Goal: Transaction & Acquisition: Purchase product/service

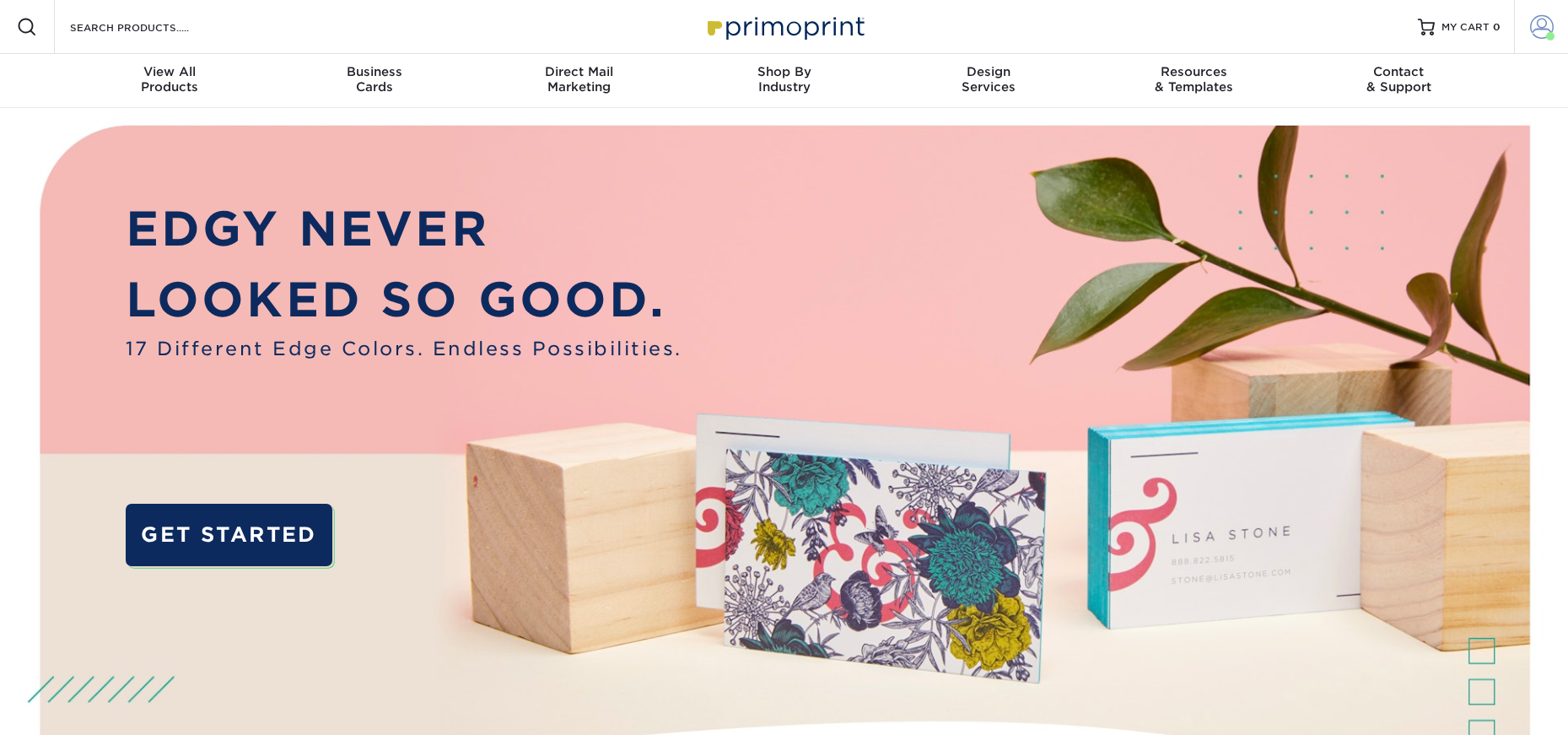
click at [1534, 28] on span at bounding box center [1541, 27] width 24 height 24
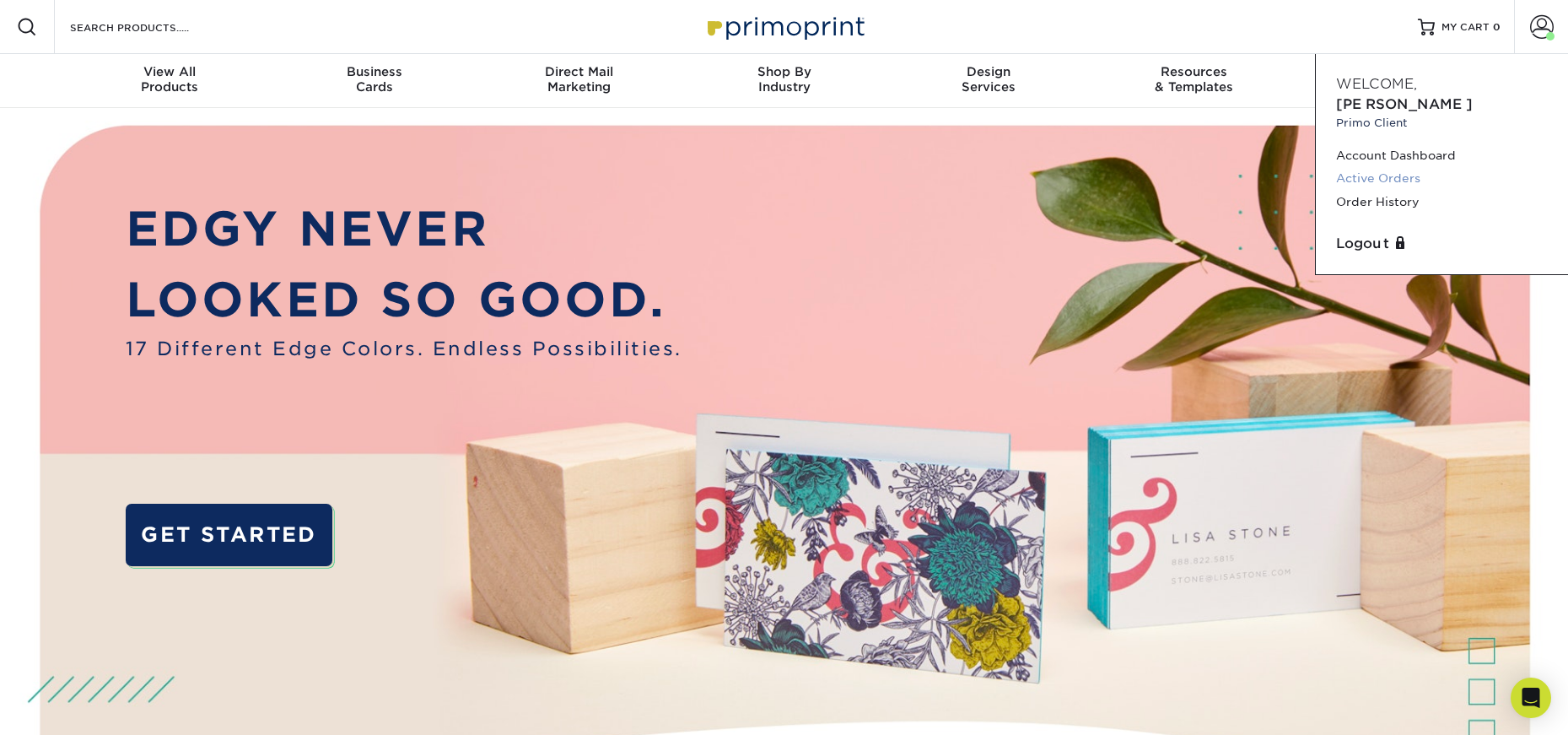
click at [1391, 167] on link "Active Orders" at bounding box center [1442, 179] width 211 height 23
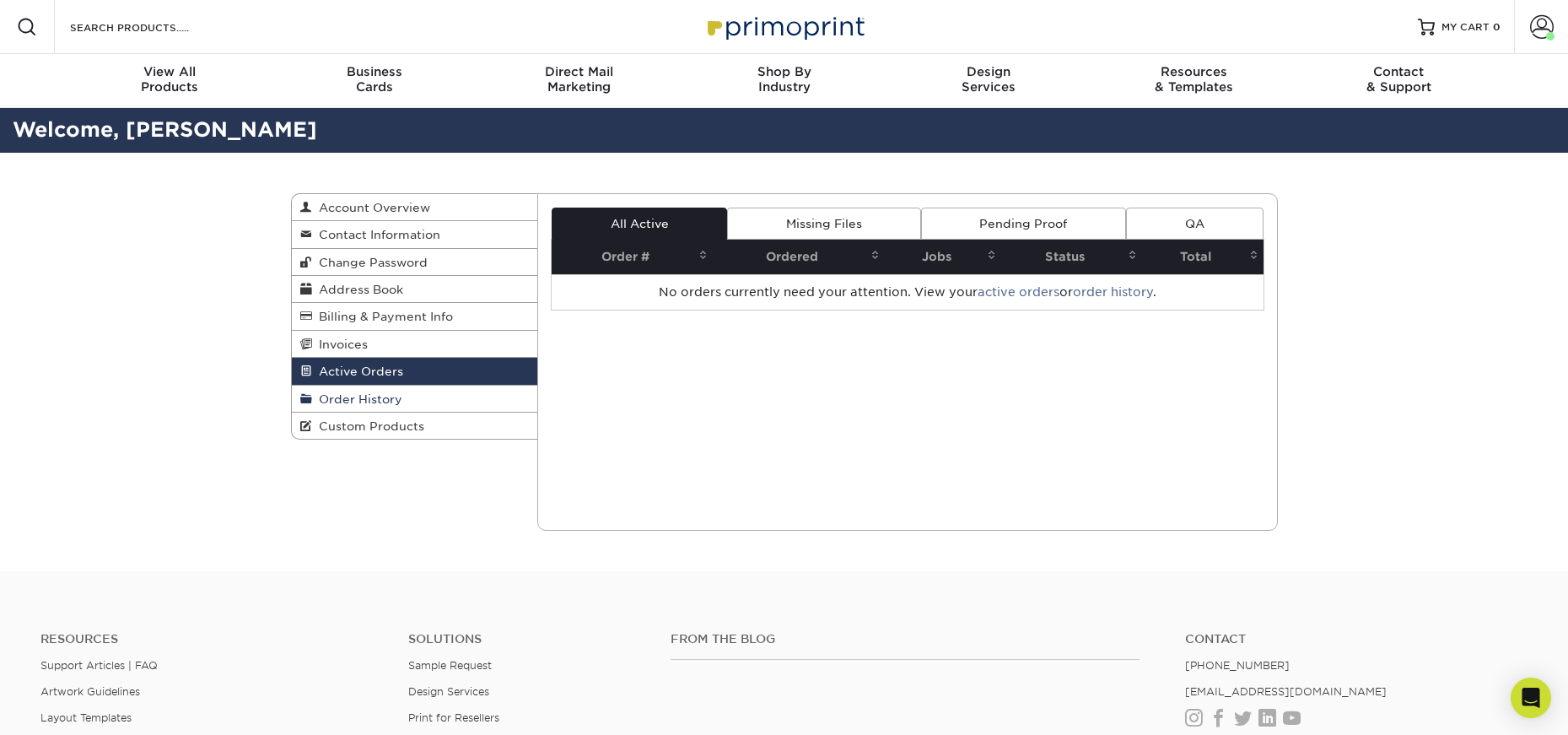
click at [429, 402] on link "Order History" at bounding box center [415, 399] width 247 height 27
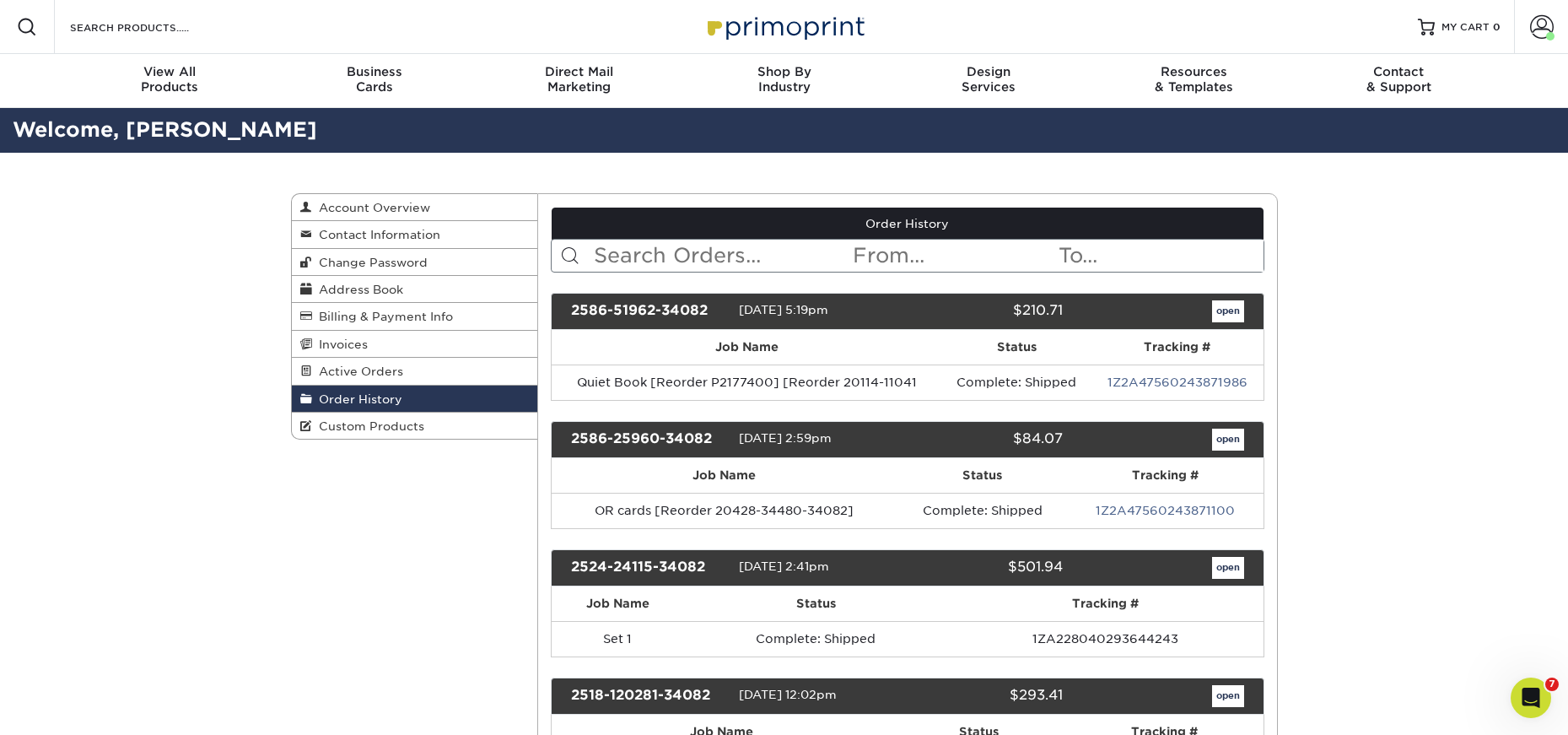
click at [696, 249] on input "text" at bounding box center [722, 256] width 259 height 32
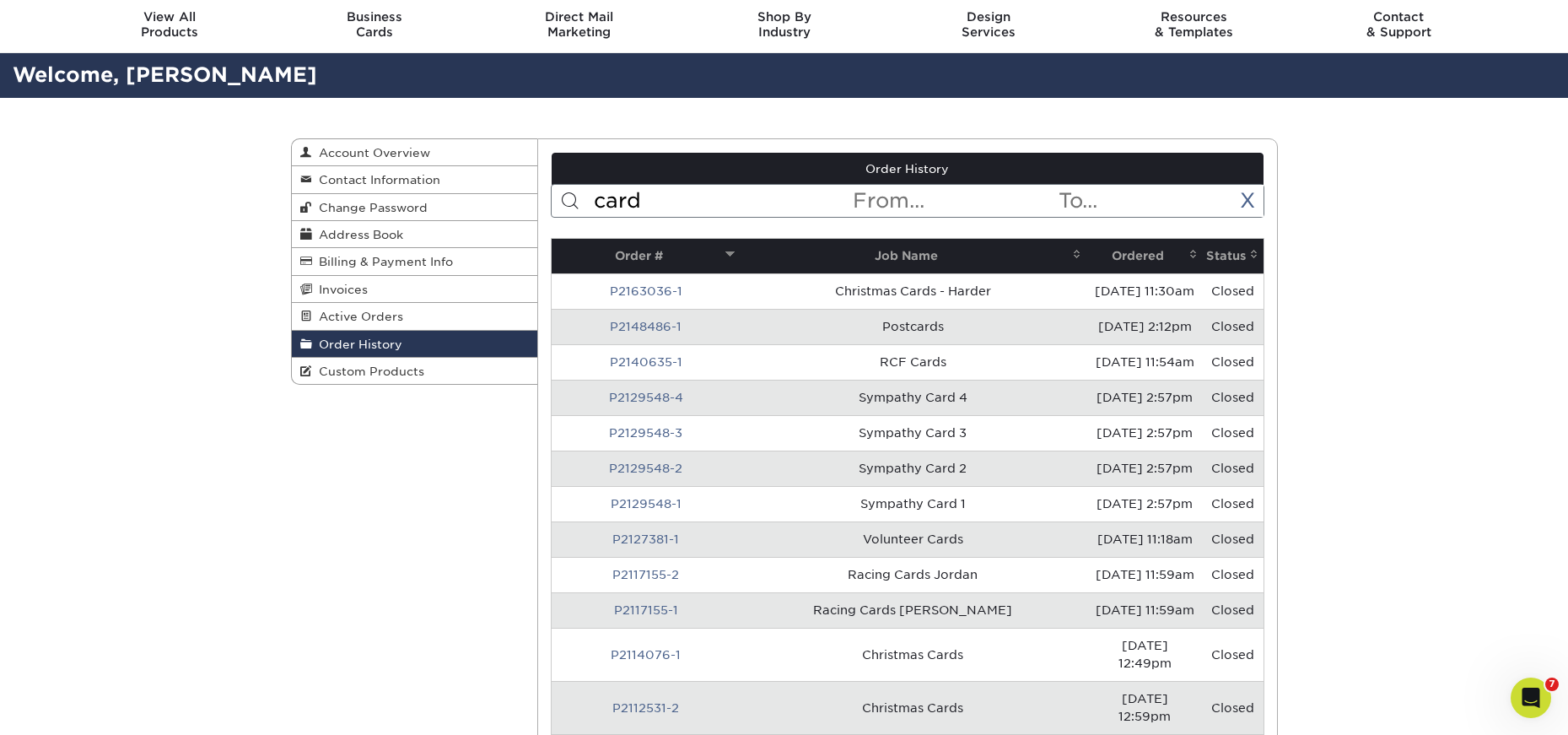
scroll to position [84, 0]
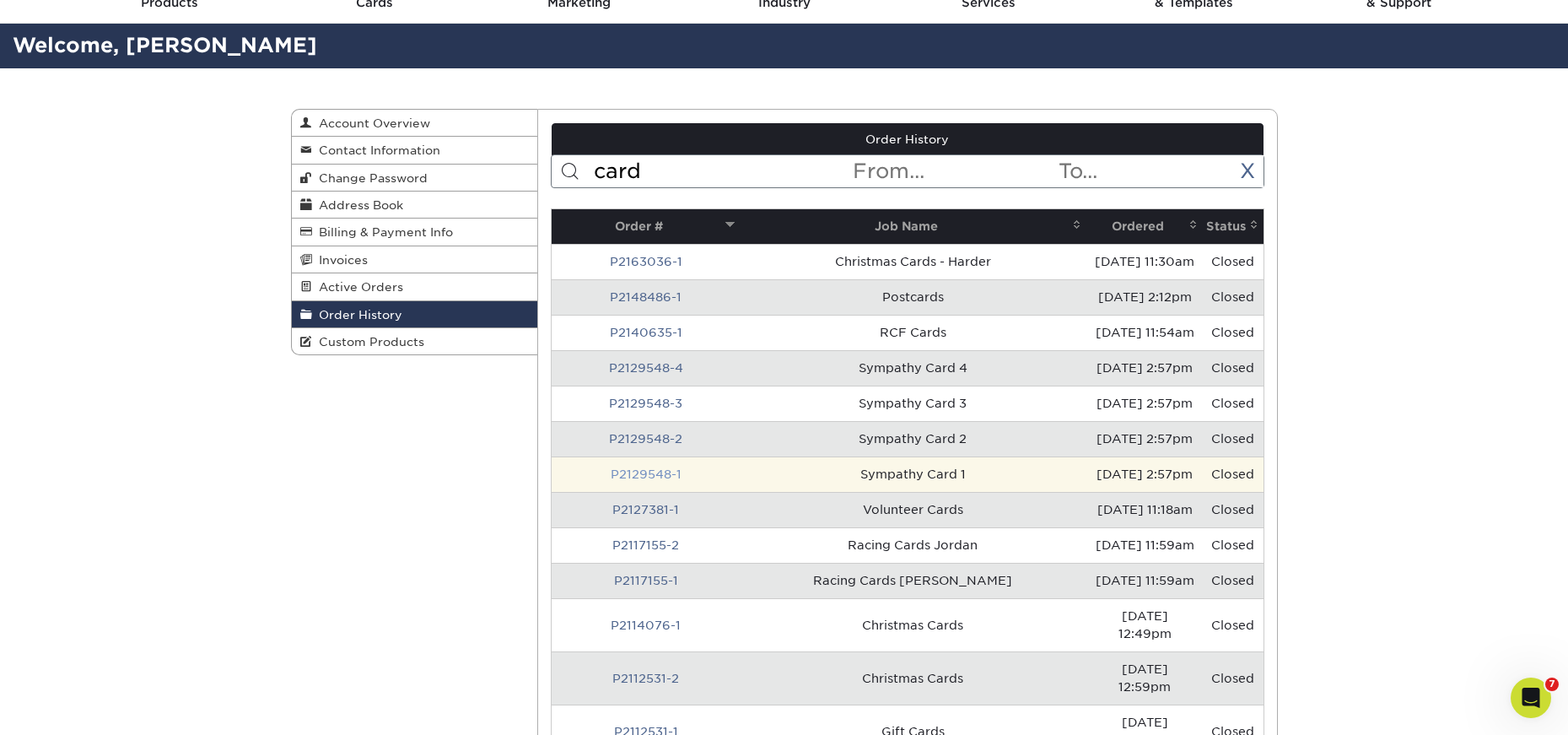
type input "card"
click at [632, 474] on link "P2129548-1" at bounding box center [646, 473] width 71 height 13
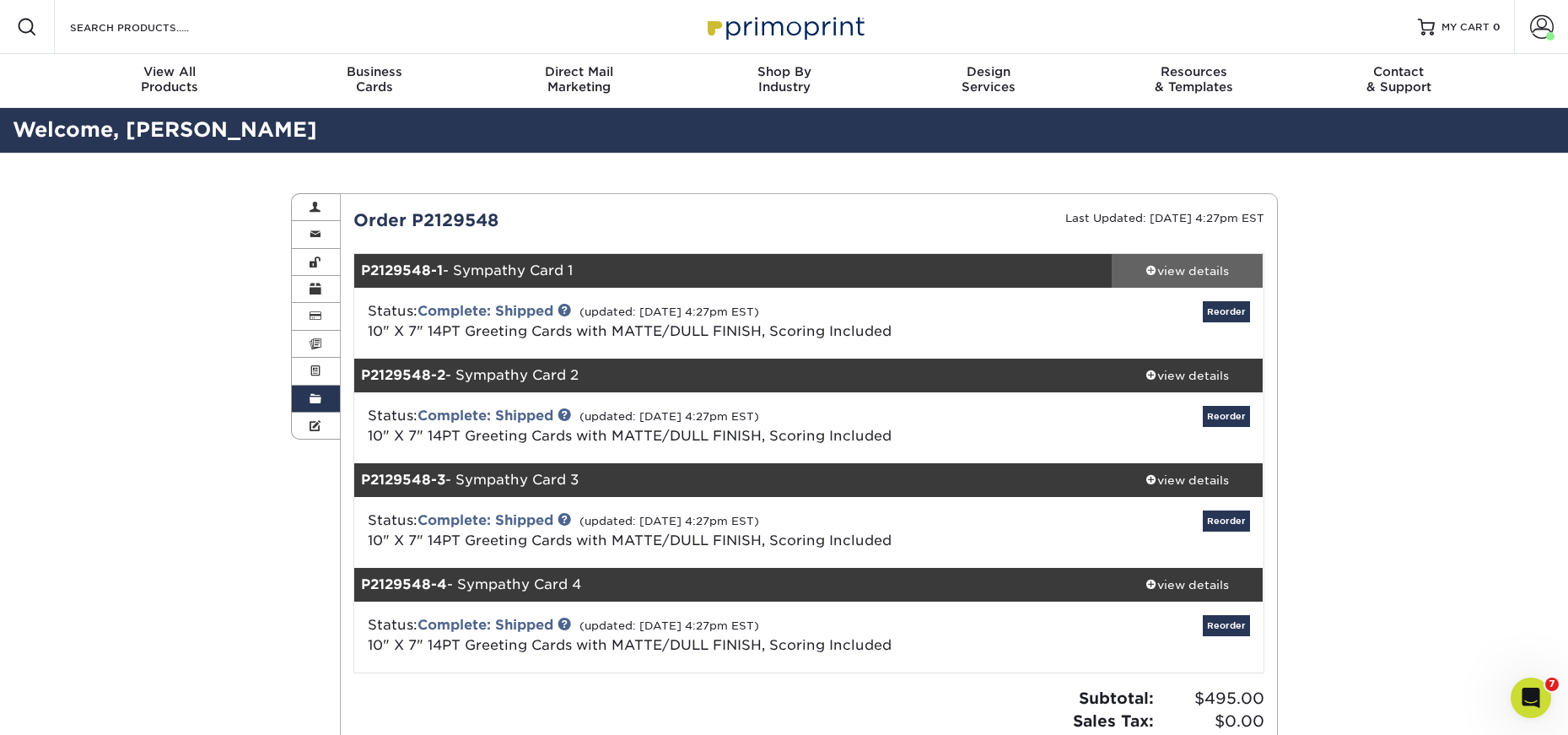
click at [1187, 270] on div "view details" at bounding box center [1188, 271] width 152 height 17
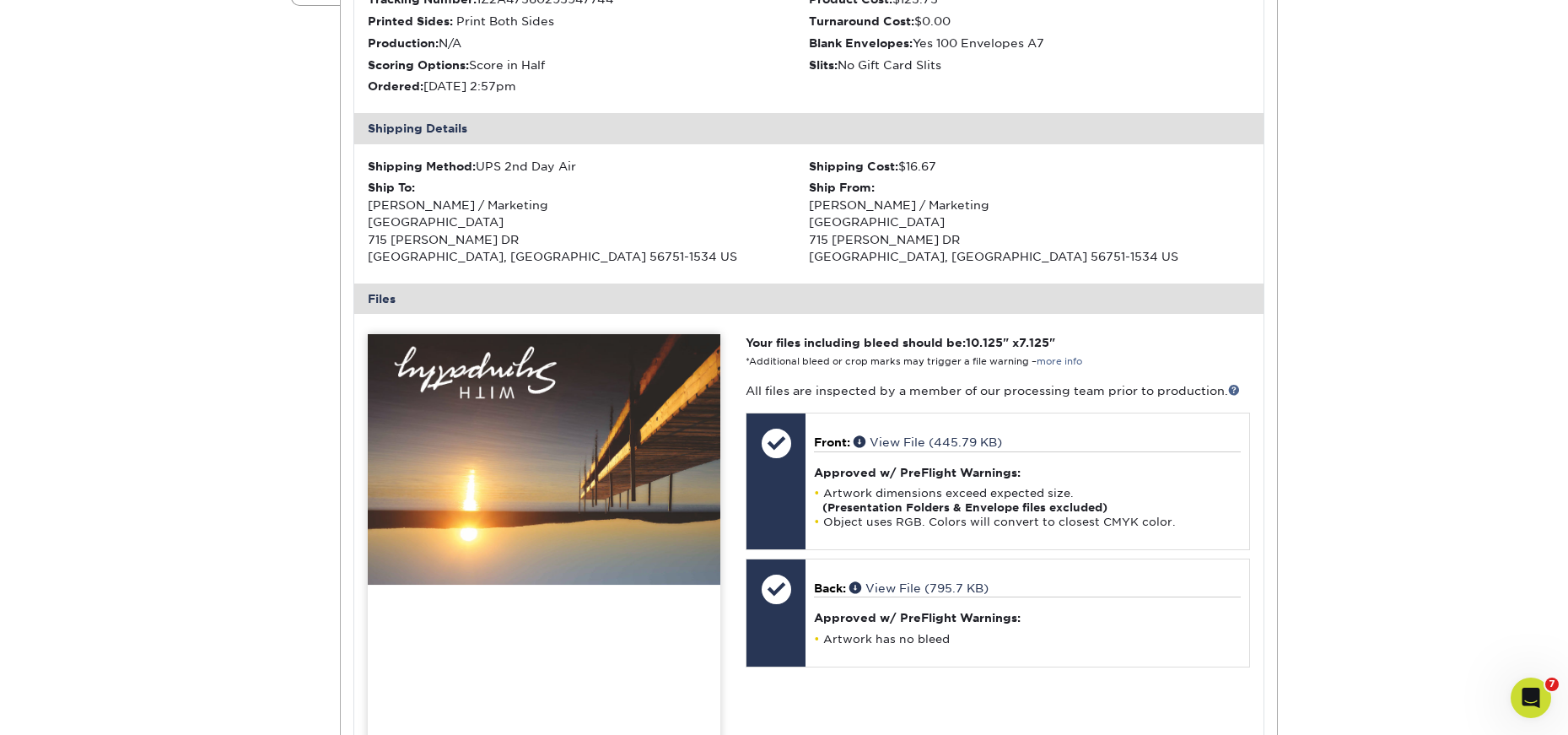
scroll to position [169, 0]
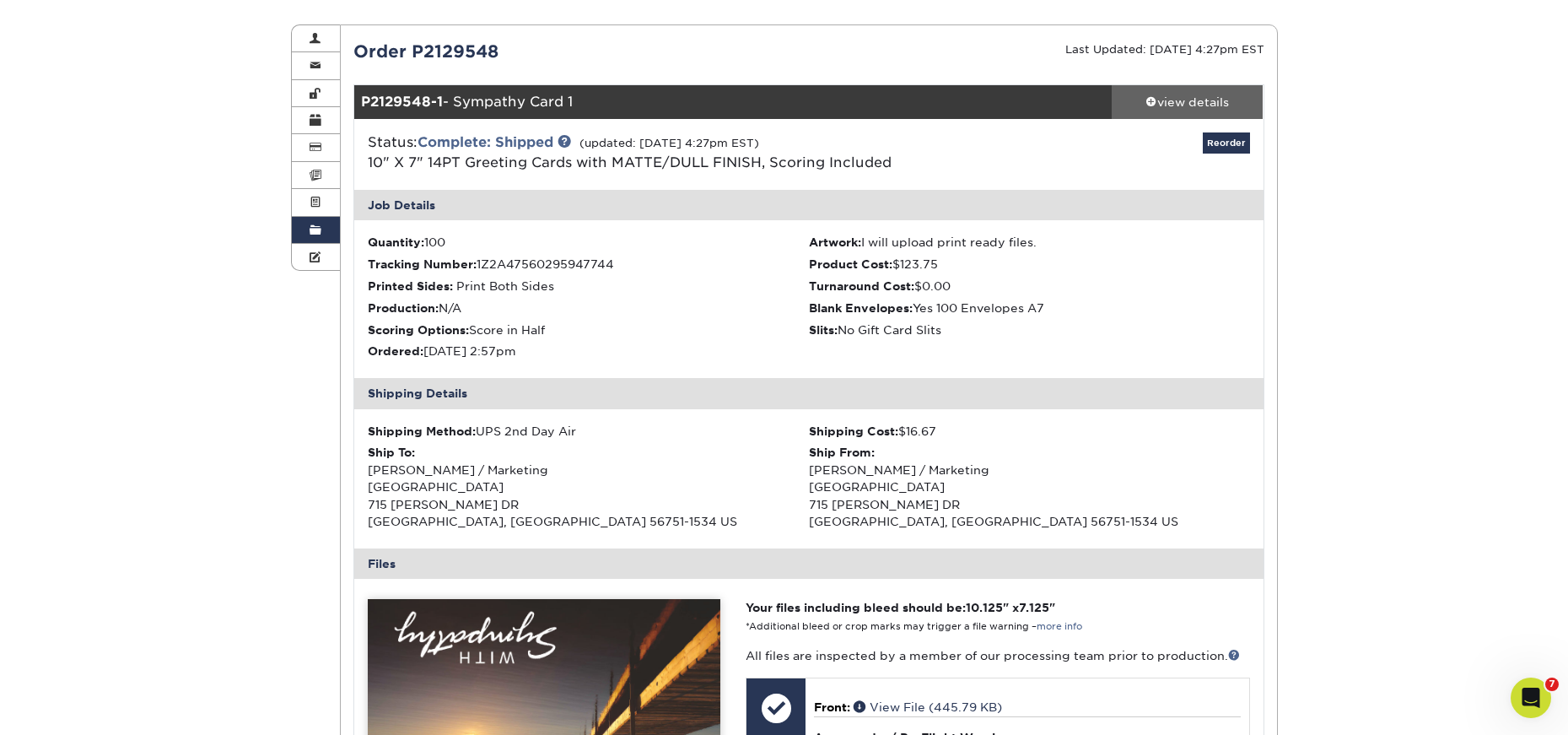
click at [1181, 106] on div "view details" at bounding box center [1188, 102] width 152 height 17
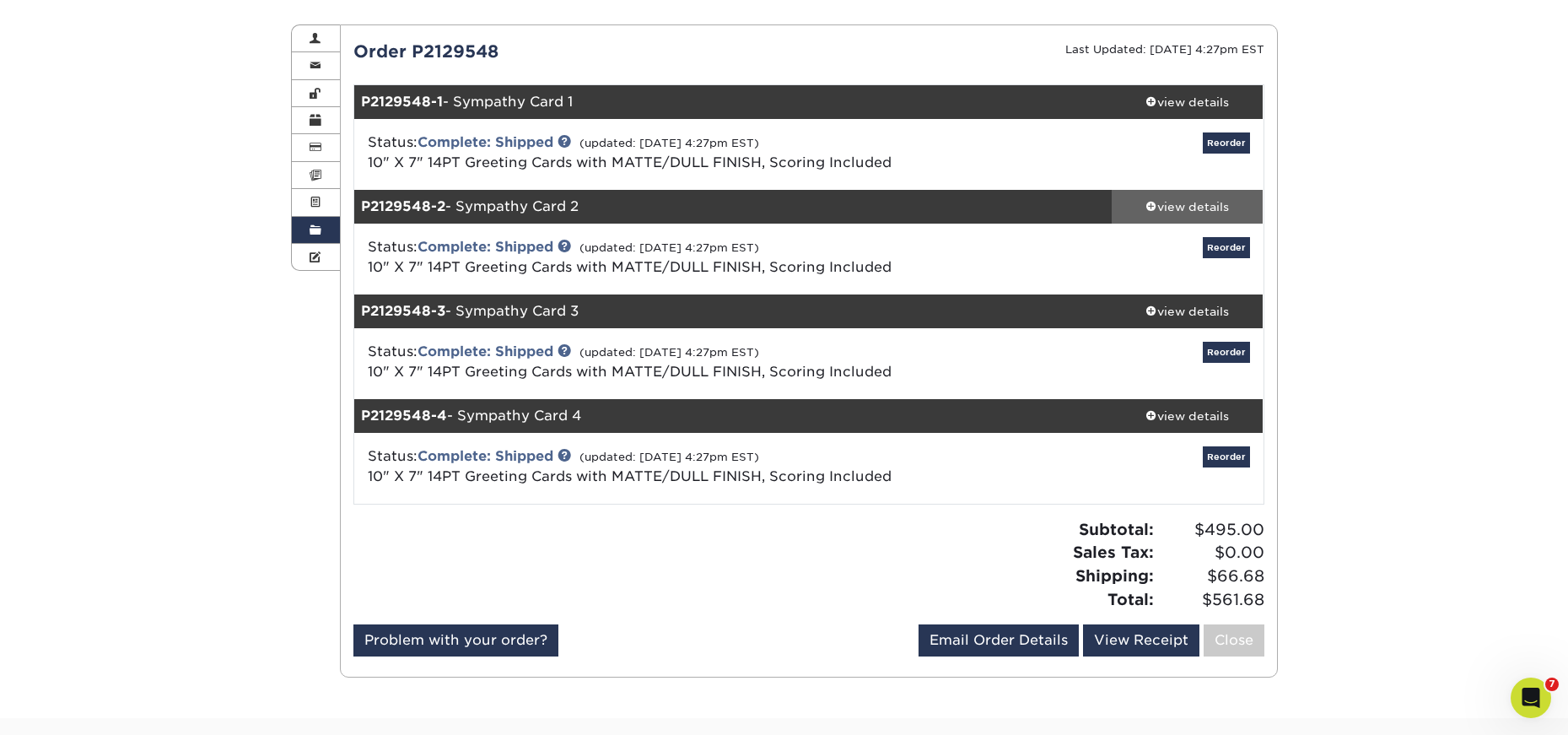
click at [1200, 203] on div "view details" at bounding box center [1188, 206] width 152 height 17
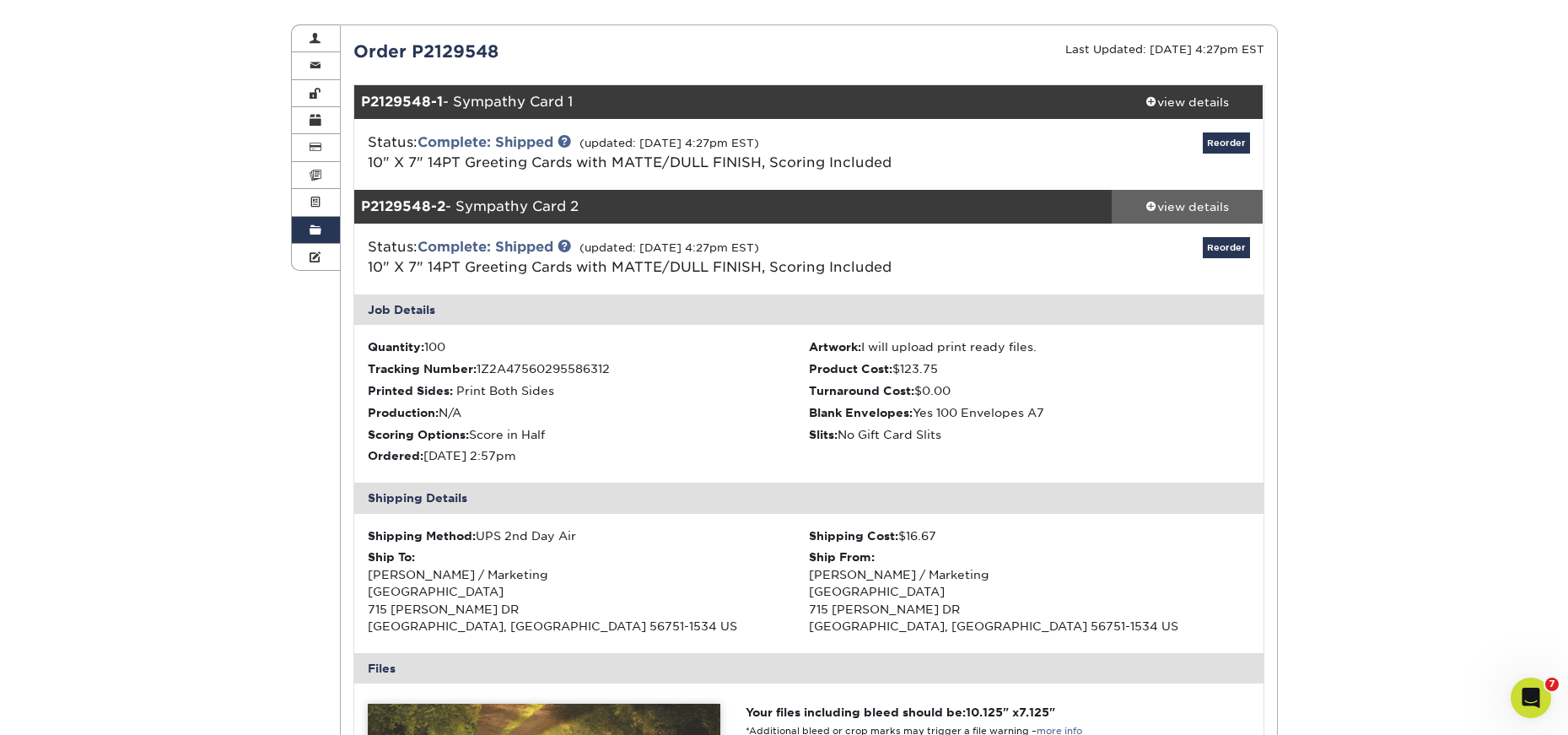
click at [1200, 198] on div "view details" at bounding box center [1188, 206] width 152 height 17
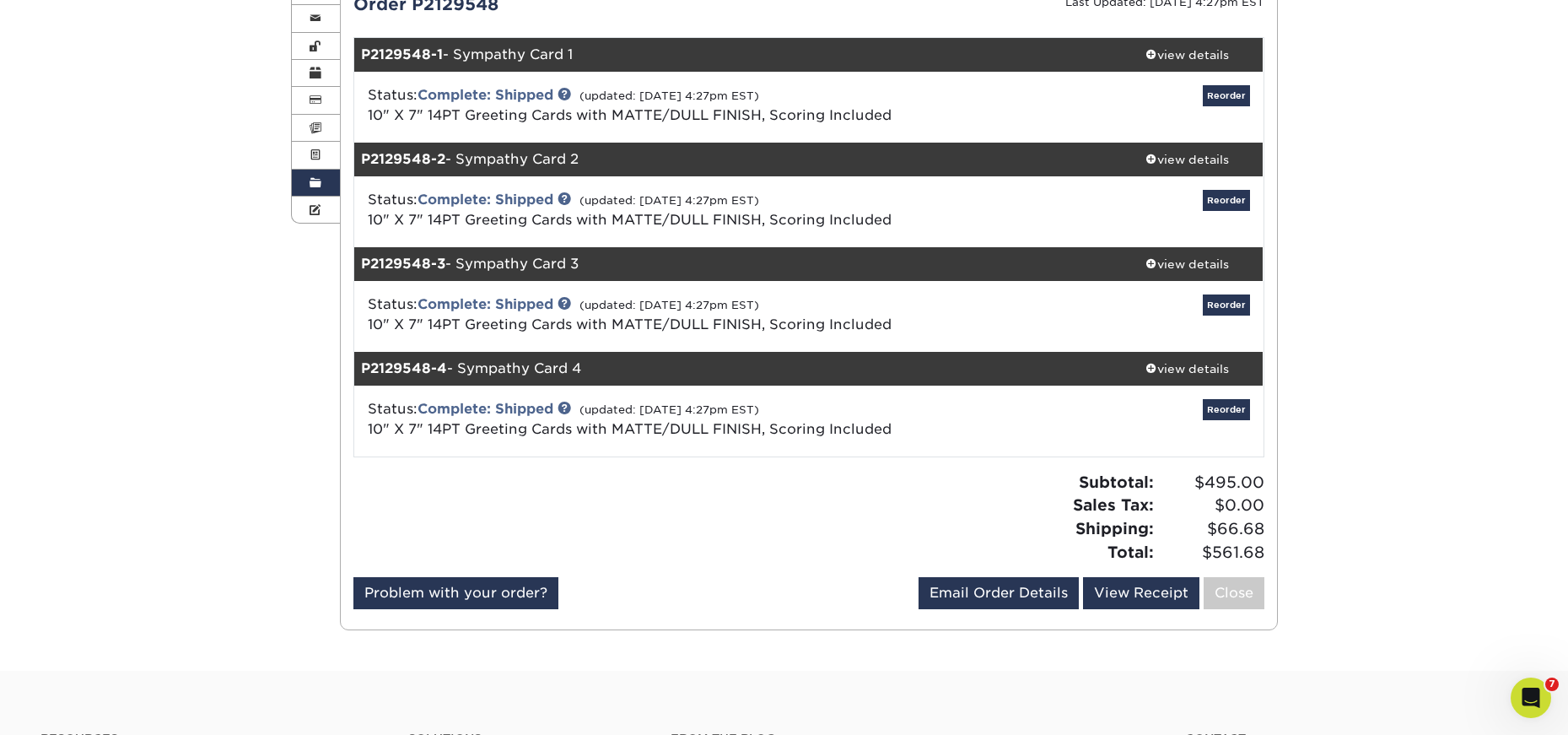
scroll to position [84, 0]
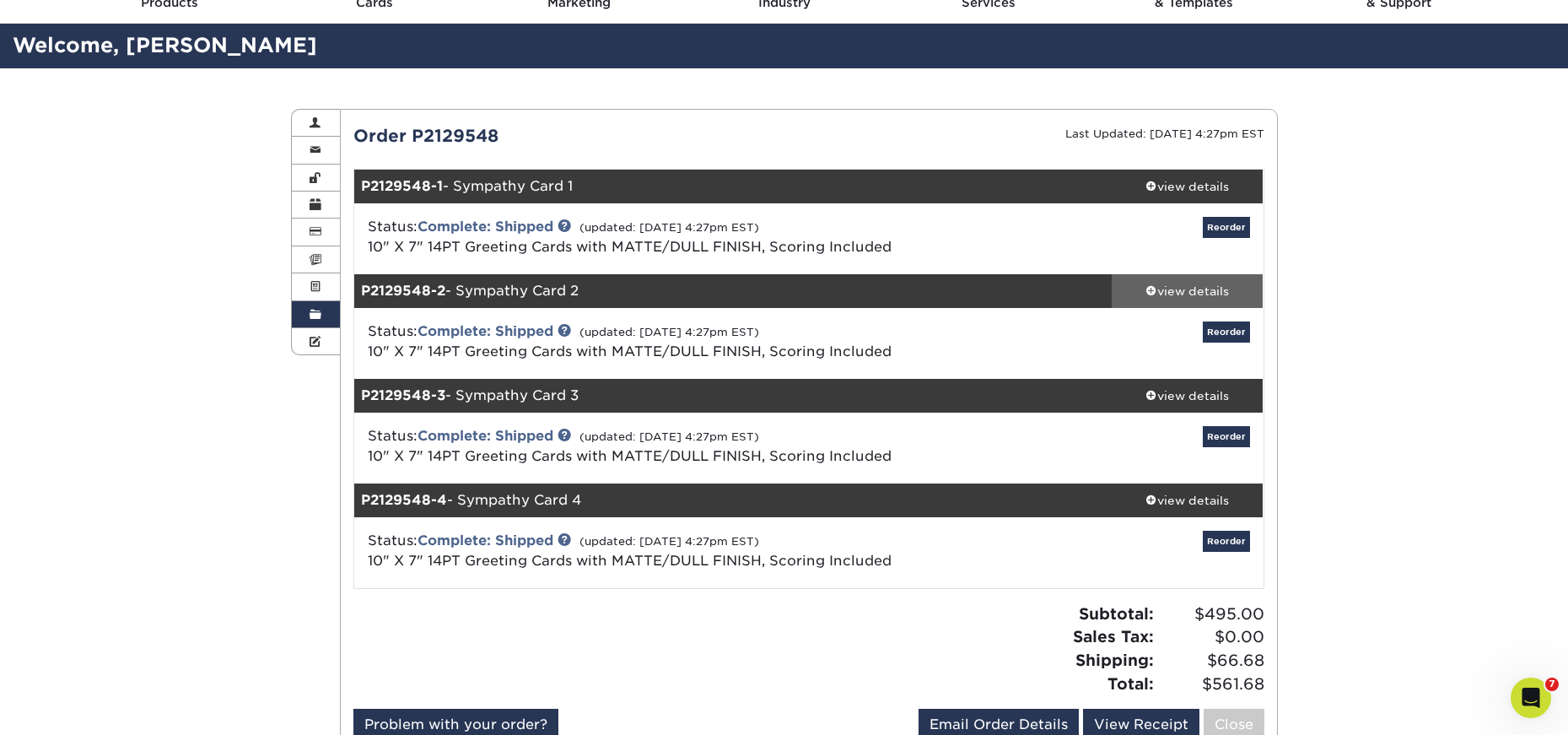
click at [1201, 289] on div "view details" at bounding box center [1188, 291] width 152 height 17
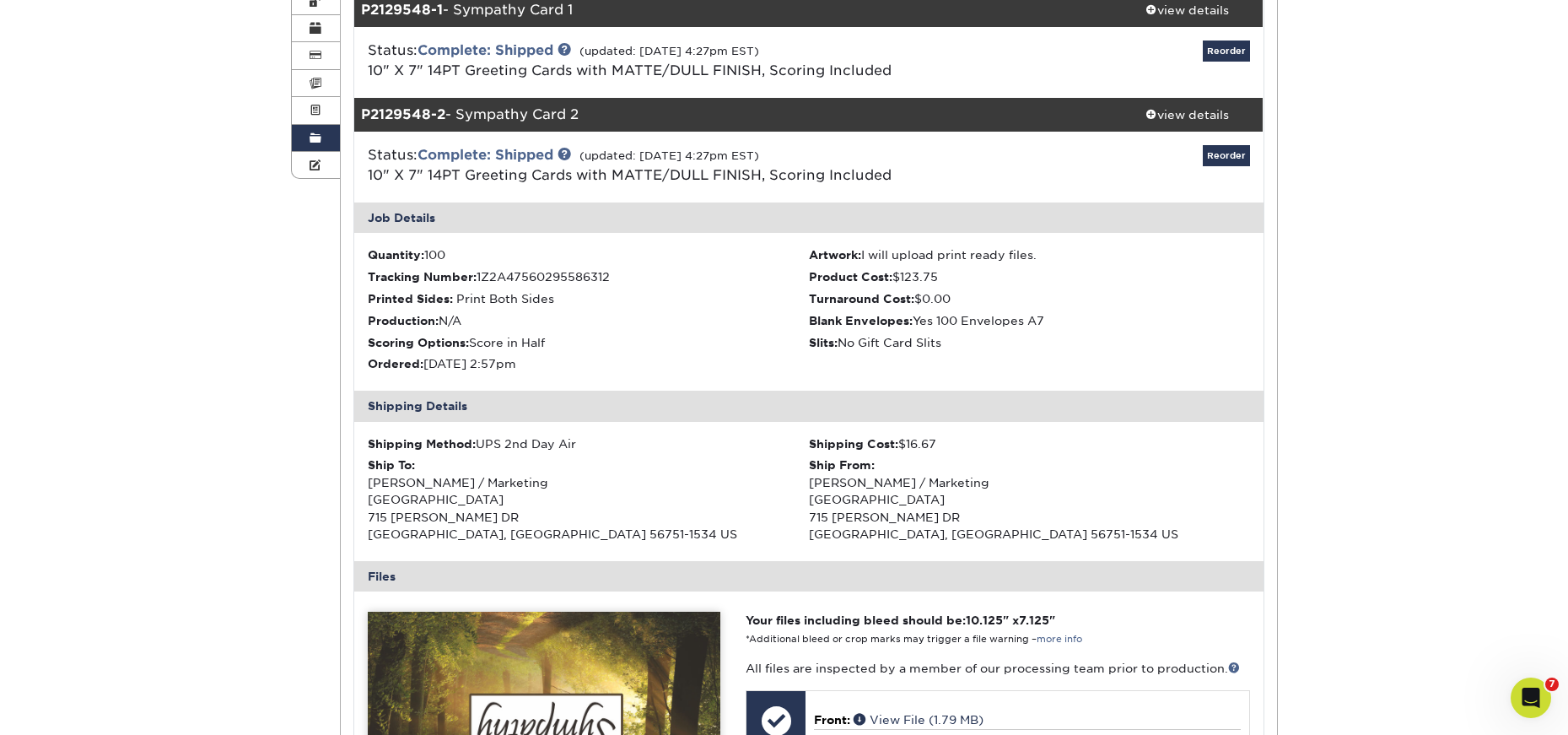
scroll to position [253, 0]
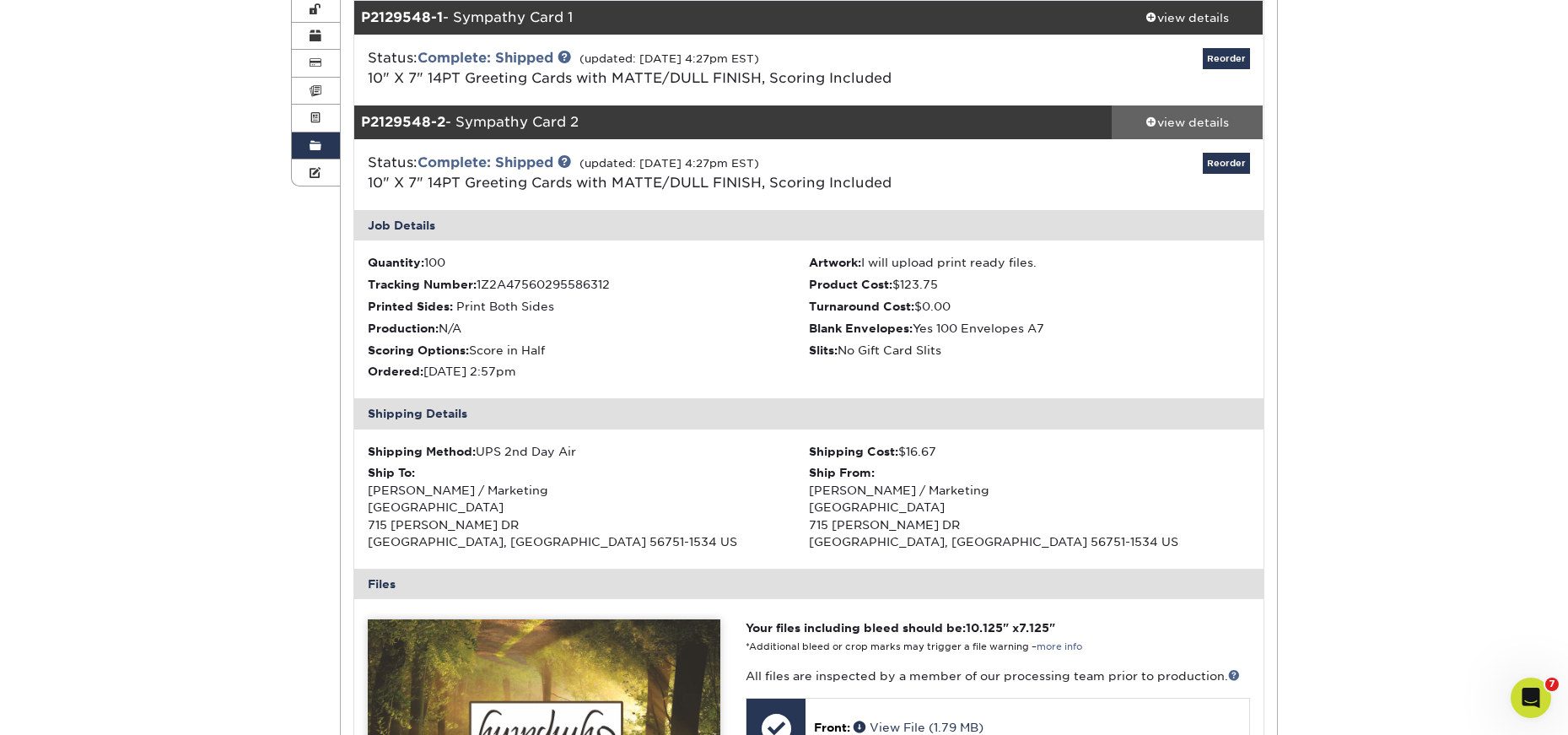
click at [1215, 117] on div "view details" at bounding box center [1188, 122] width 152 height 17
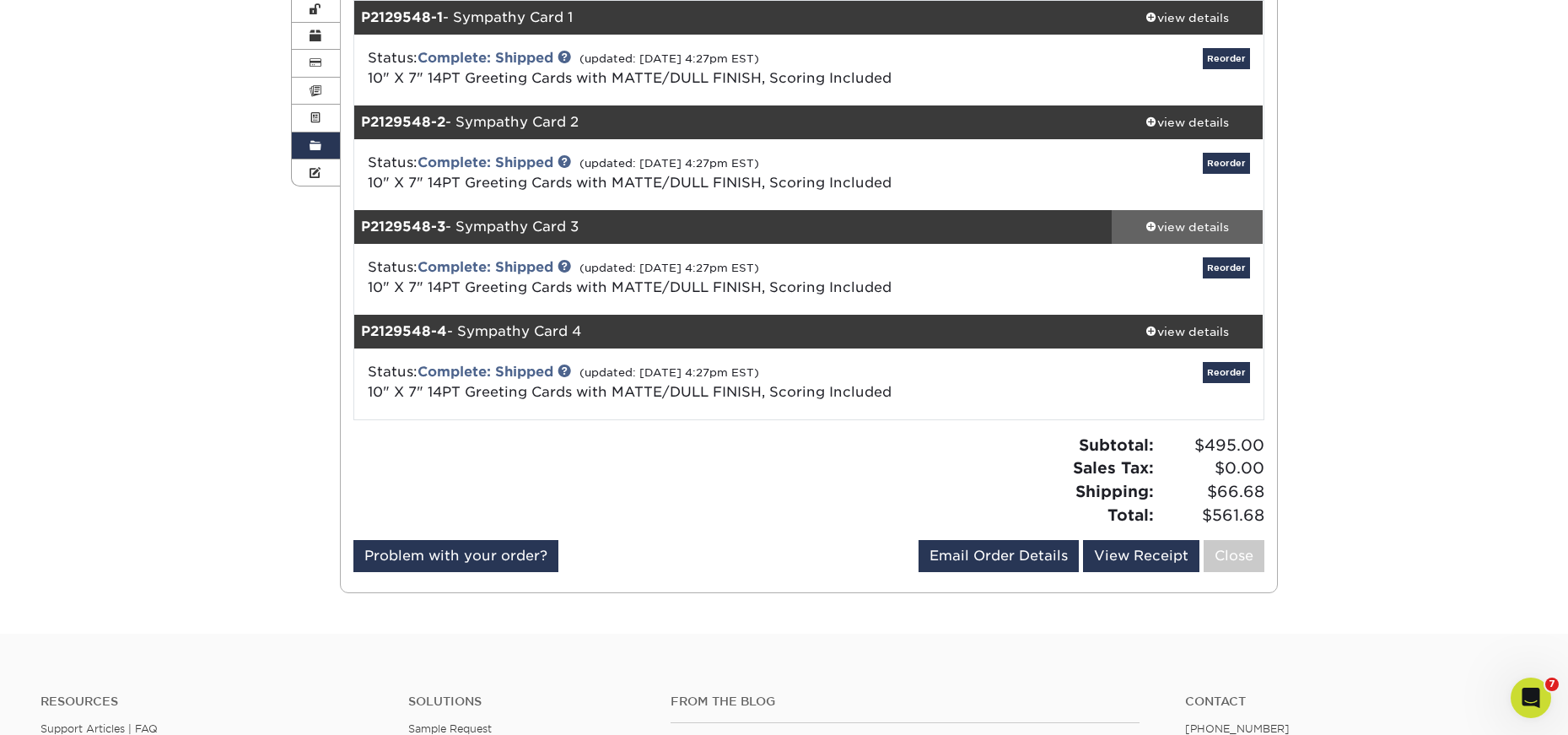
click at [1198, 222] on div "view details" at bounding box center [1188, 226] width 152 height 17
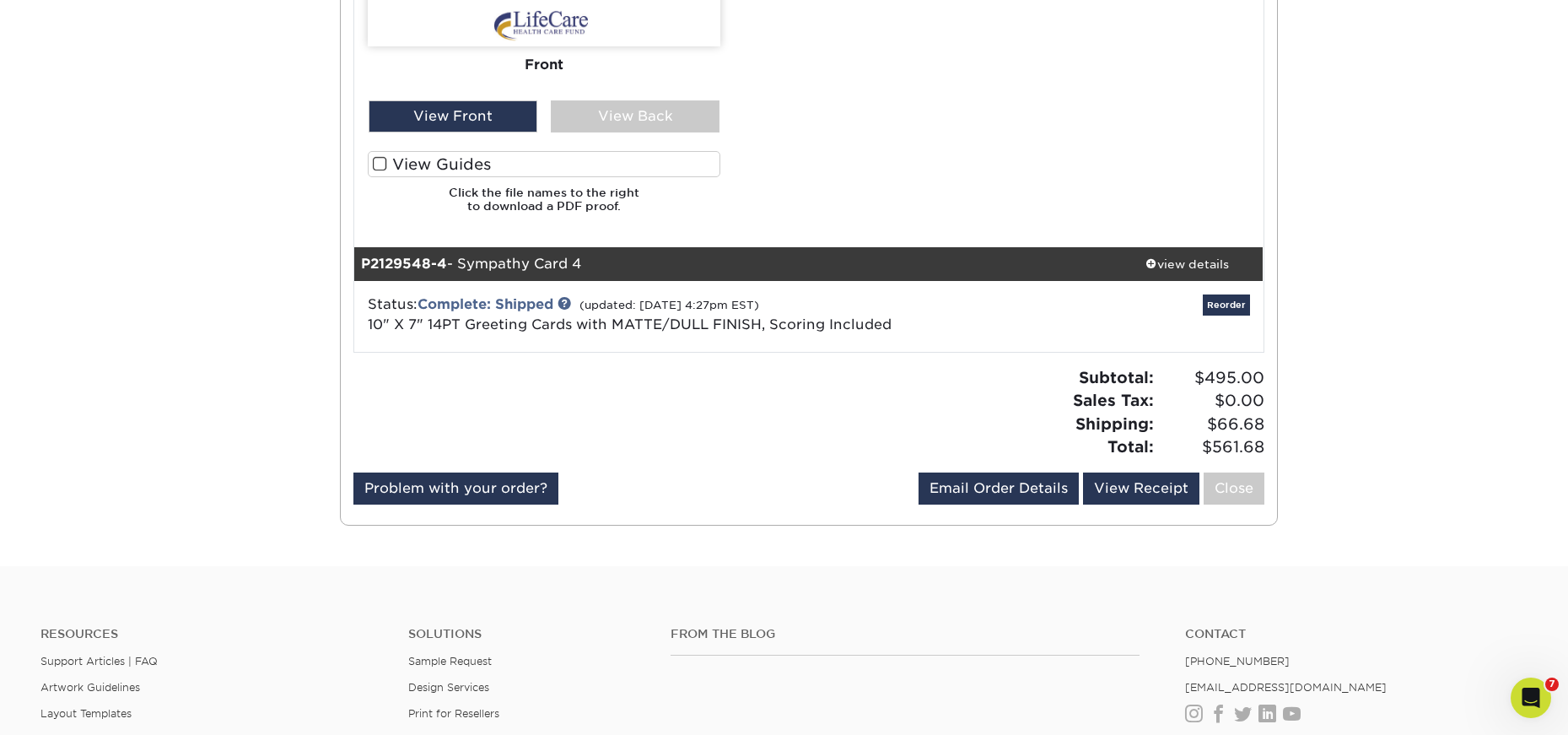
scroll to position [1435, 0]
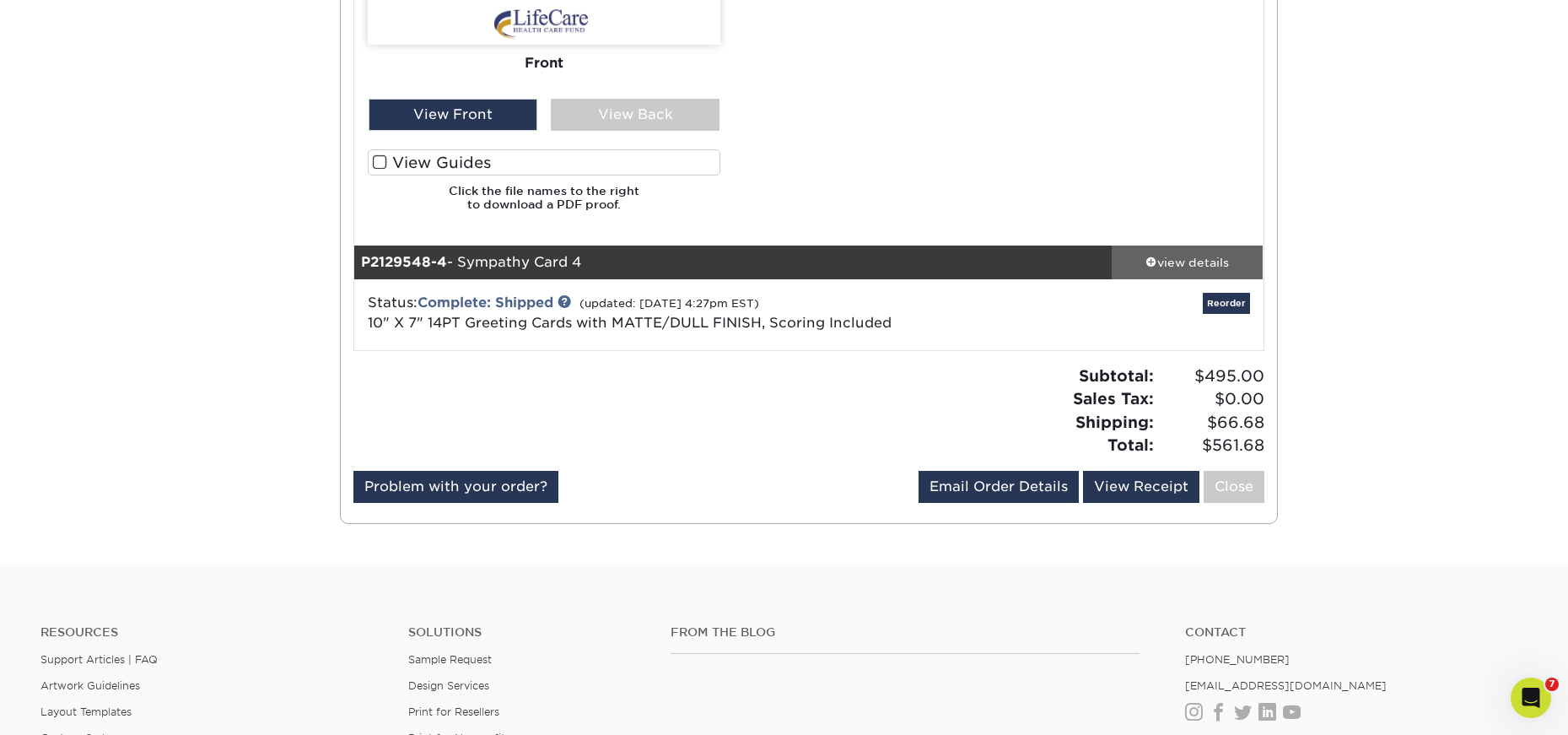
click at [1207, 254] on div "view details" at bounding box center [1188, 261] width 152 height 17
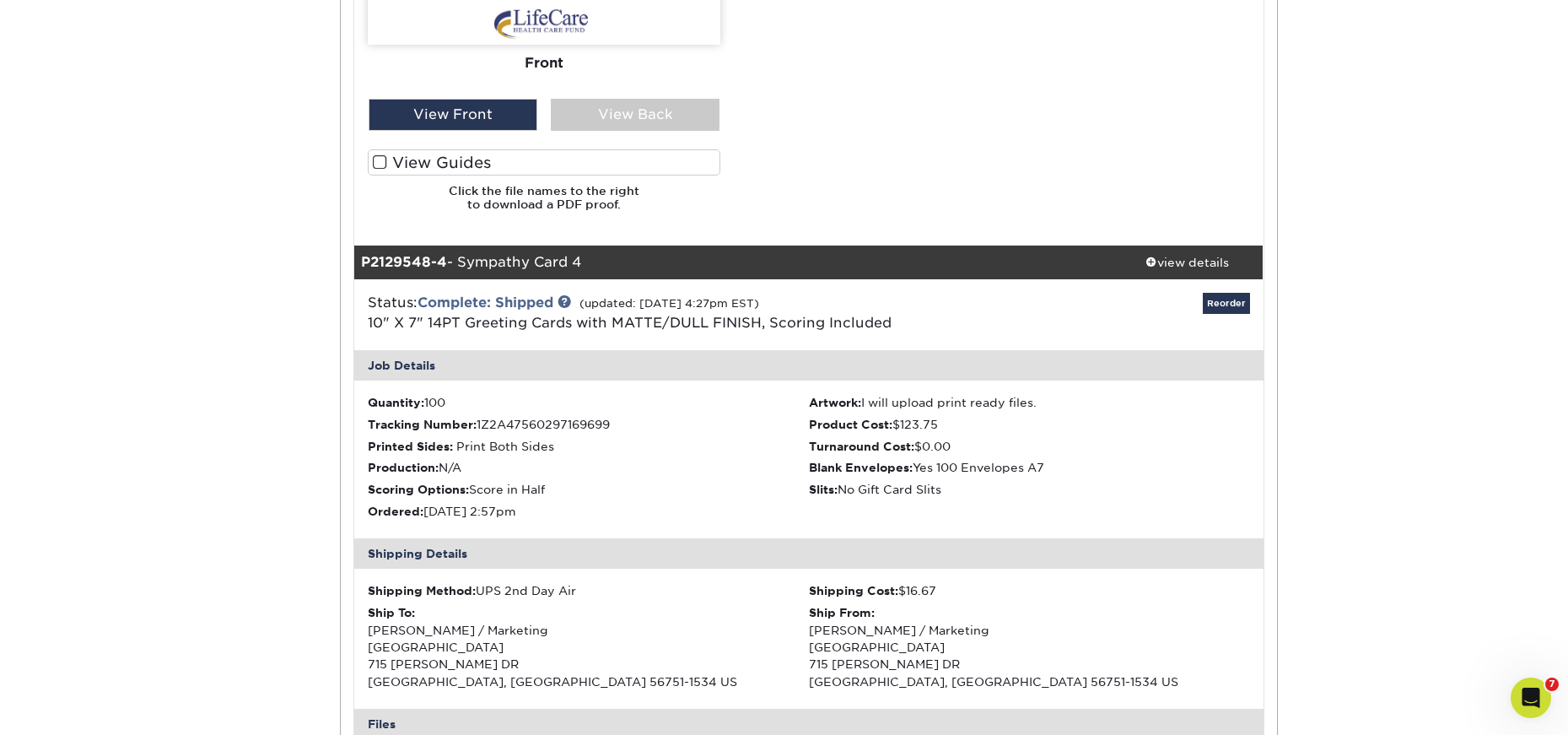
click at [933, 256] on div "P2129548-4 - Sympathy Card 4" at bounding box center [733, 263] width 758 height 34
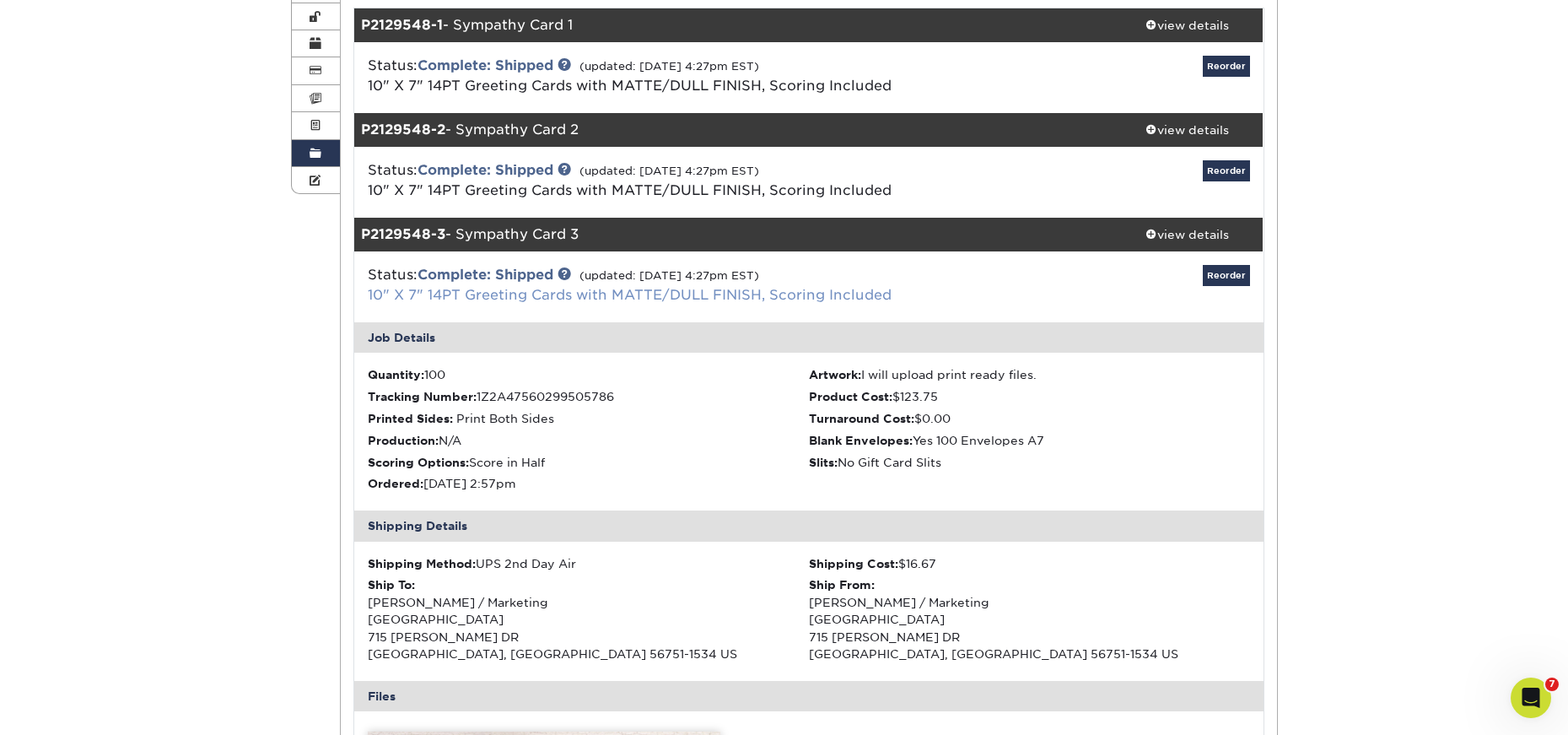
scroll to position [253, 0]
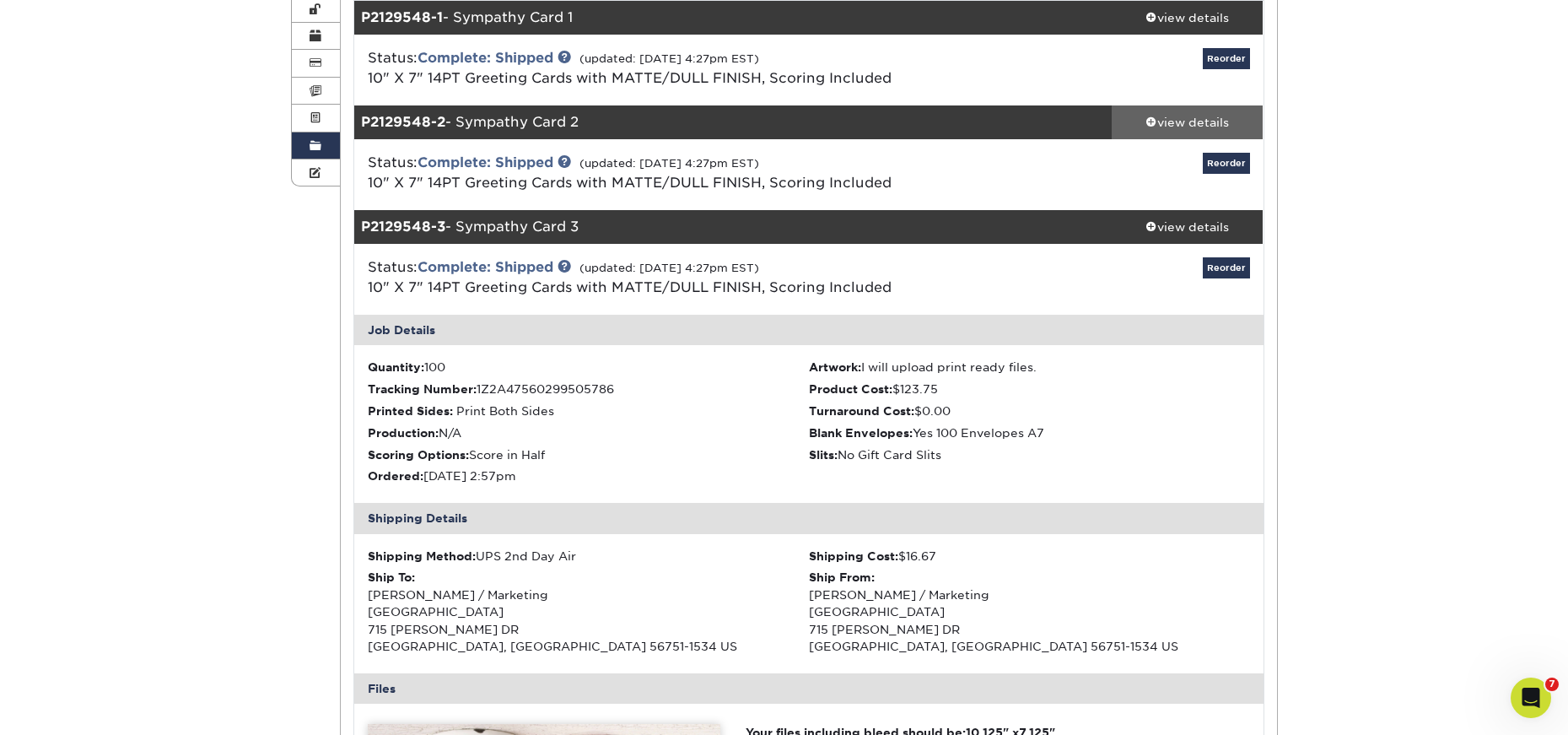
click at [1168, 119] on div "view details" at bounding box center [1188, 122] width 152 height 17
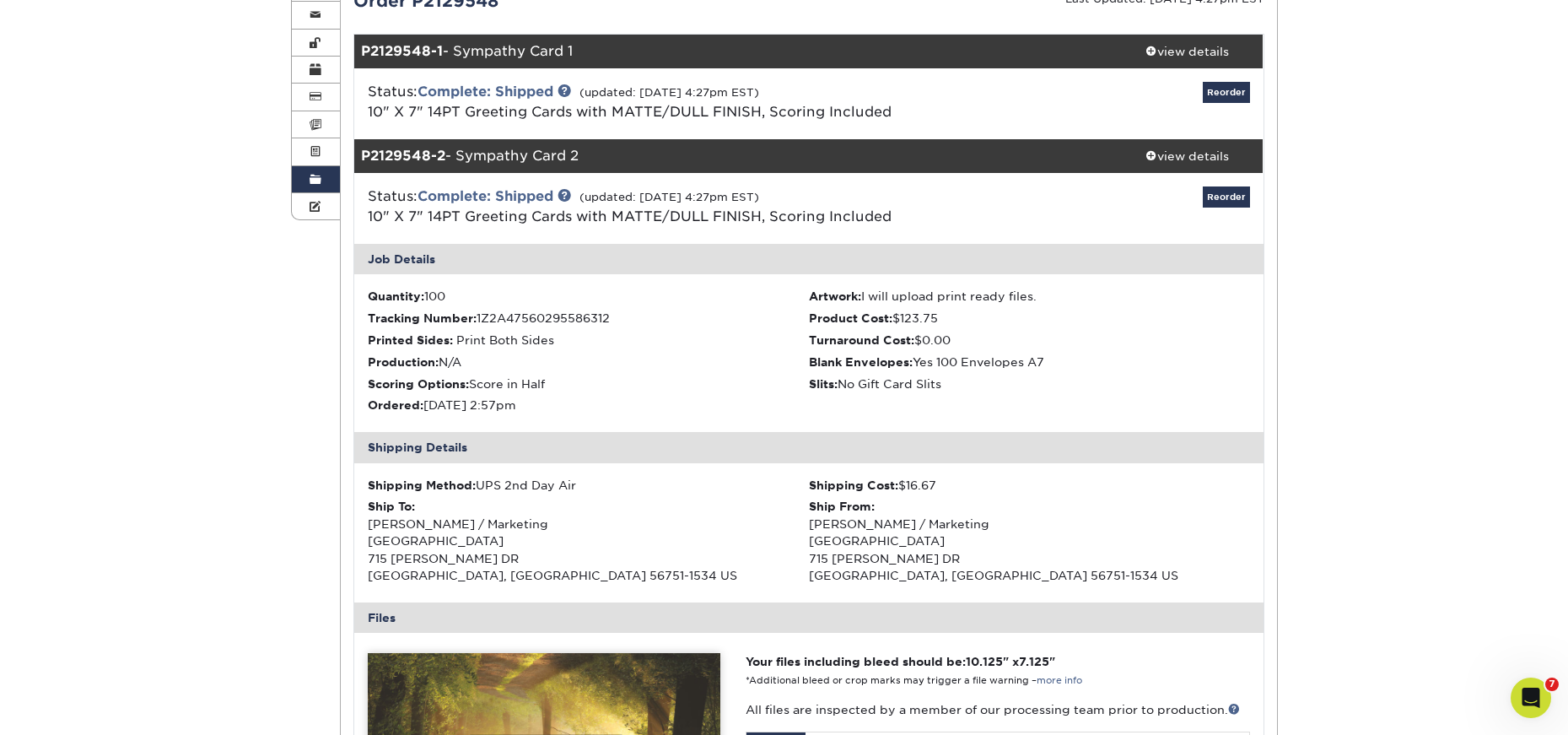
scroll to position [169, 0]
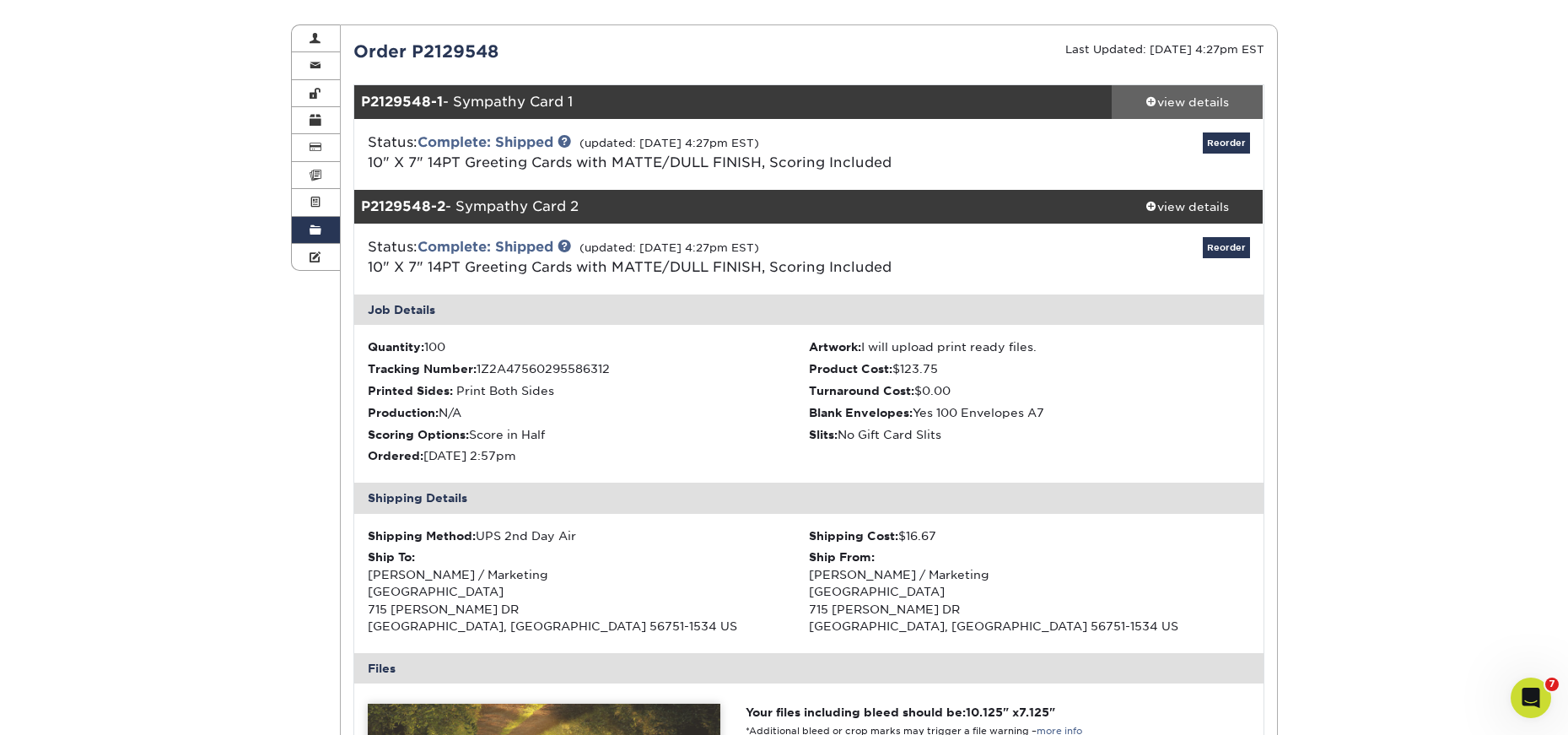
click at [1207, 96] on div "view details" at bounding box center [1188, 102] width 152 height 17
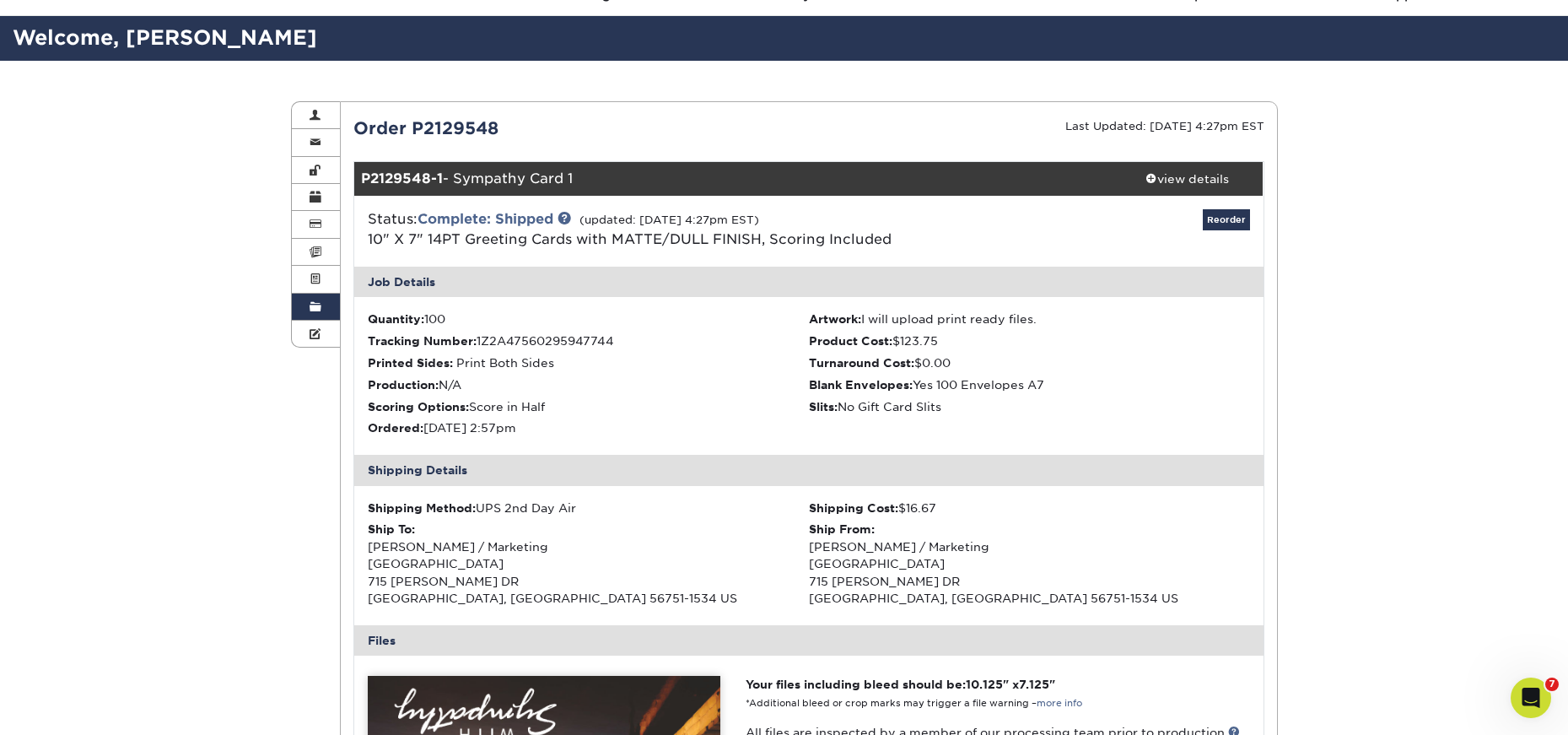
scroll to position [0, 0]
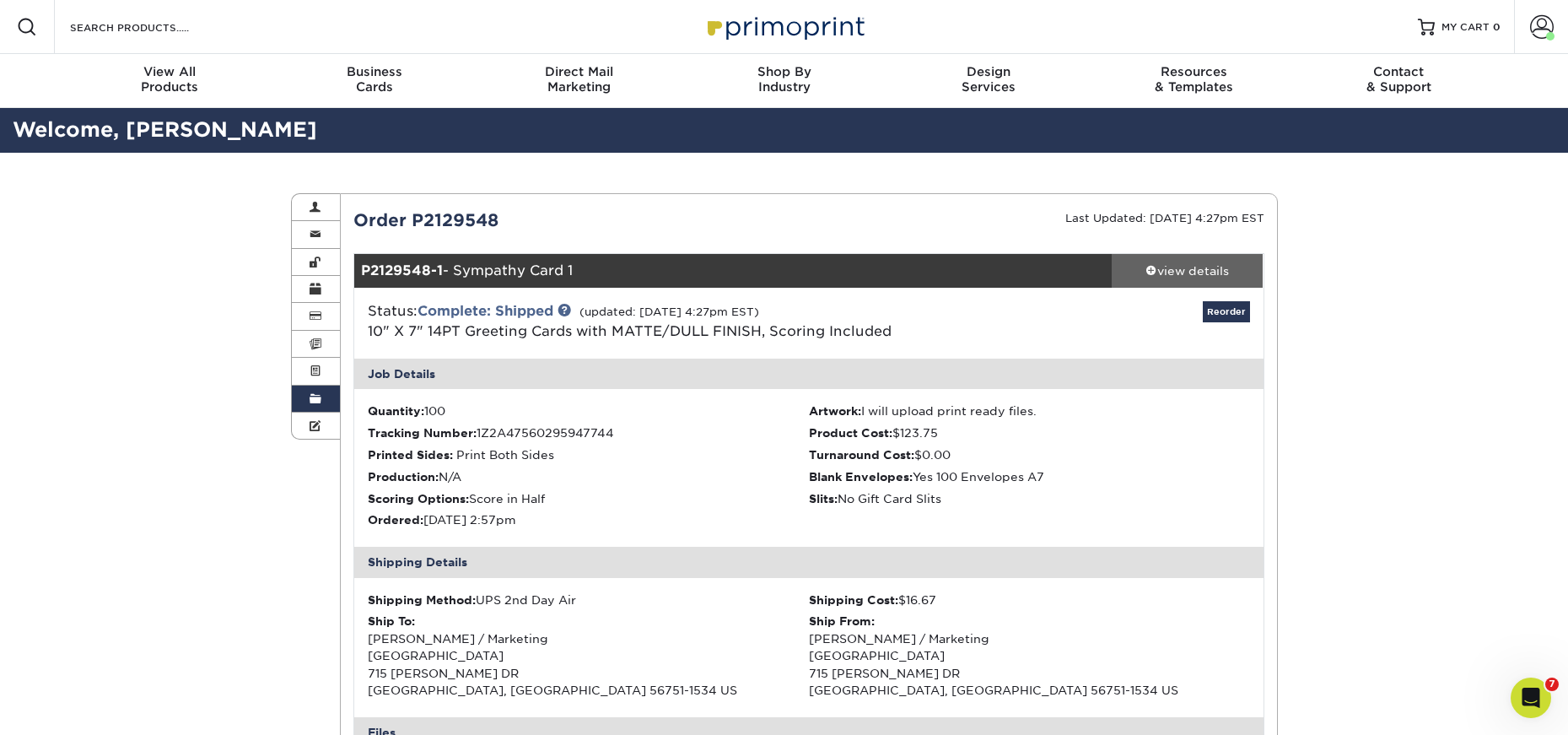
click at [1170, 272] on div "view details" at bounding box center [1188, 271] width 152 height 17
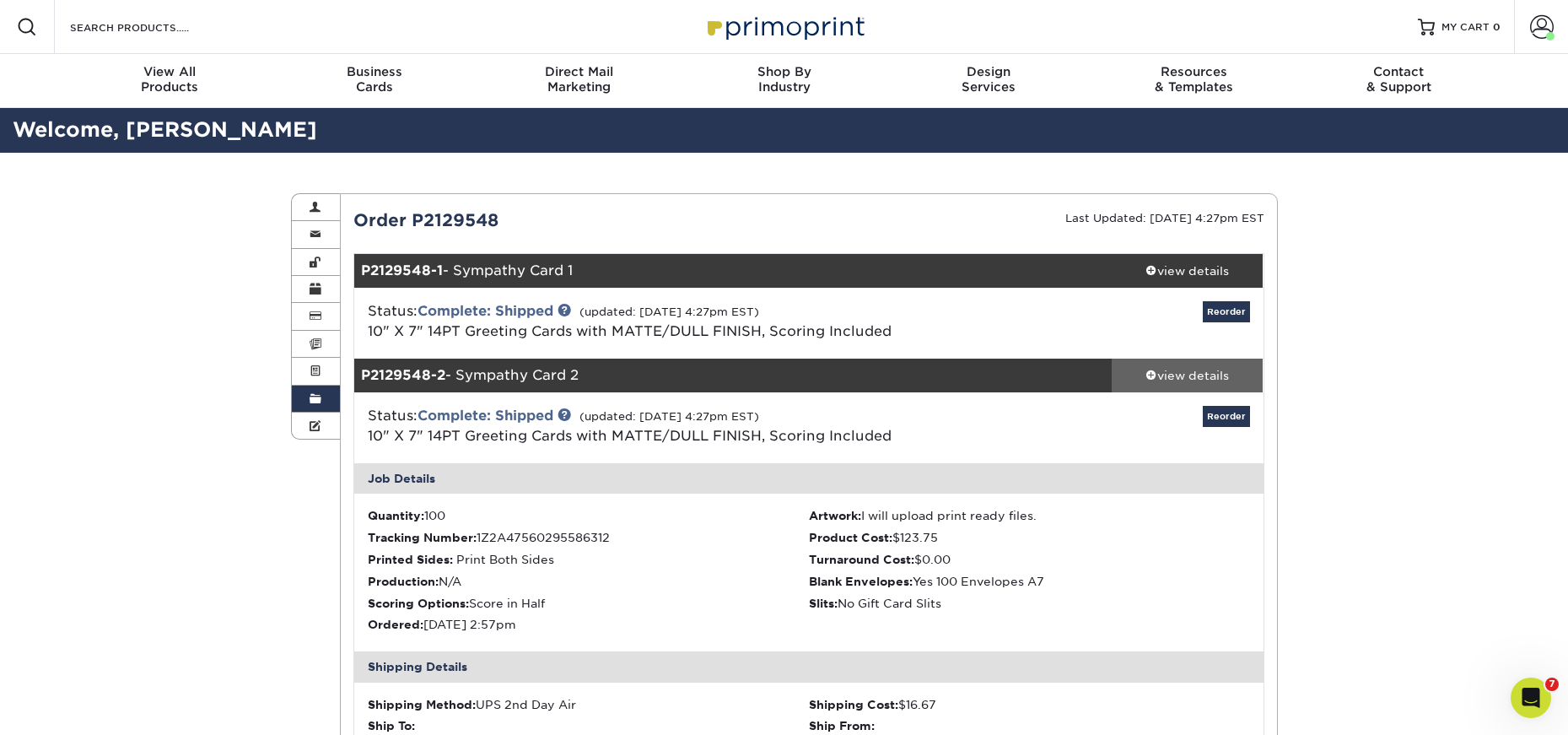
click at [1174, 373] on div "view details" at bounding box center [1188, 375] width 152 height 17
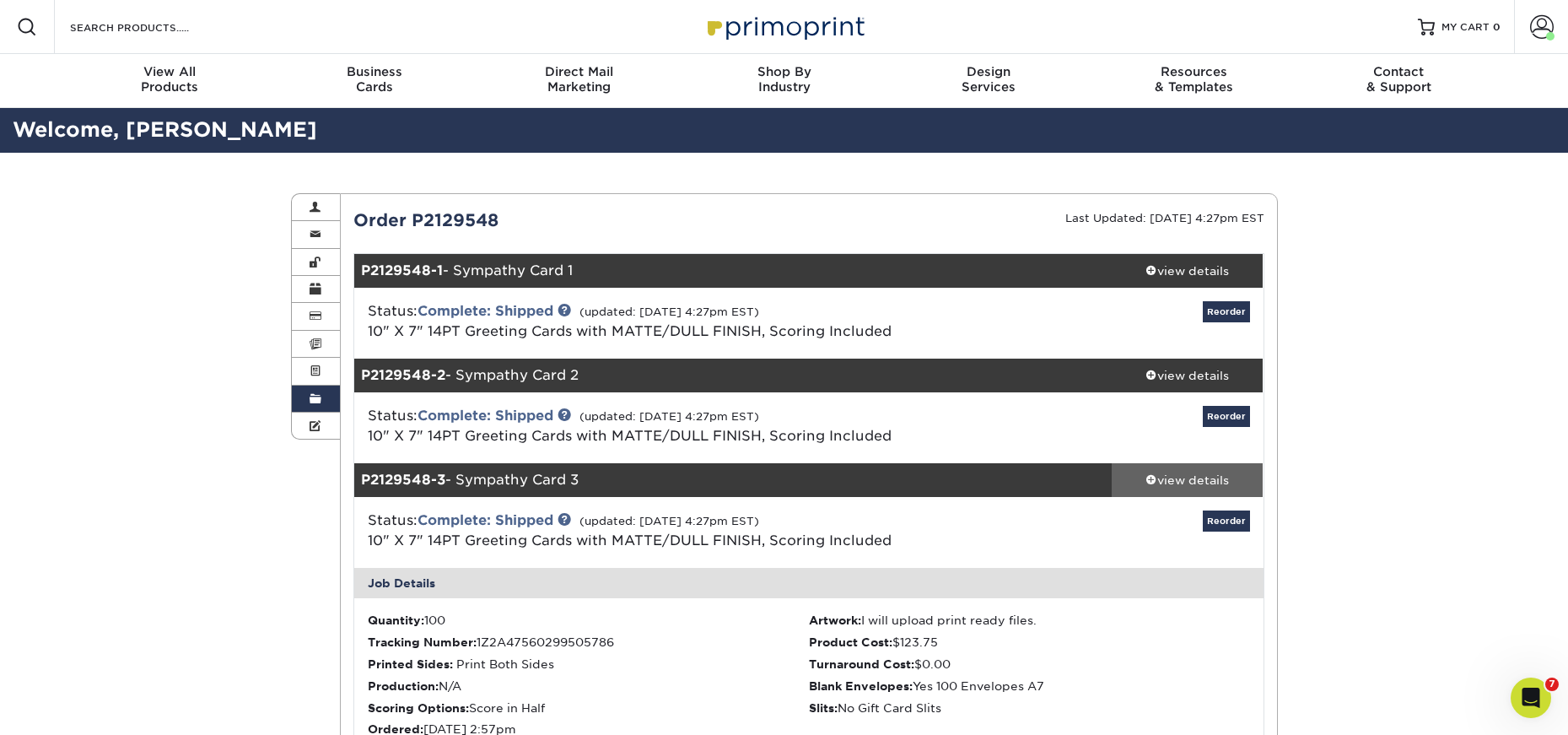
click at [1173, 488] on link "view details" at bounding box center [1188, 480] width 152 height 34
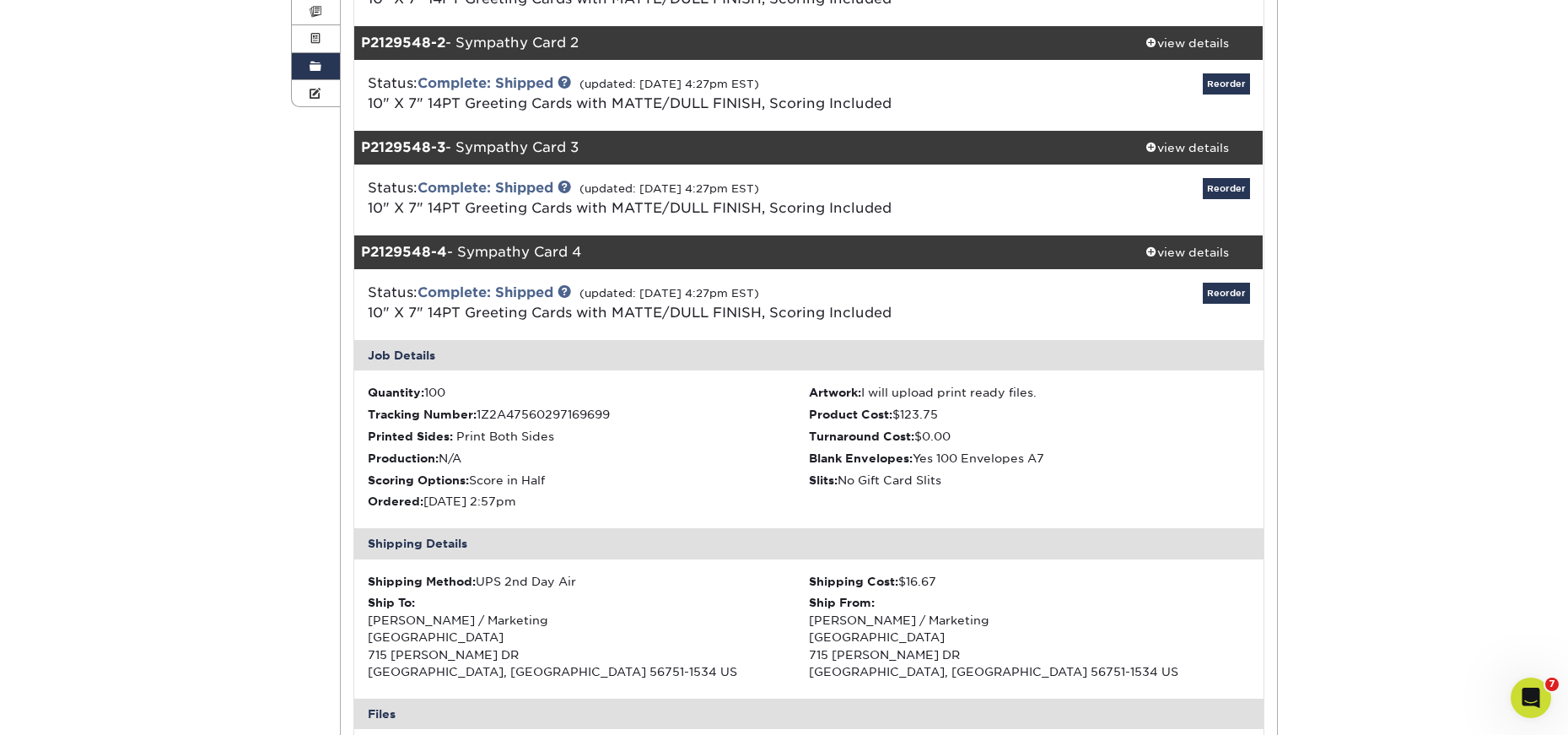
scroll to position [338, 0]
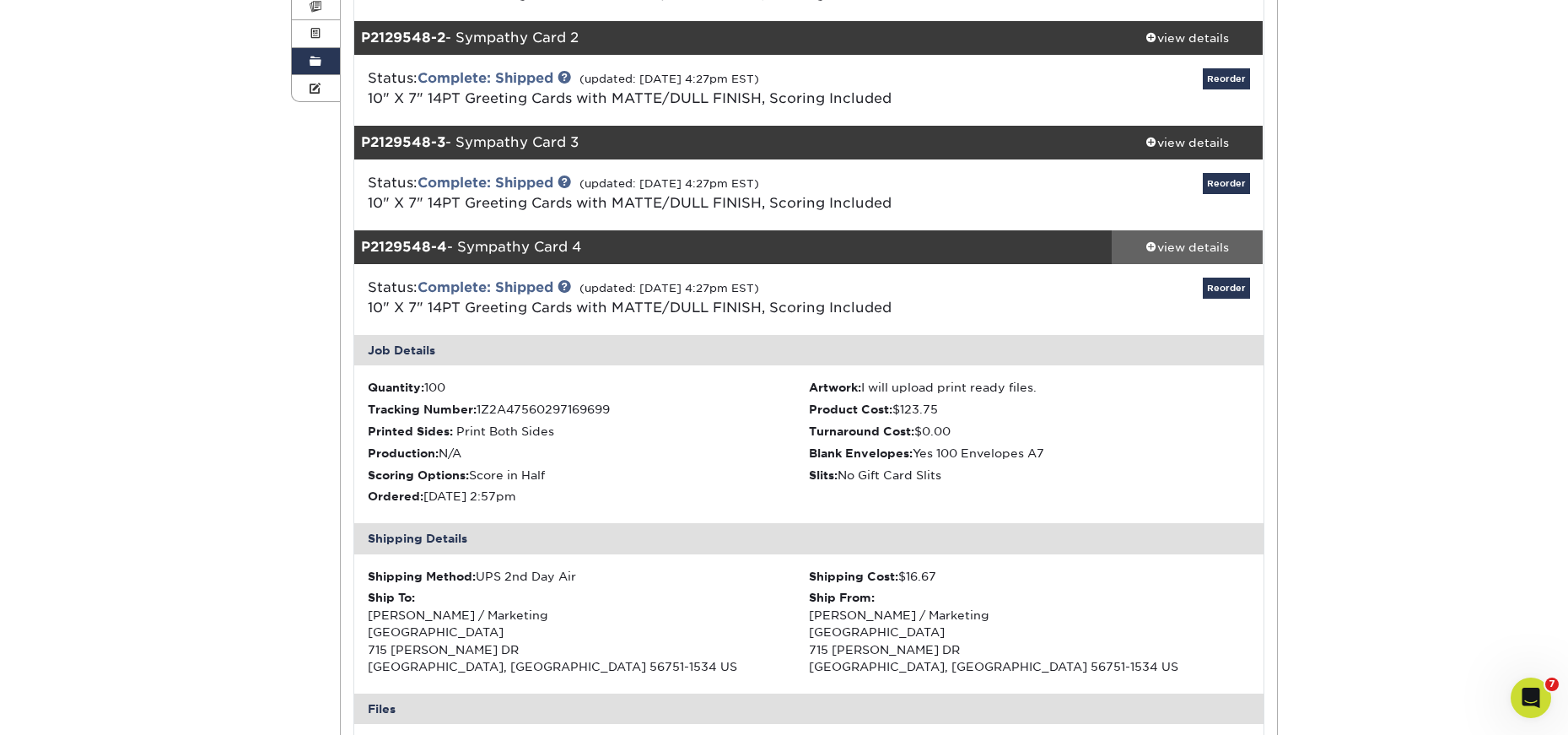
click at [1198, 252] on div "view details" at bounding box center [1188, 247] width 152 height 17
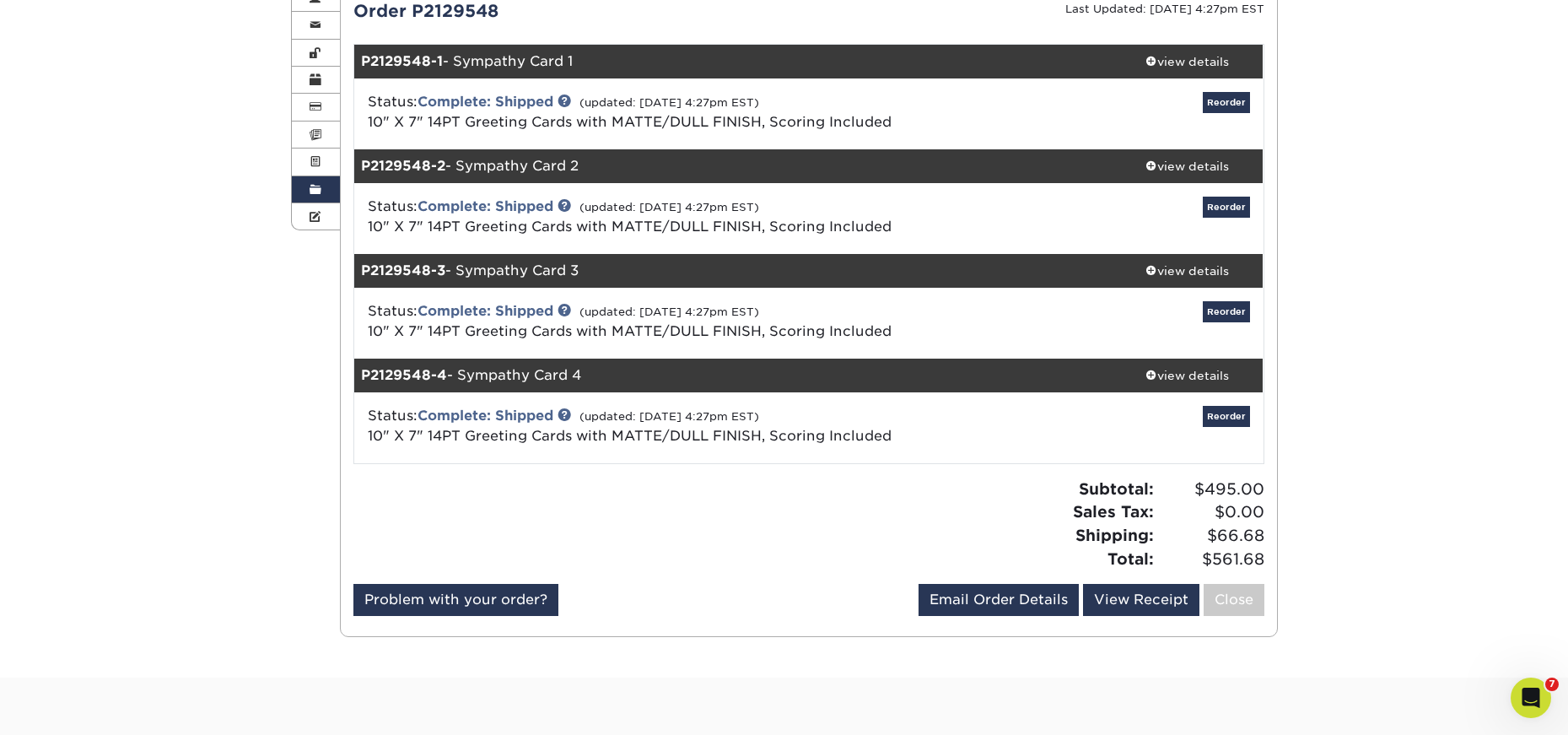
scroll to position [169, 0]
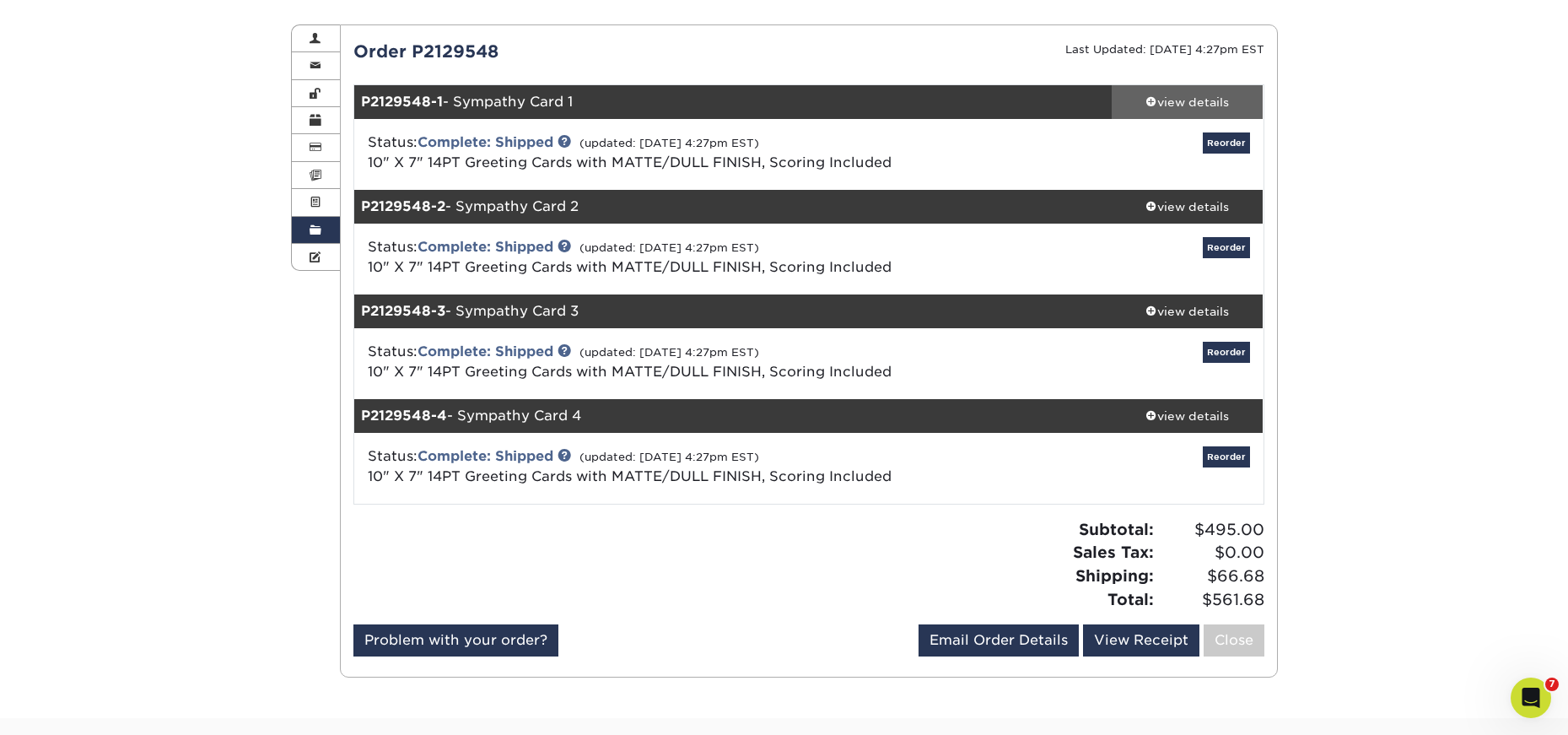
click at [1179, 94] on div "view details" at bounding box center [1188, 102] width 152 height 17
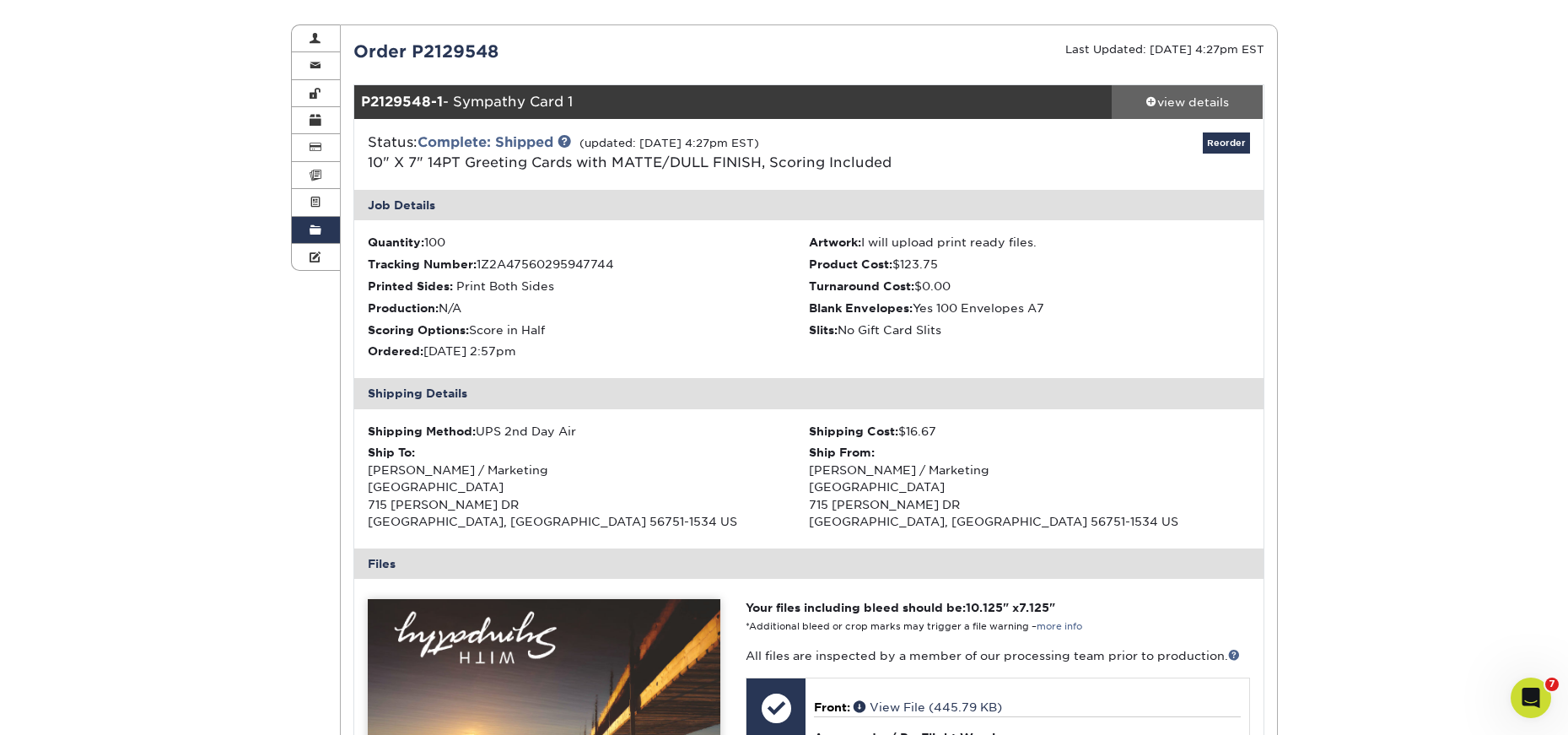
click at [1181, 98] on div "view details" at bounding box center [1188, 102] width 152 height 17
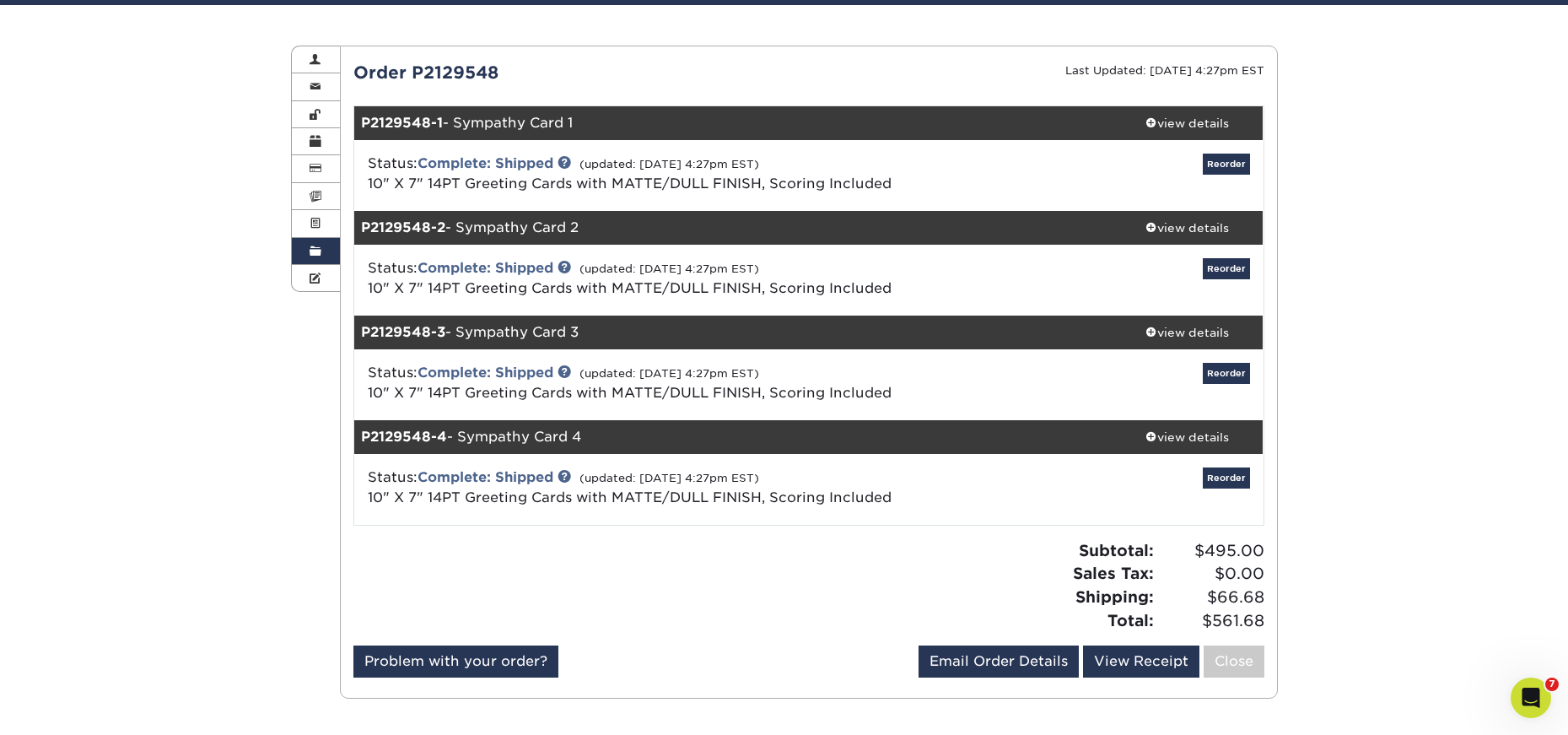
scroll to position [0, 0]
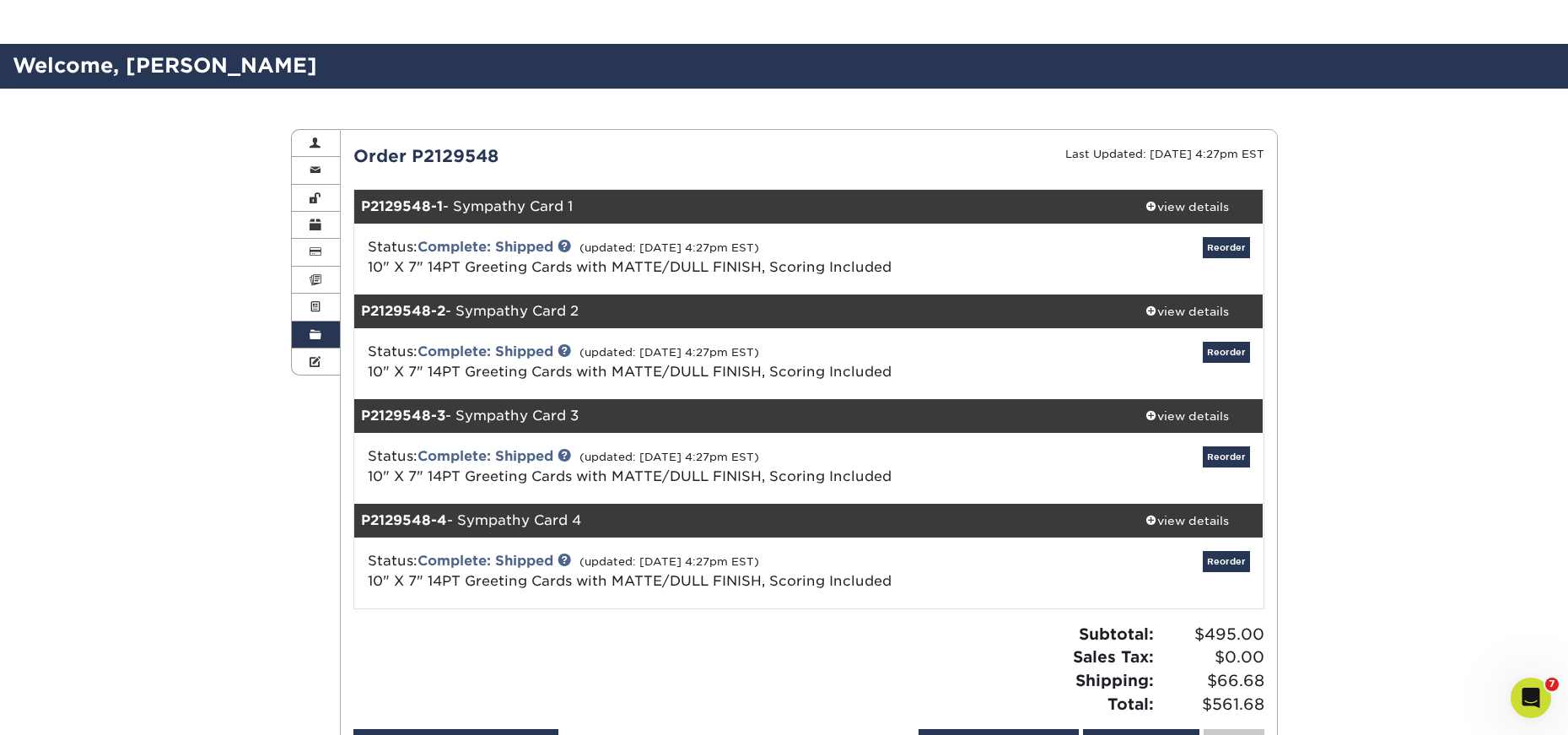
scroll to position [253, 0]
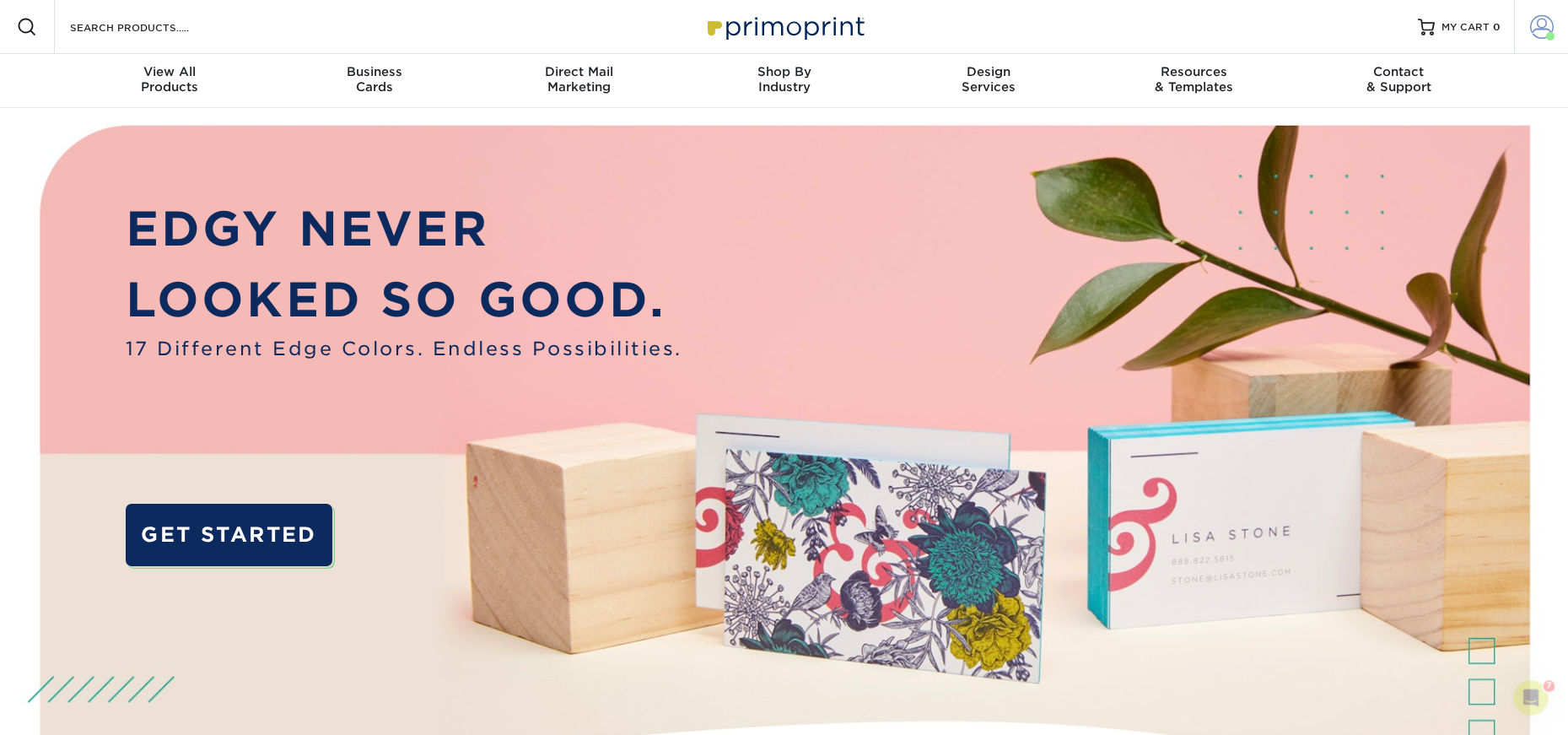
click at [1538, 27] on span at bounding box center [1541, 27] width 24 height 24
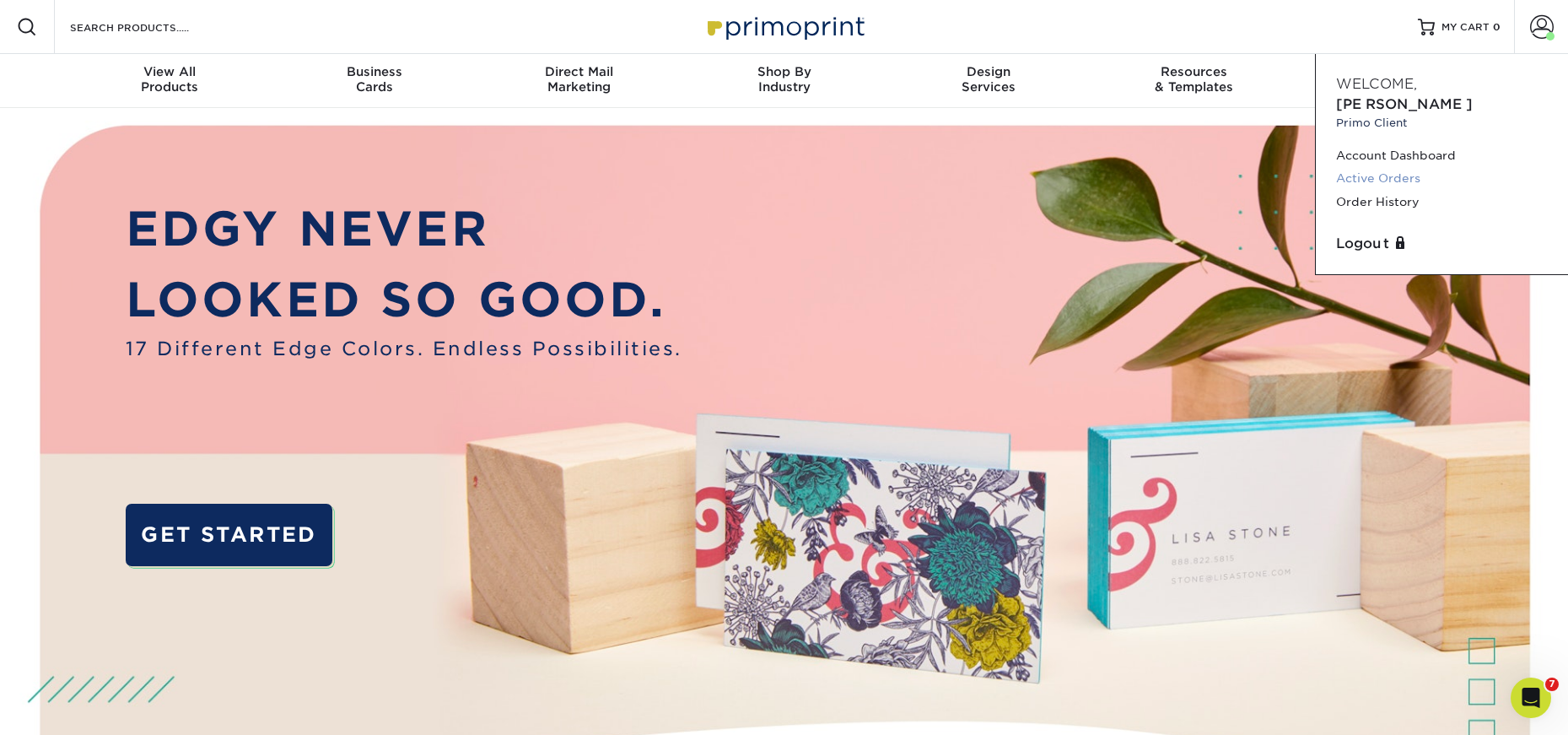
click at [1390, 167] on link "Active Orders" at bounding box center [1442, 179] width 211 height 23
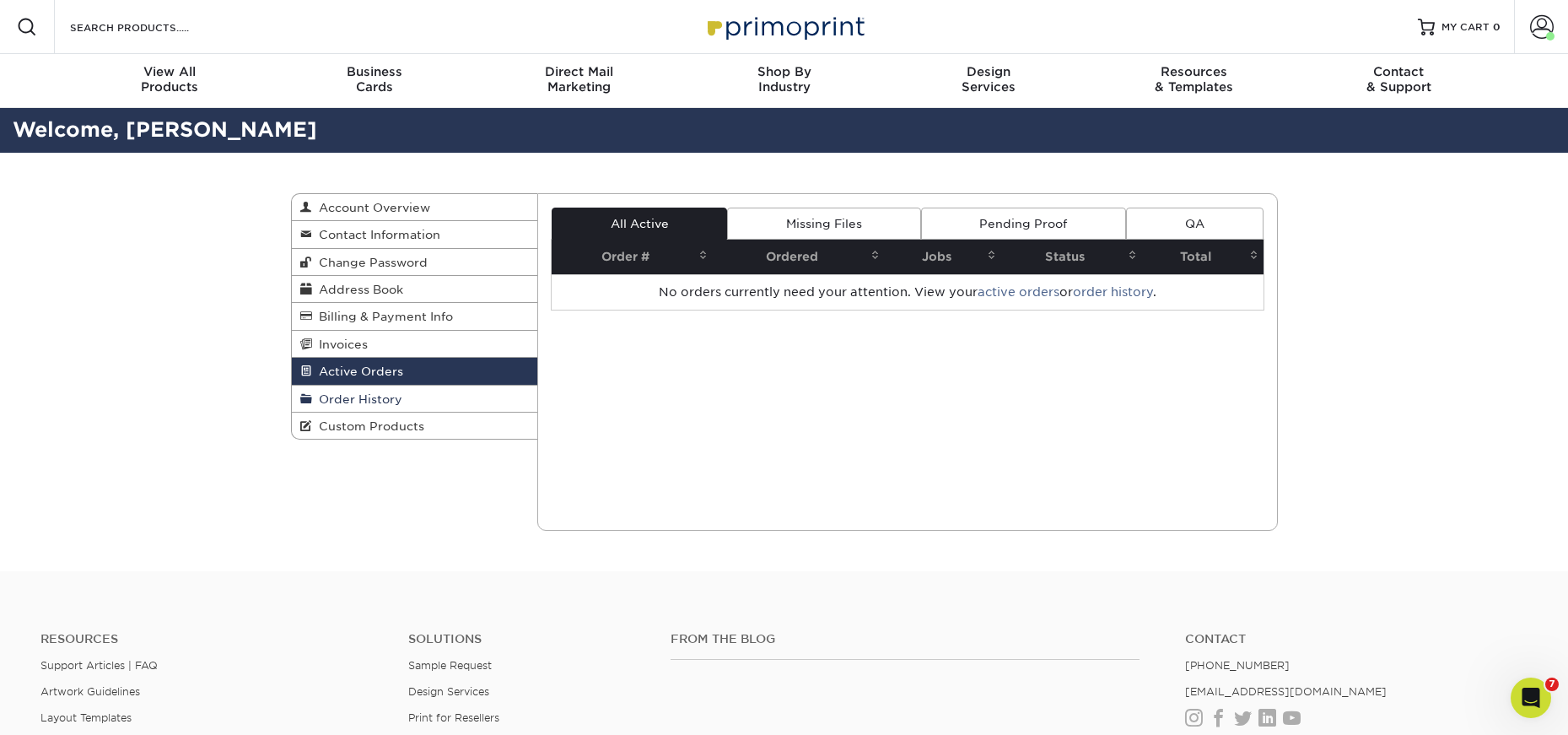
click at [375, 405] on span "Order History" at bounding box center [357, 399] width 90 height 13
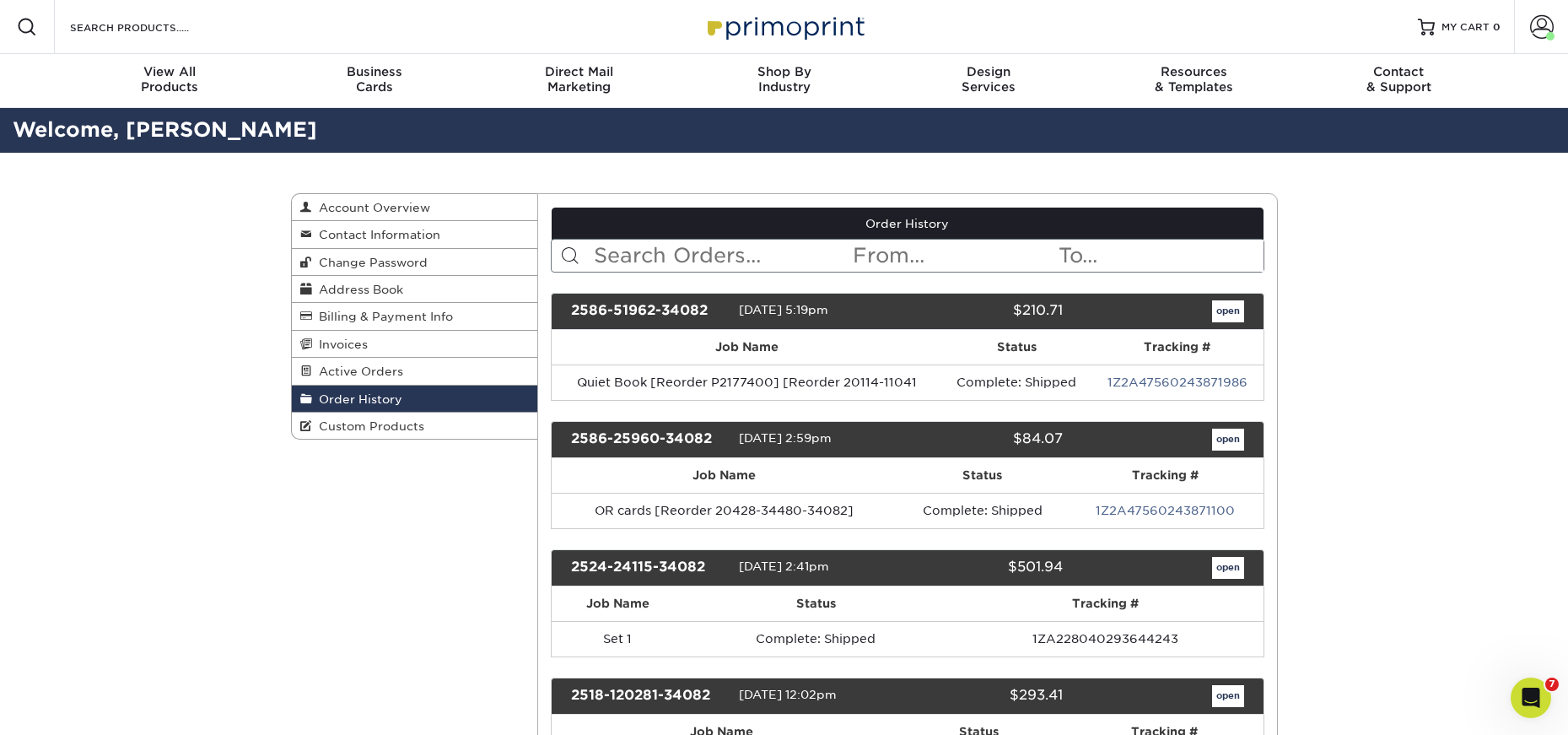
click at [633, 256] on input "text" at bounding box center [722, 256] width 259 height 32
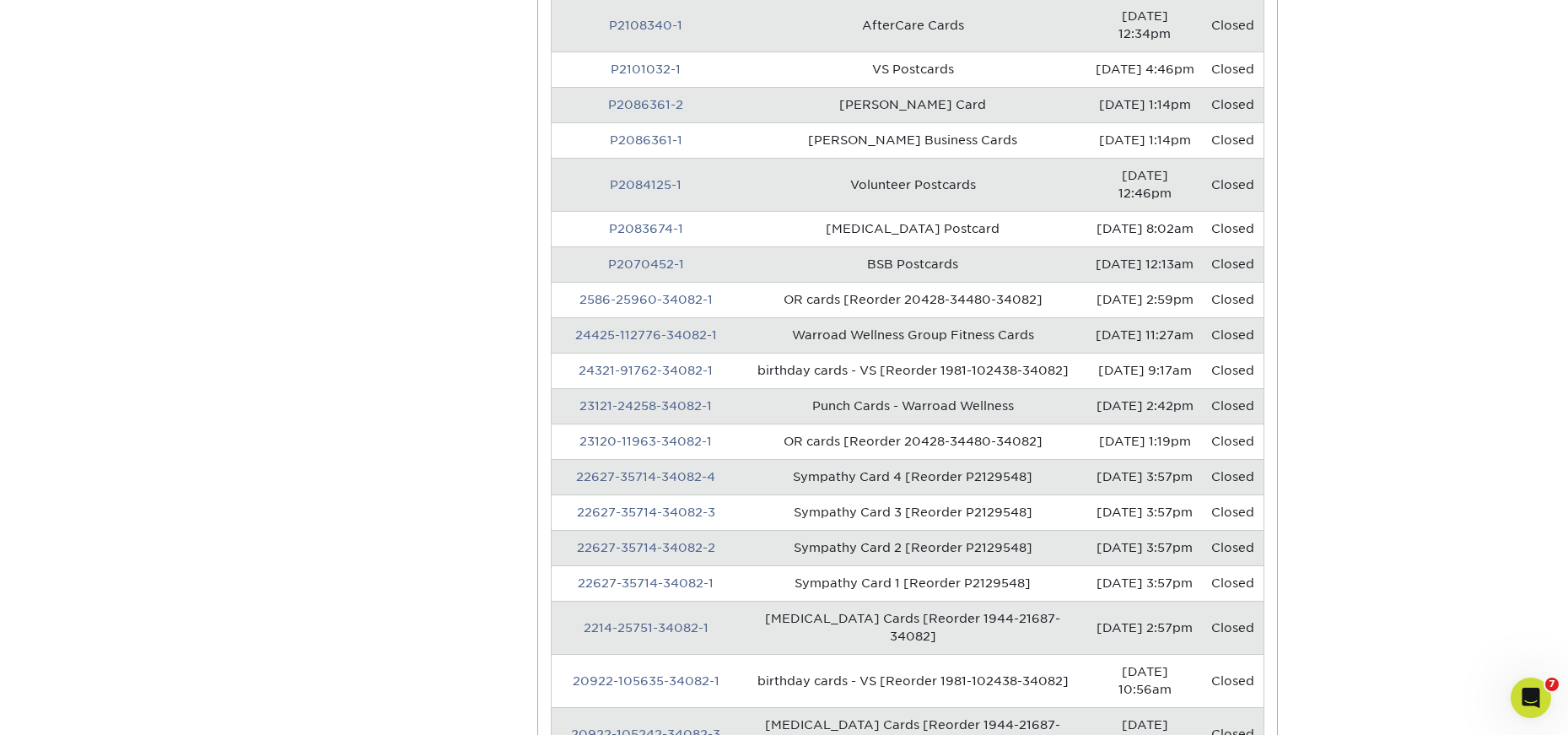
scroll to position [1013, 0]
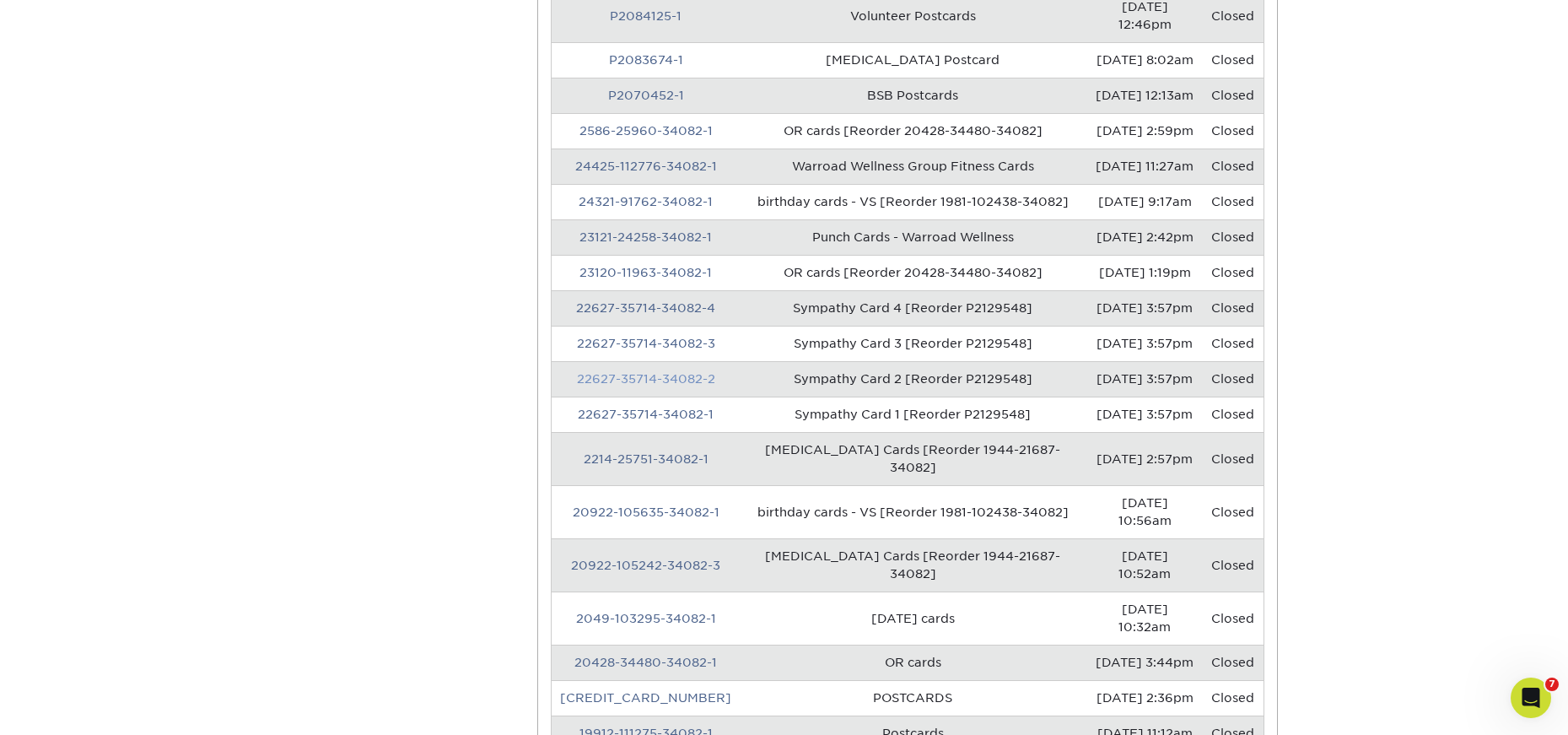
type input "card"
click at [613, 372] on link "22627-35714-34082-2" at bounding box center [646, 379] width 138 height 13
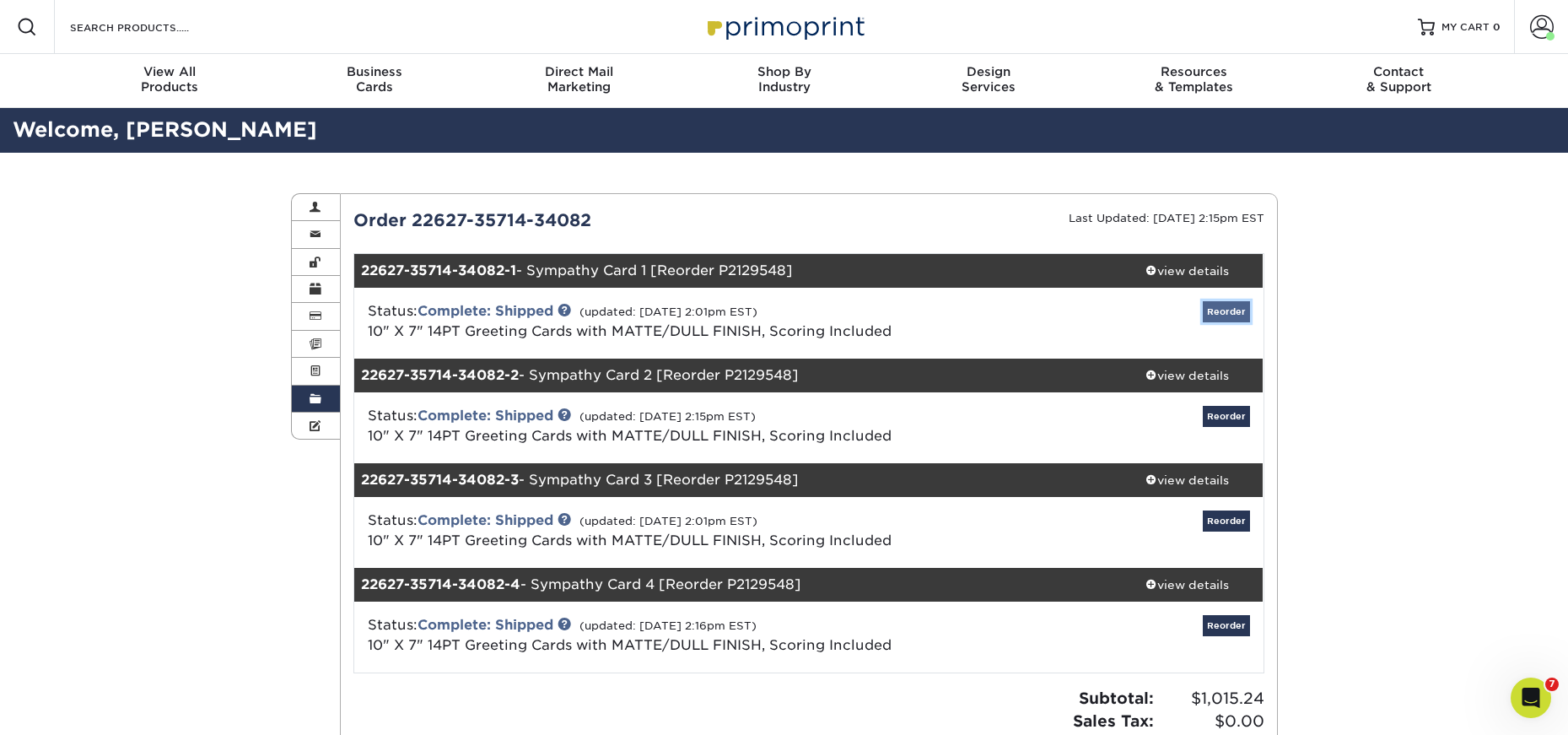
click at [1222, 310] on link "Reorder" at bounding box center [1226, 312] width 47 height 21
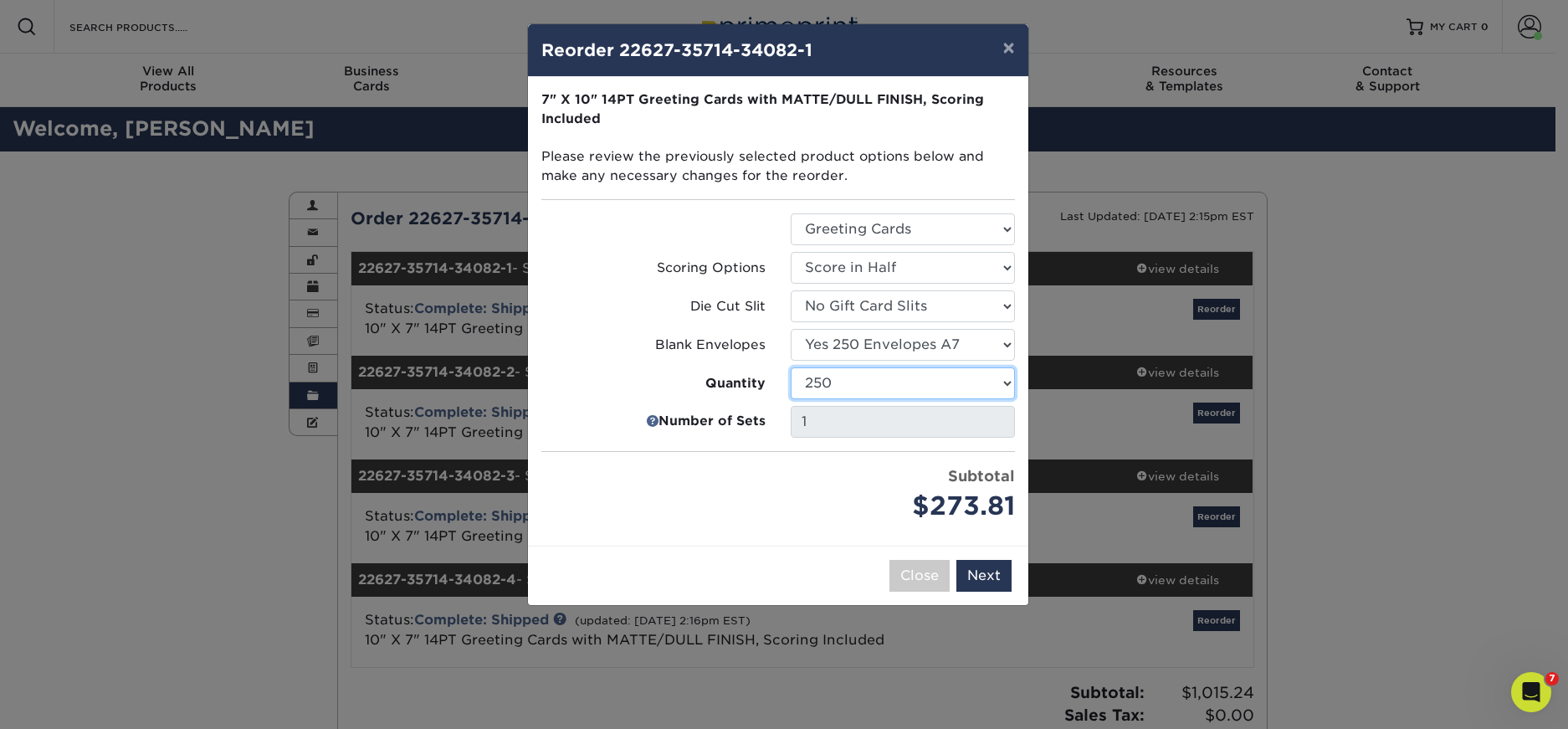
click at [998, 384] on select "100 250 500 1000 2500 5000 10000" at bounding box center [902, 383] width 225 height 32
click at [651, 509] on div "Price per set $273.81" at bounding box center [653, 495] width 249 height 61
click at [1016, 46] on button "×" at bounding box center [1008, 47] width 39 height 46
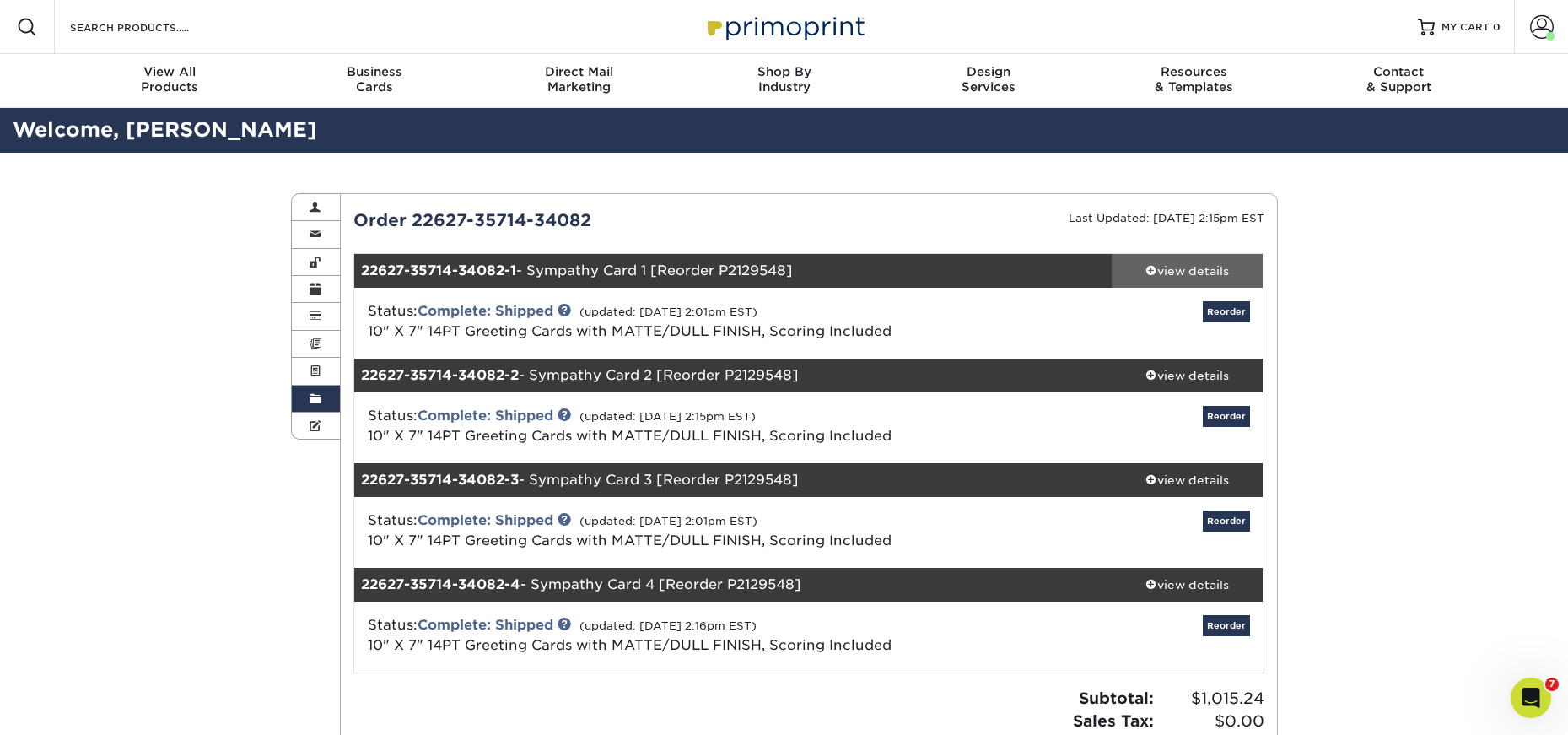
click at [1178, 270] on div "view details" at bounding box center [1188, 271] width 152 height 17
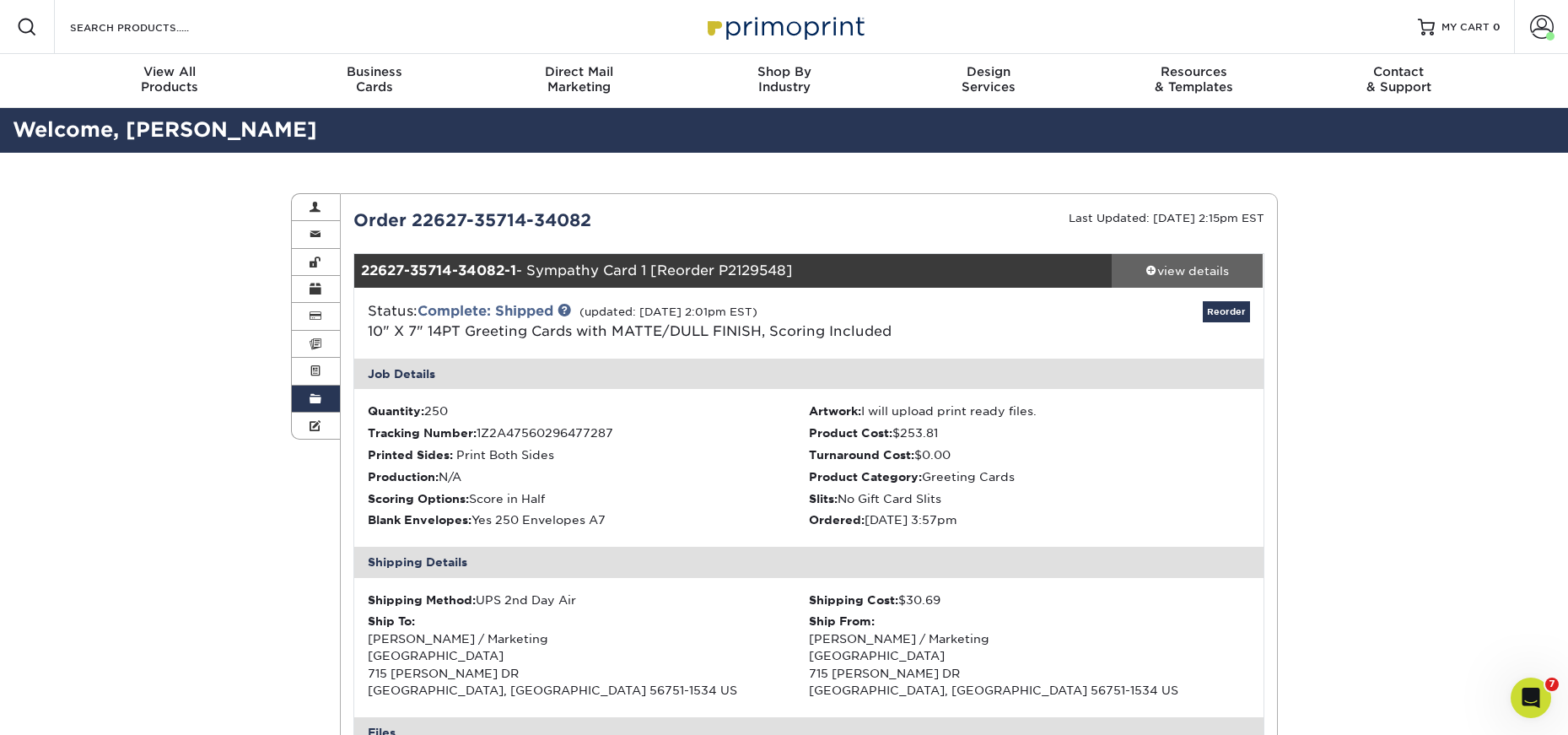
click at [1178, 270] on div "view details" at bounding box center [1188, 271] width 152 height 17
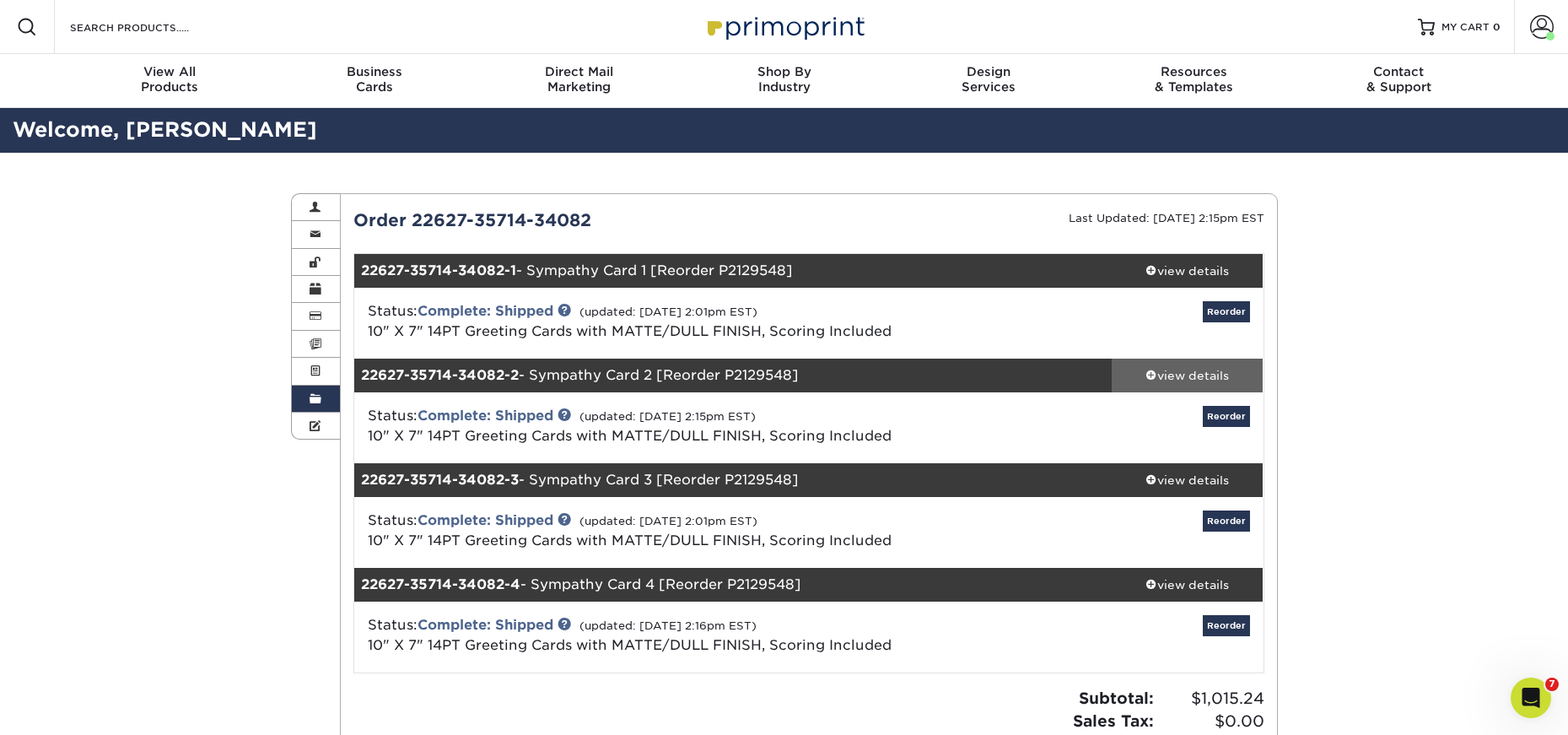
click at [1198, 373] on div "view details" at bounding box center [1188, 375] width 152 height 17
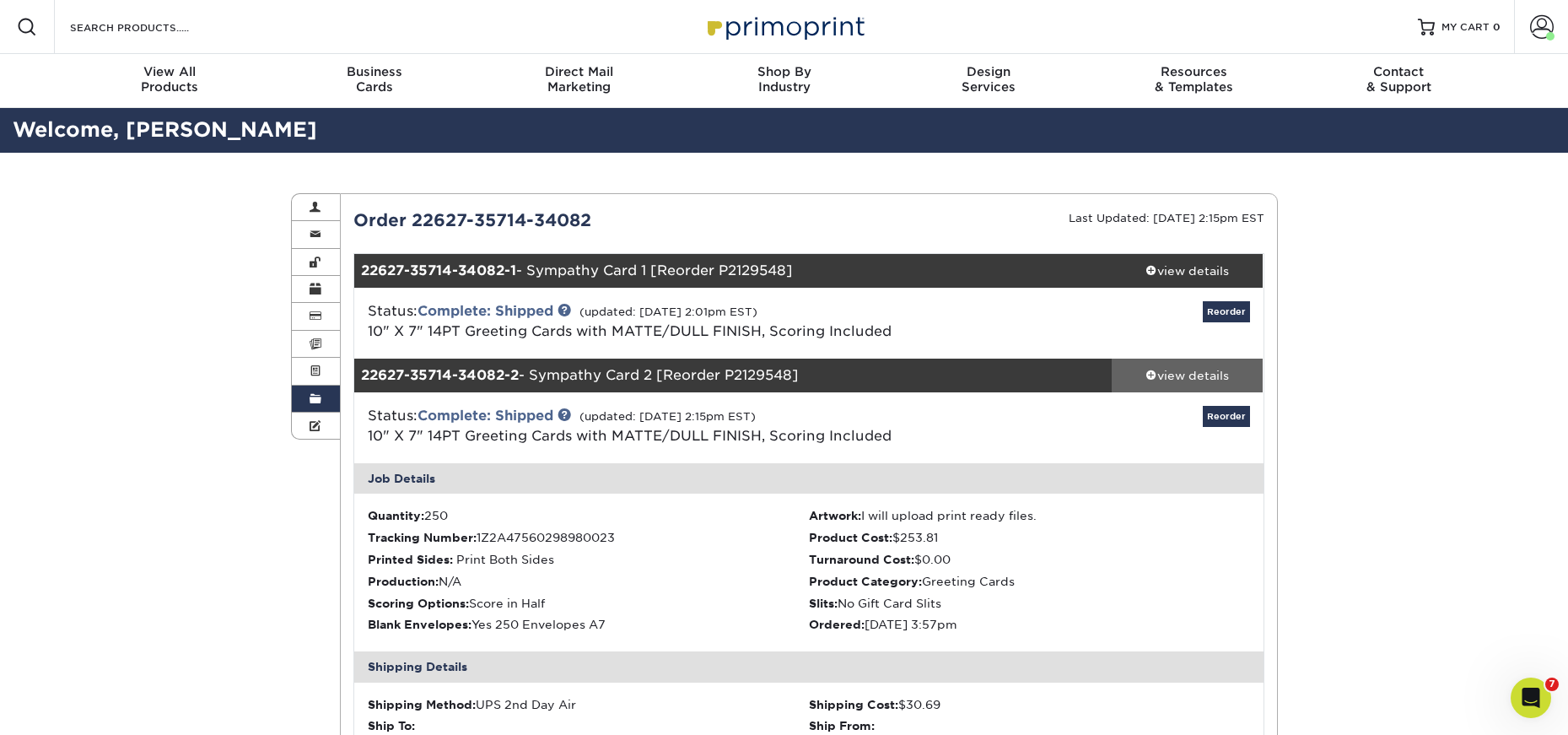
click at [1198, 373] on div "view details" at bounding box center [1188, 375] width 152 height 17
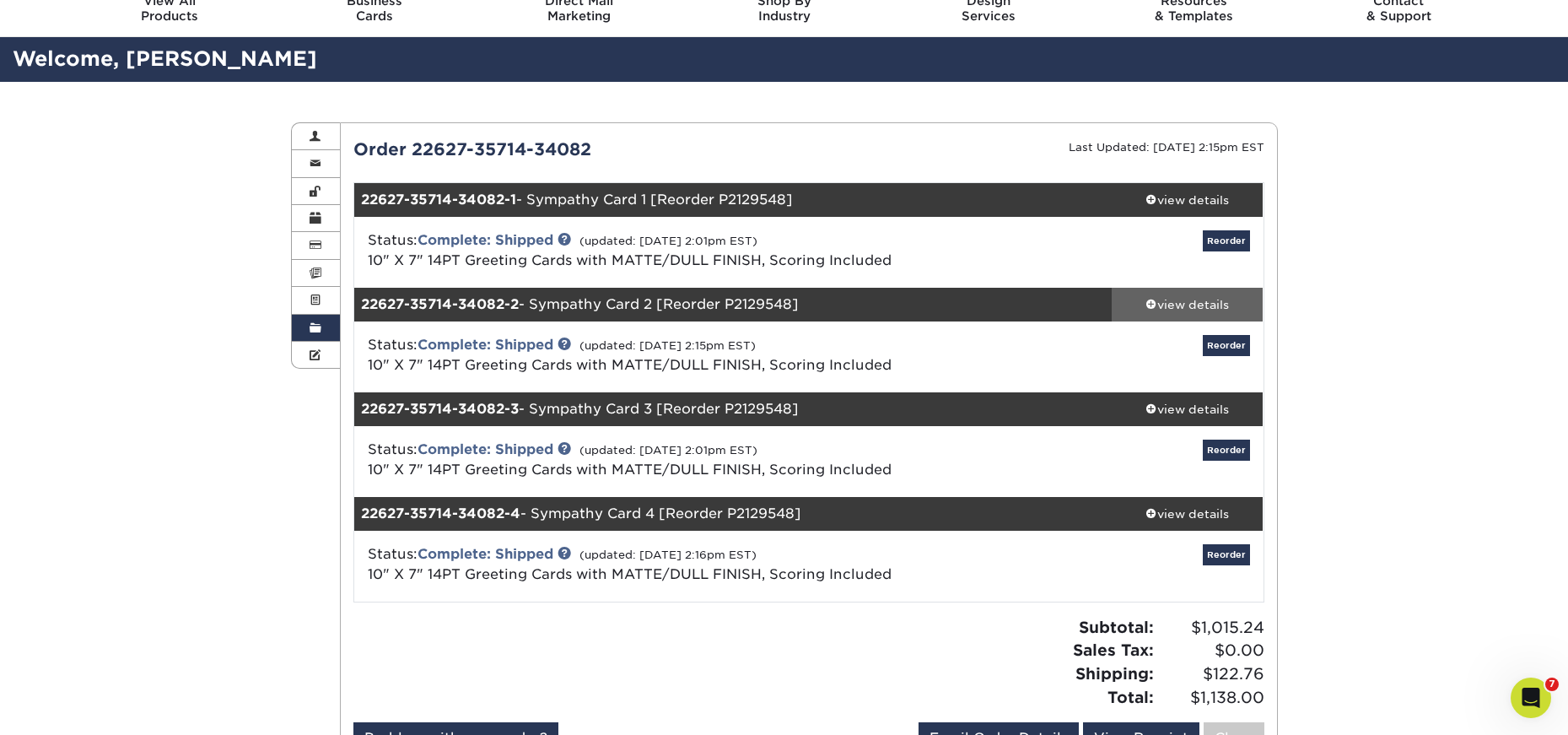
scroll to position [169, 0]
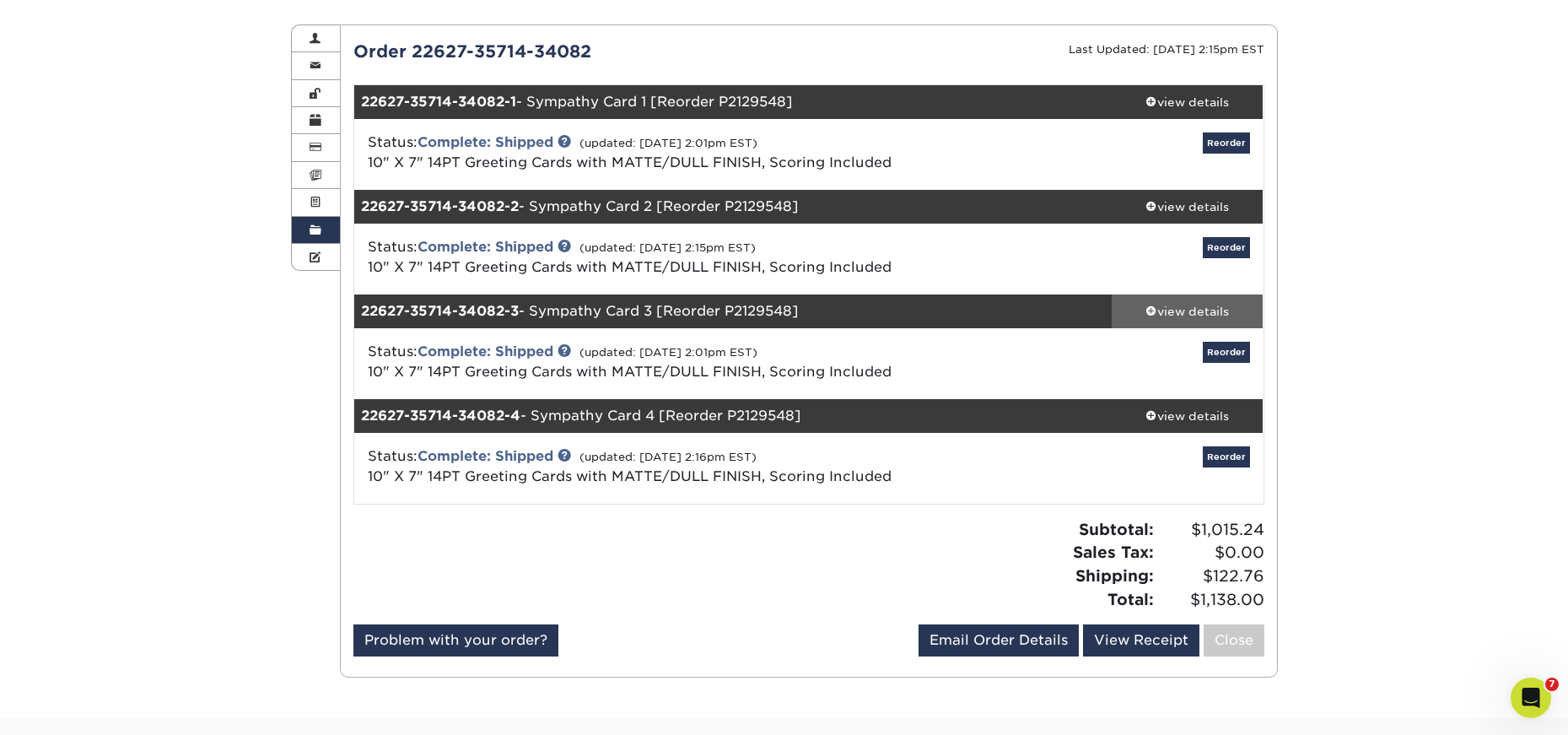
click at [1176, 310] on div "view details" at bounding box center [1188, 310] width 152 height 17
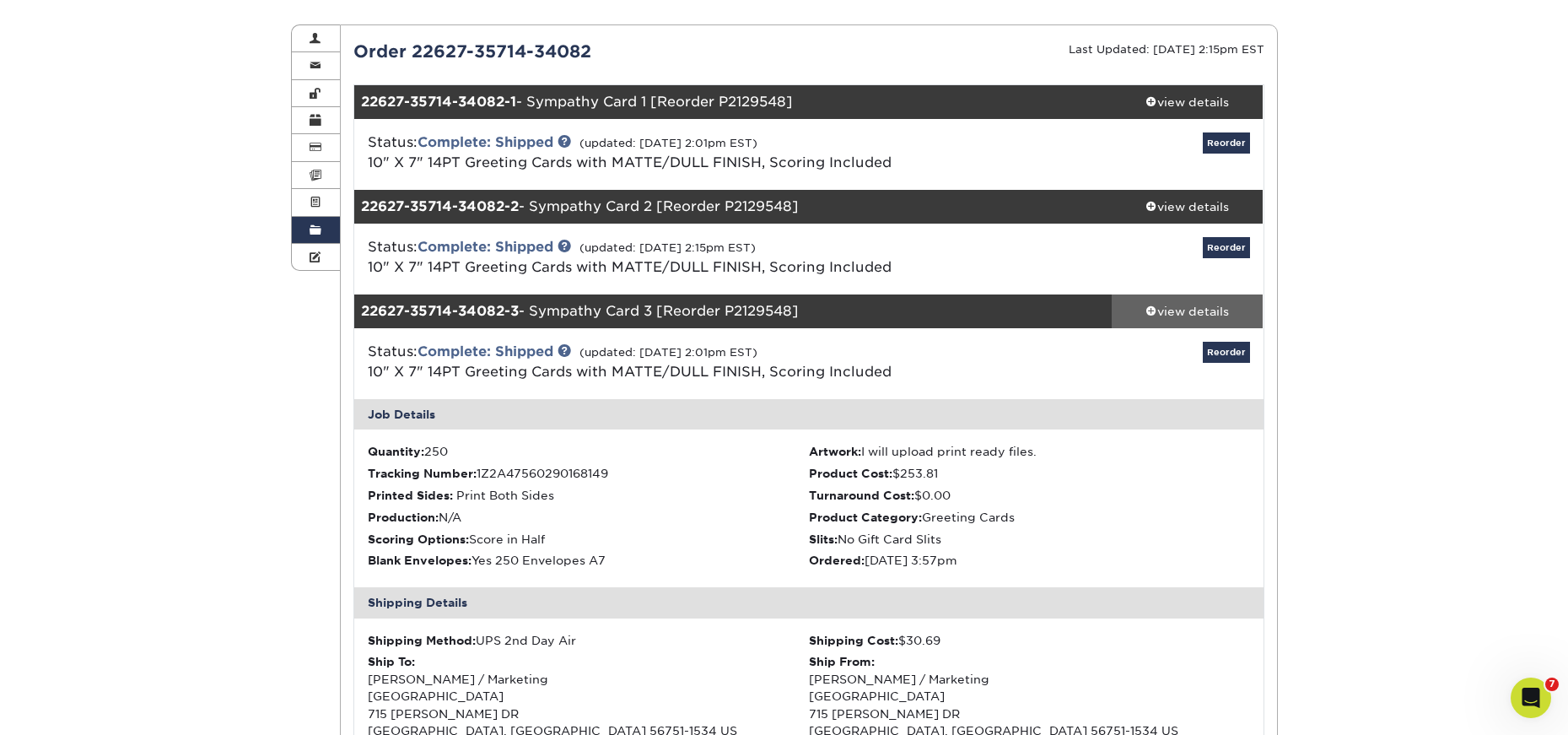
click at [1176, 310] on div "view details" at bounding box center [1188, 310] width 152 height 17
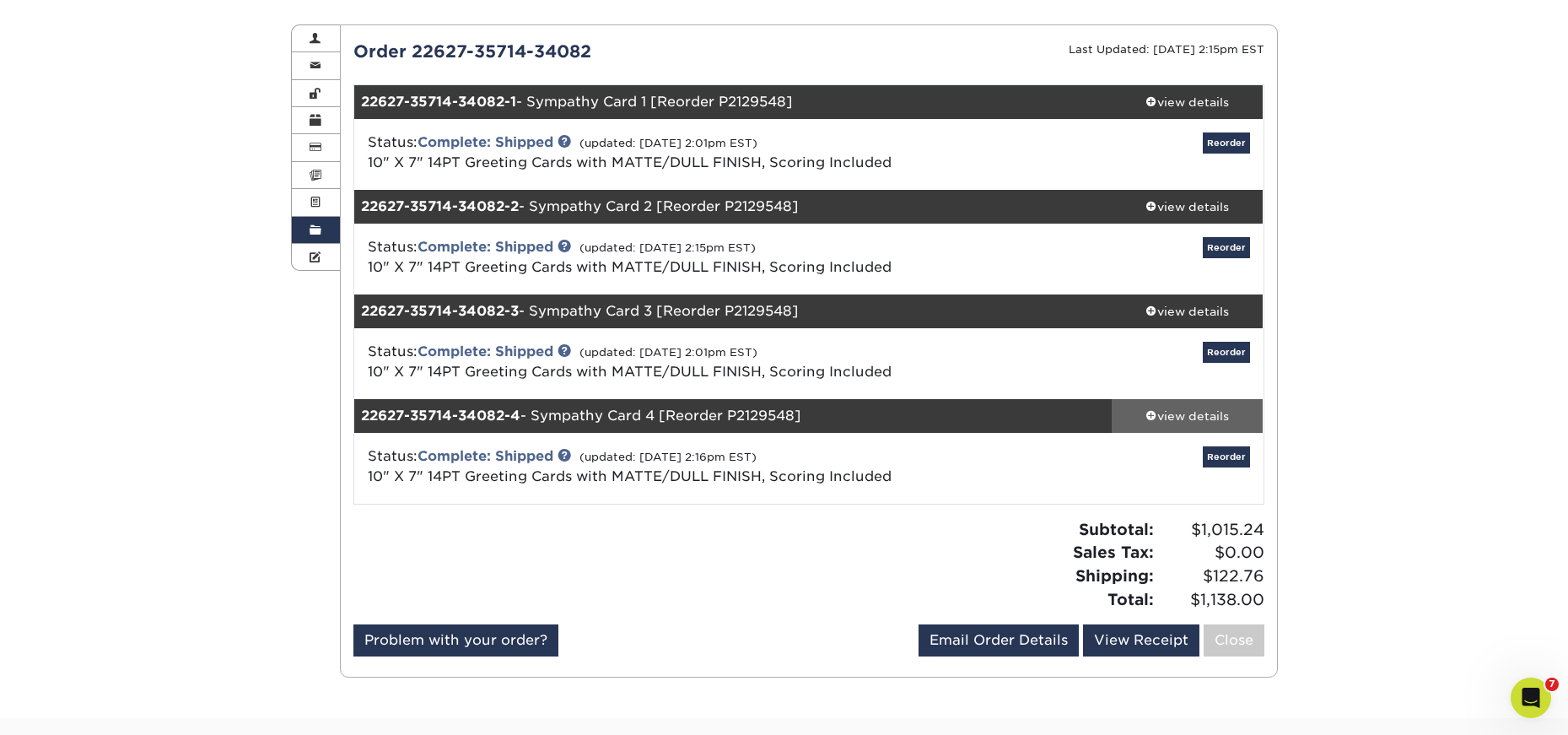
click at [1180, 416] on div "view details" at bounding box center [1188, 416] width 152 height 17
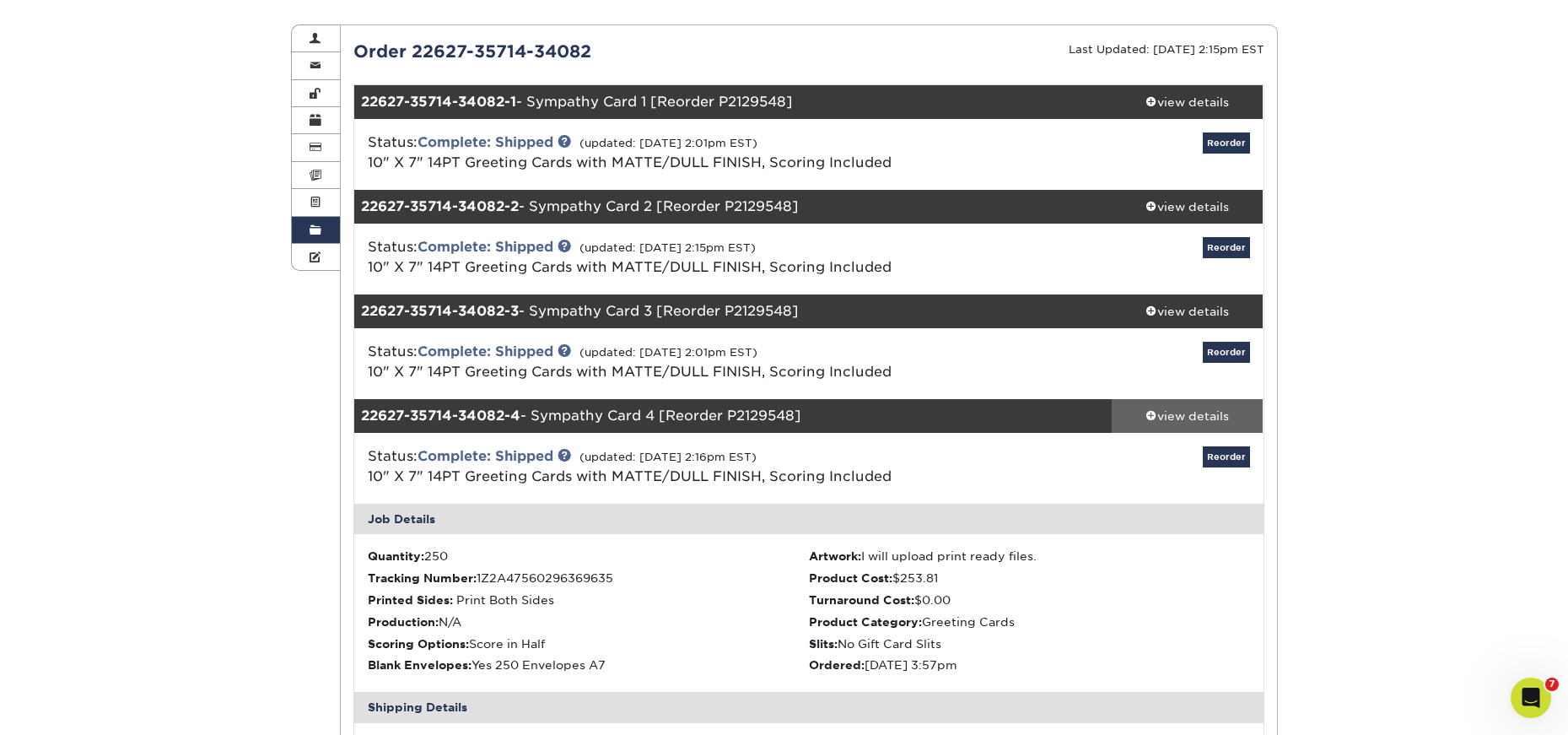
click at [1180, 416] on div "view details" at bounding box center [1188, 416] width 152 height 17
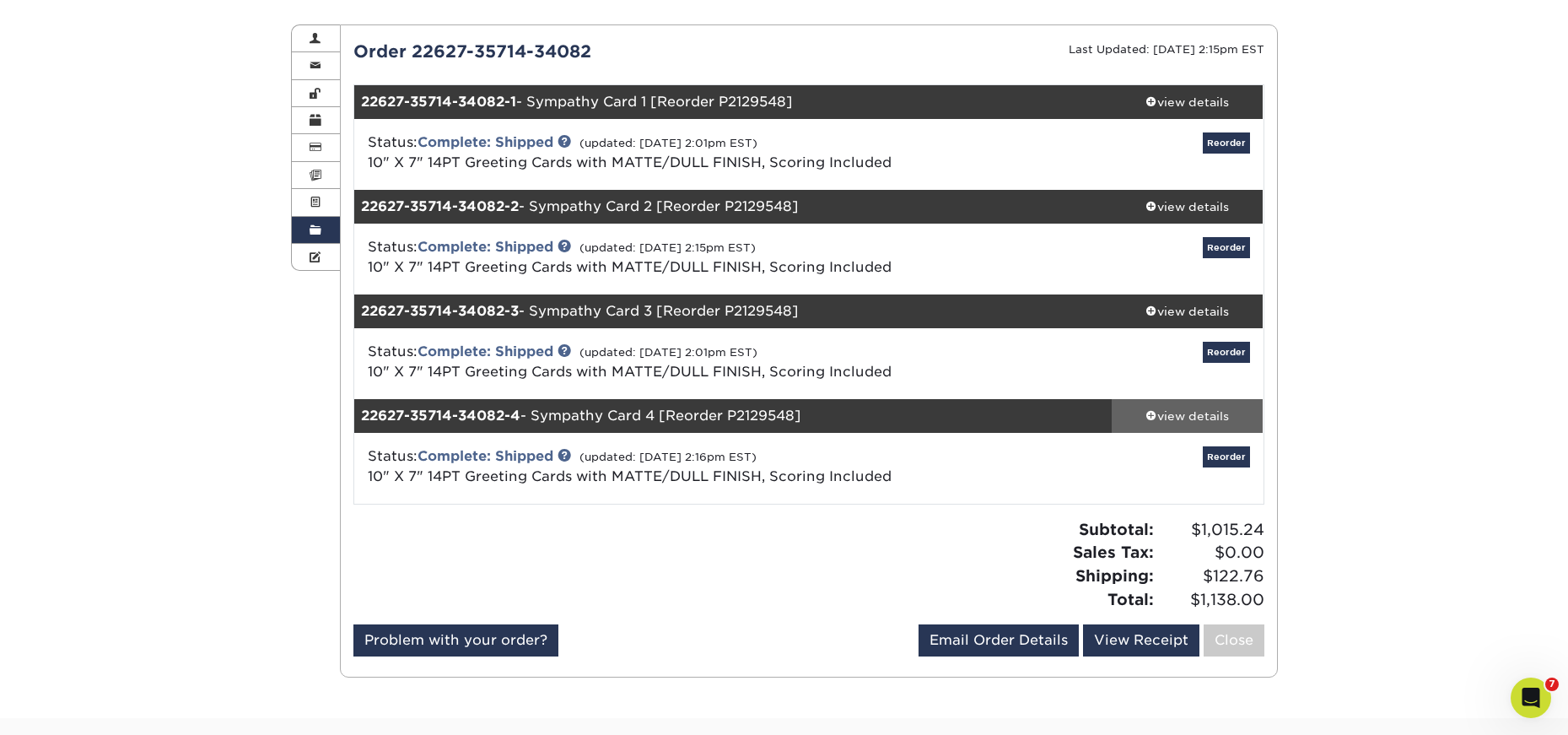
click at [1171, 412] on div "view details" at bounding box center [1188, 416] width 152 height 17
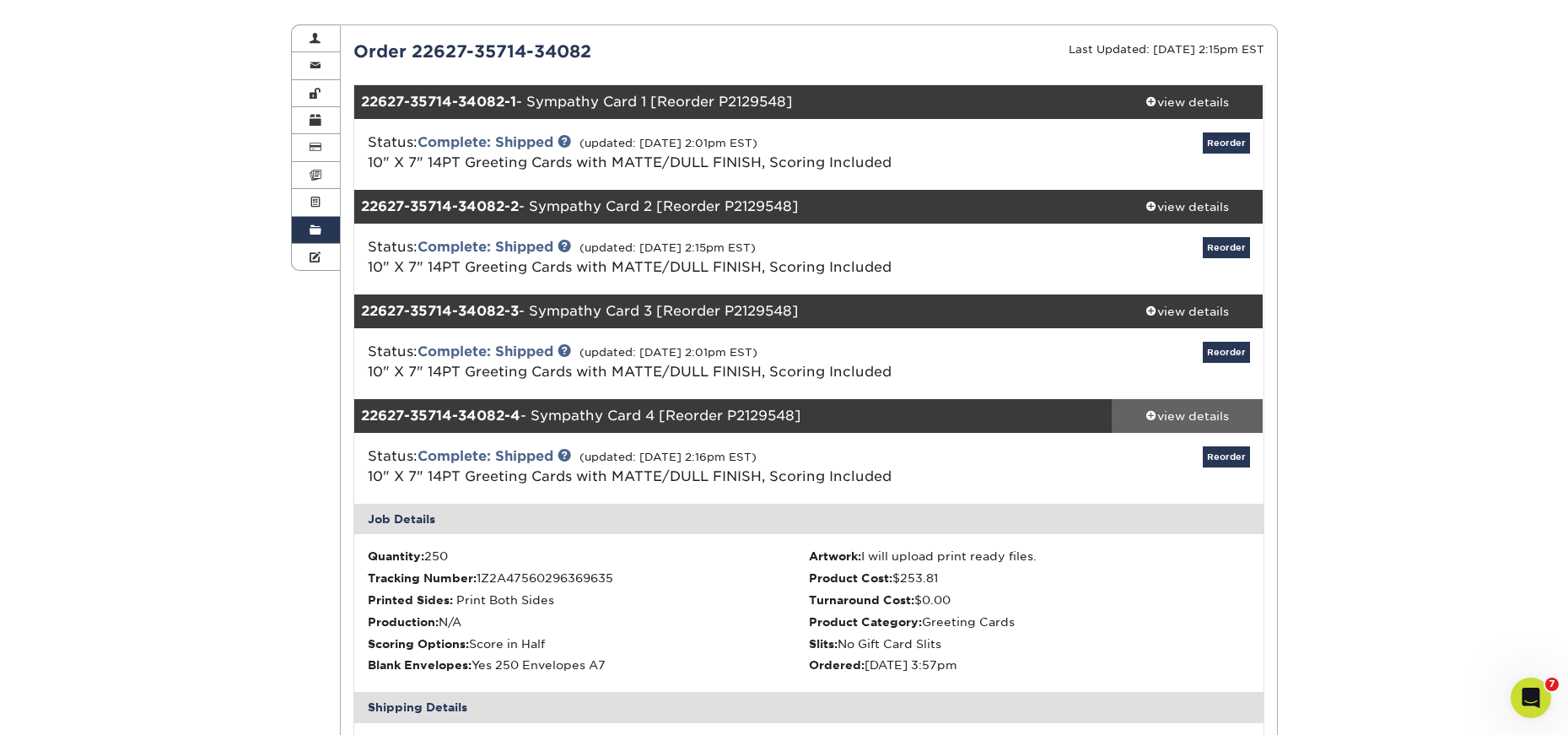
click at [1197, 416] on div "view details" at bounding box center [1188, 416] width 152 height 17
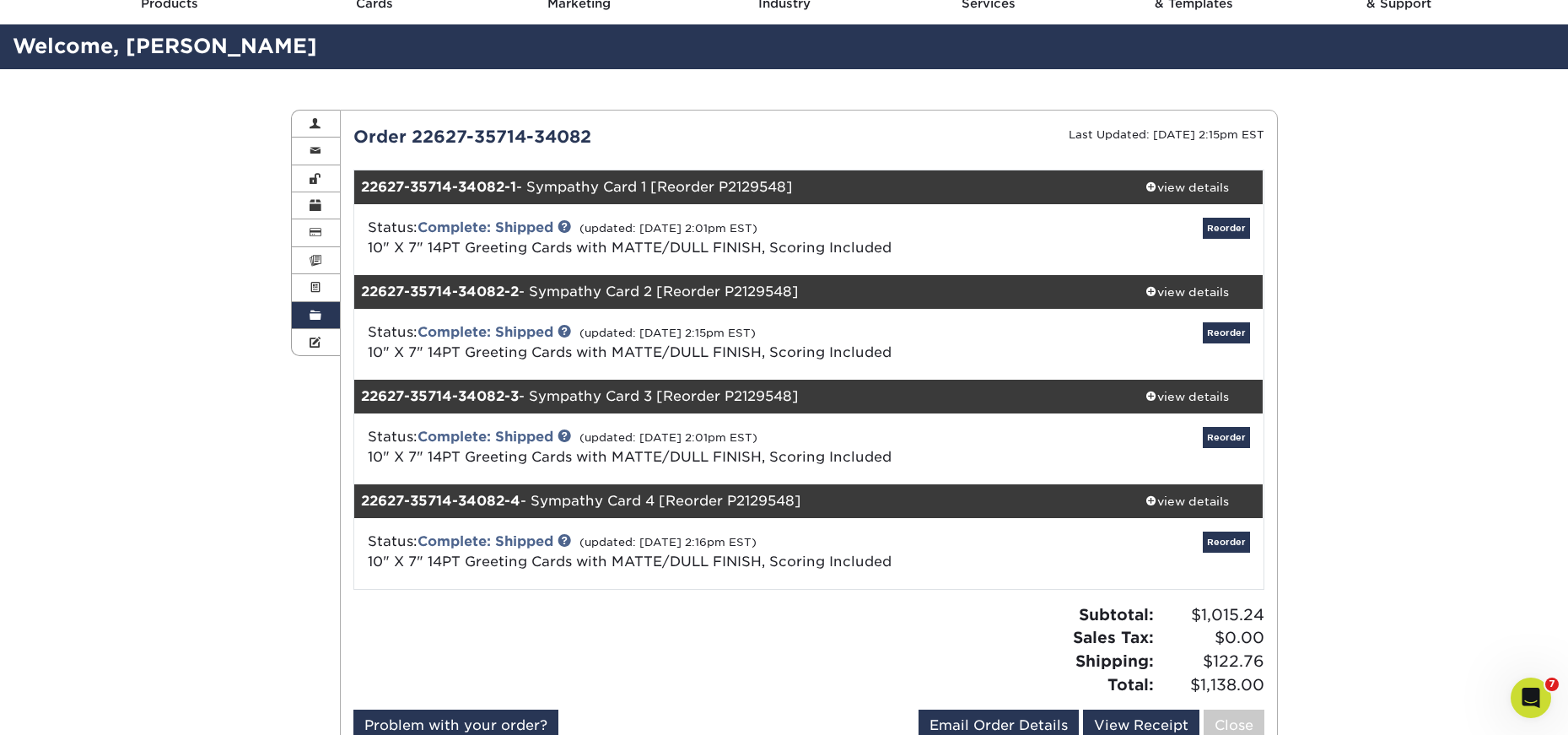
scroll to position [0, 0]
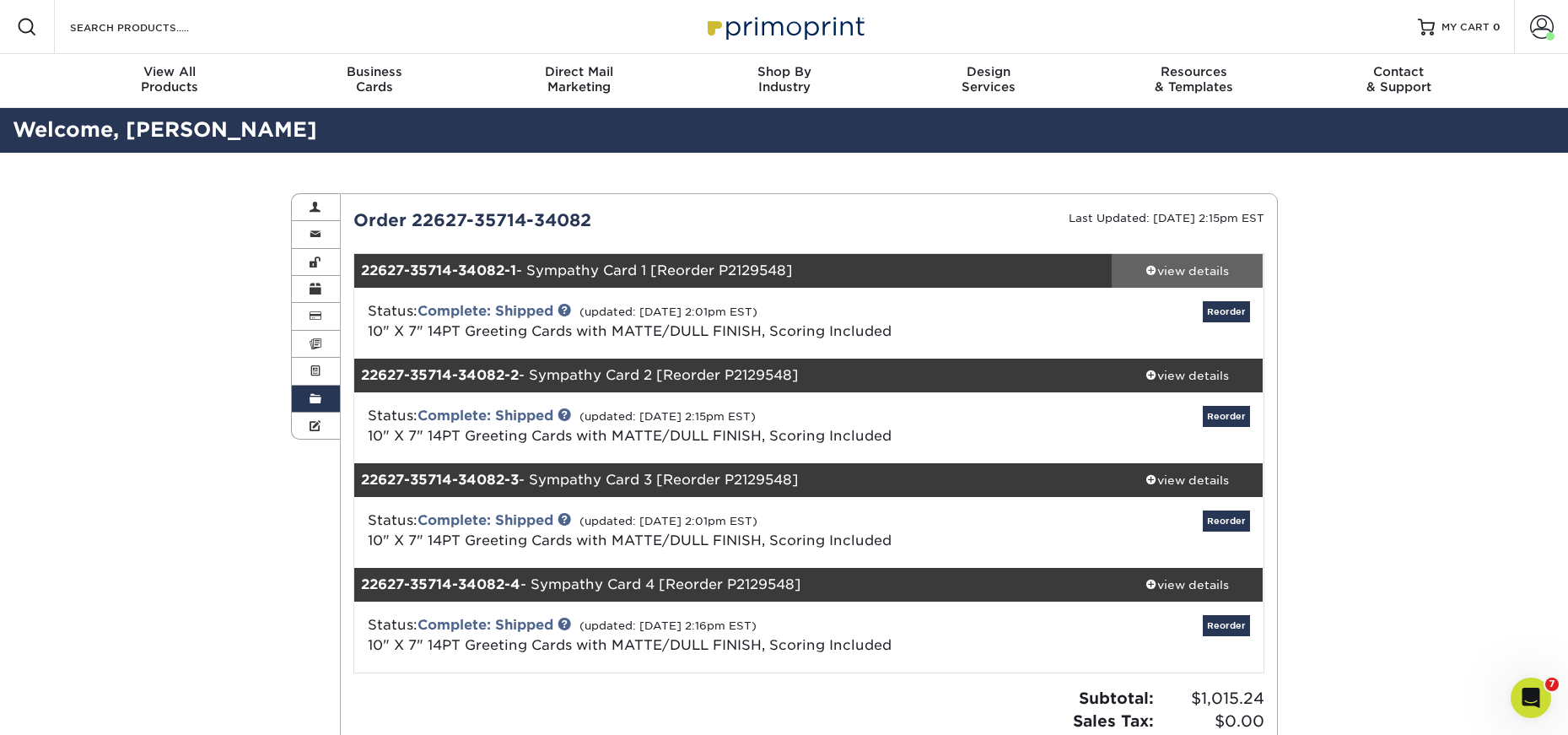
click at [1173, 282] on link "view details" at bounding box center [1188, 271] width 152 height 34
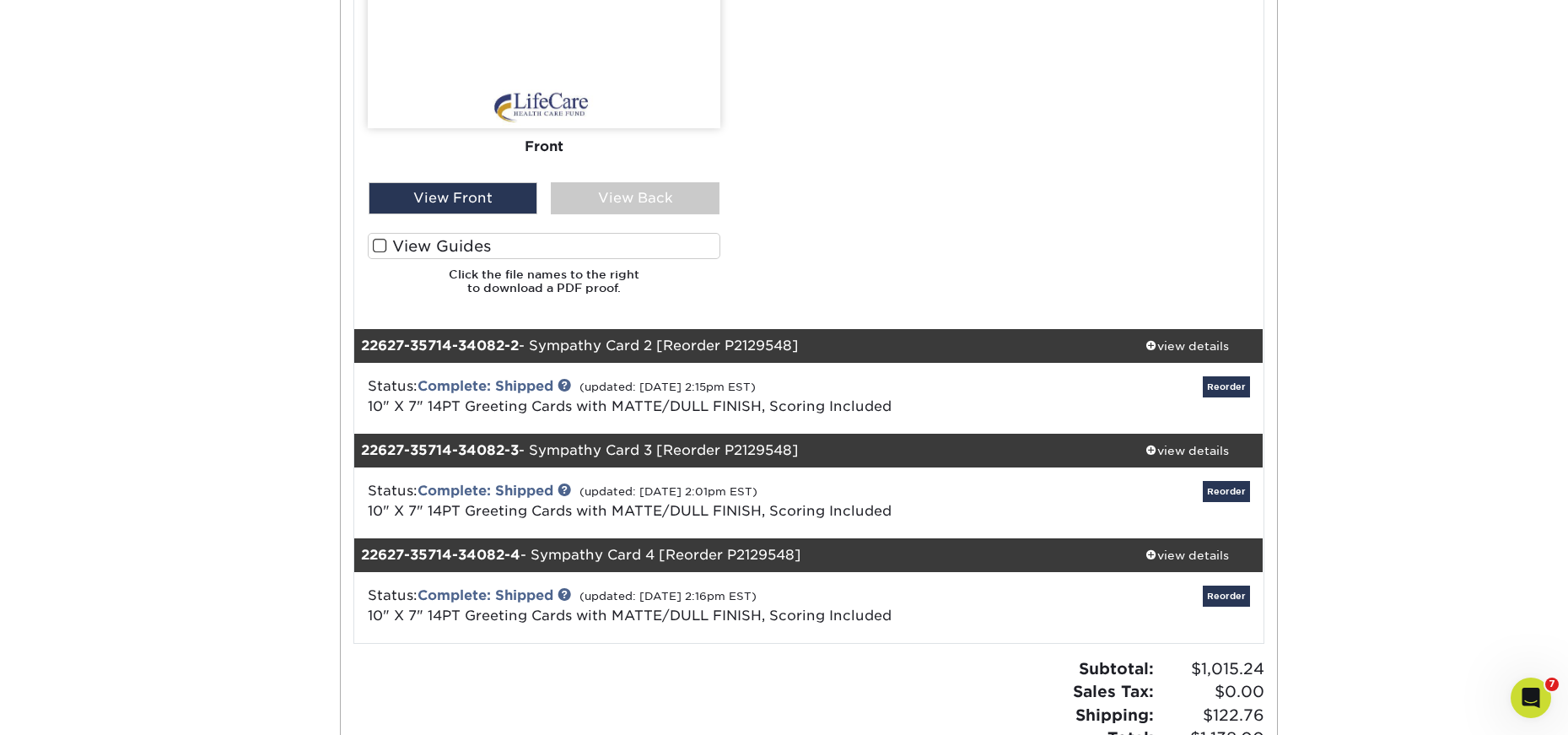
scroll to position [1181, 0]
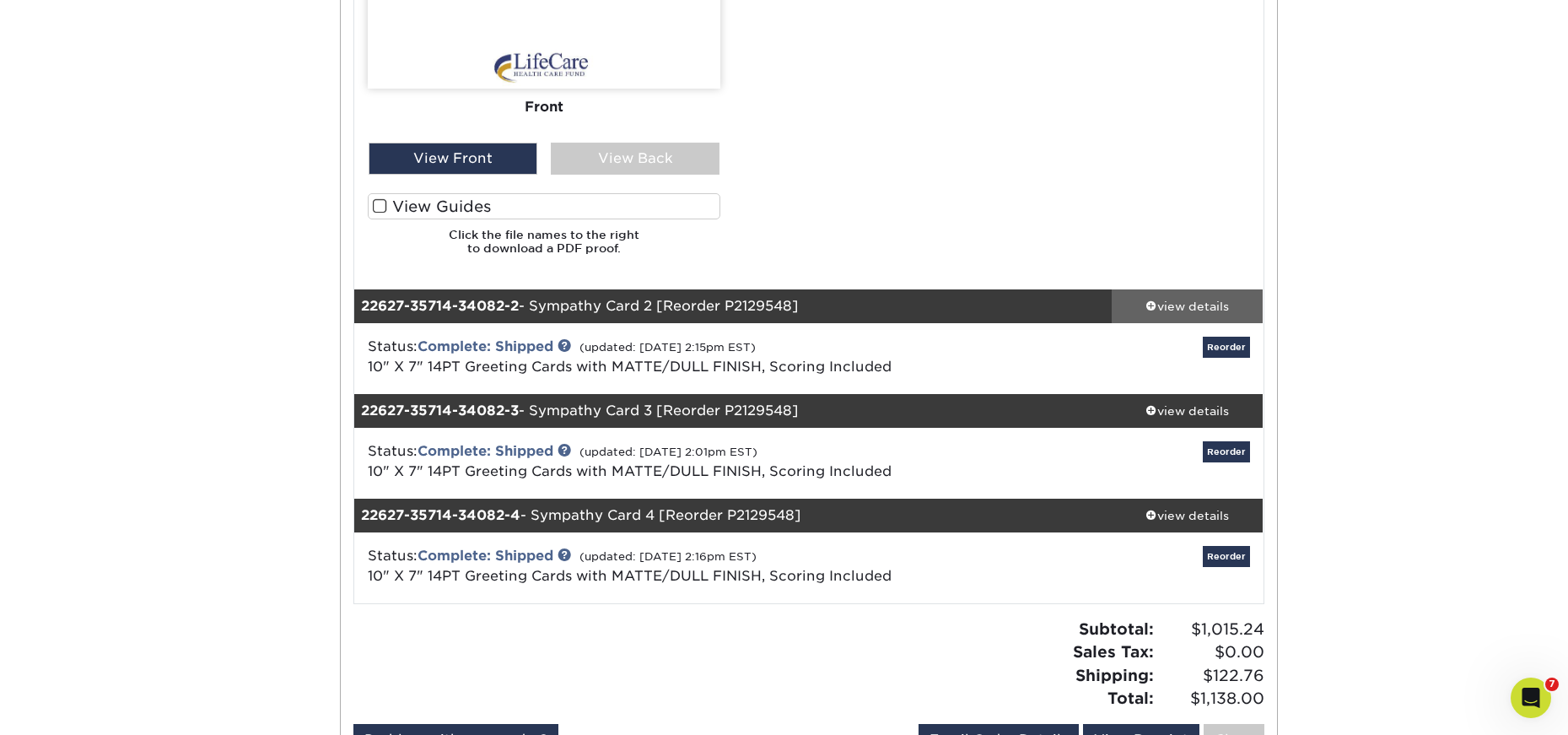
click at [1174, 302] on div "view details" at bounding box center [1188, 305] width 152 height 17
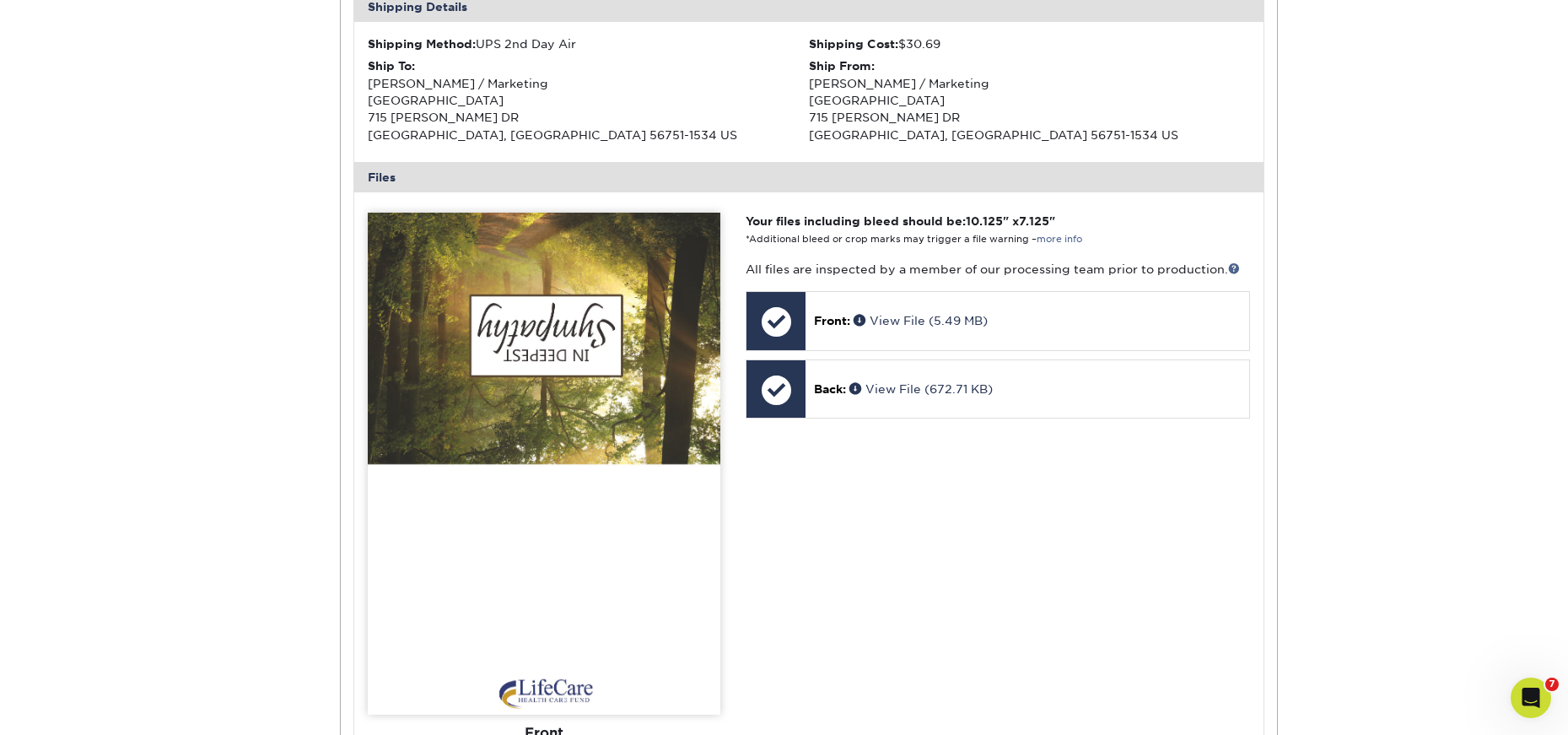
scroll to position [2362, 0]
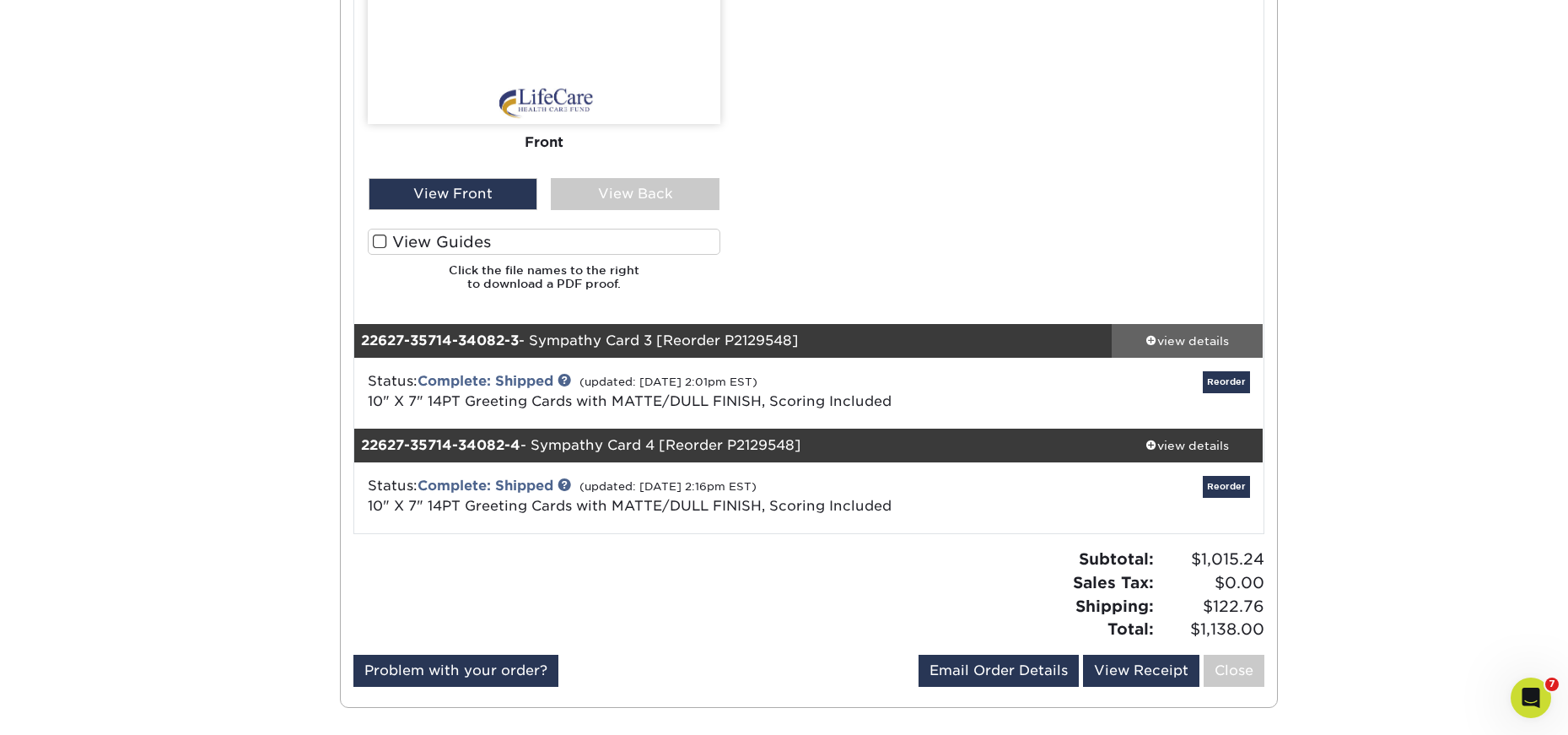
click at [1182, 334] on div "view details" at bounding box center [1188, 341] width 152 height 17
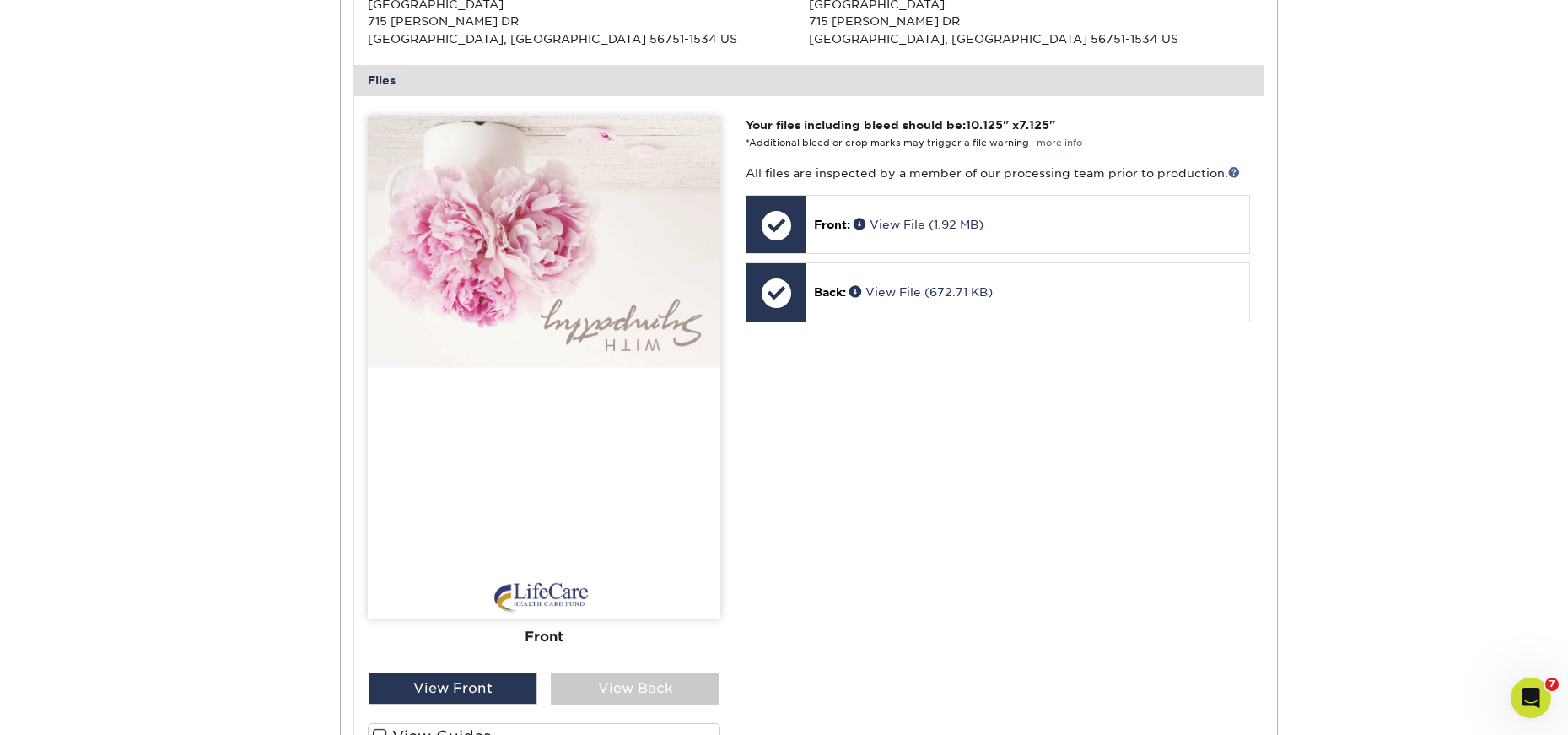
scroll to position [3290, 0]
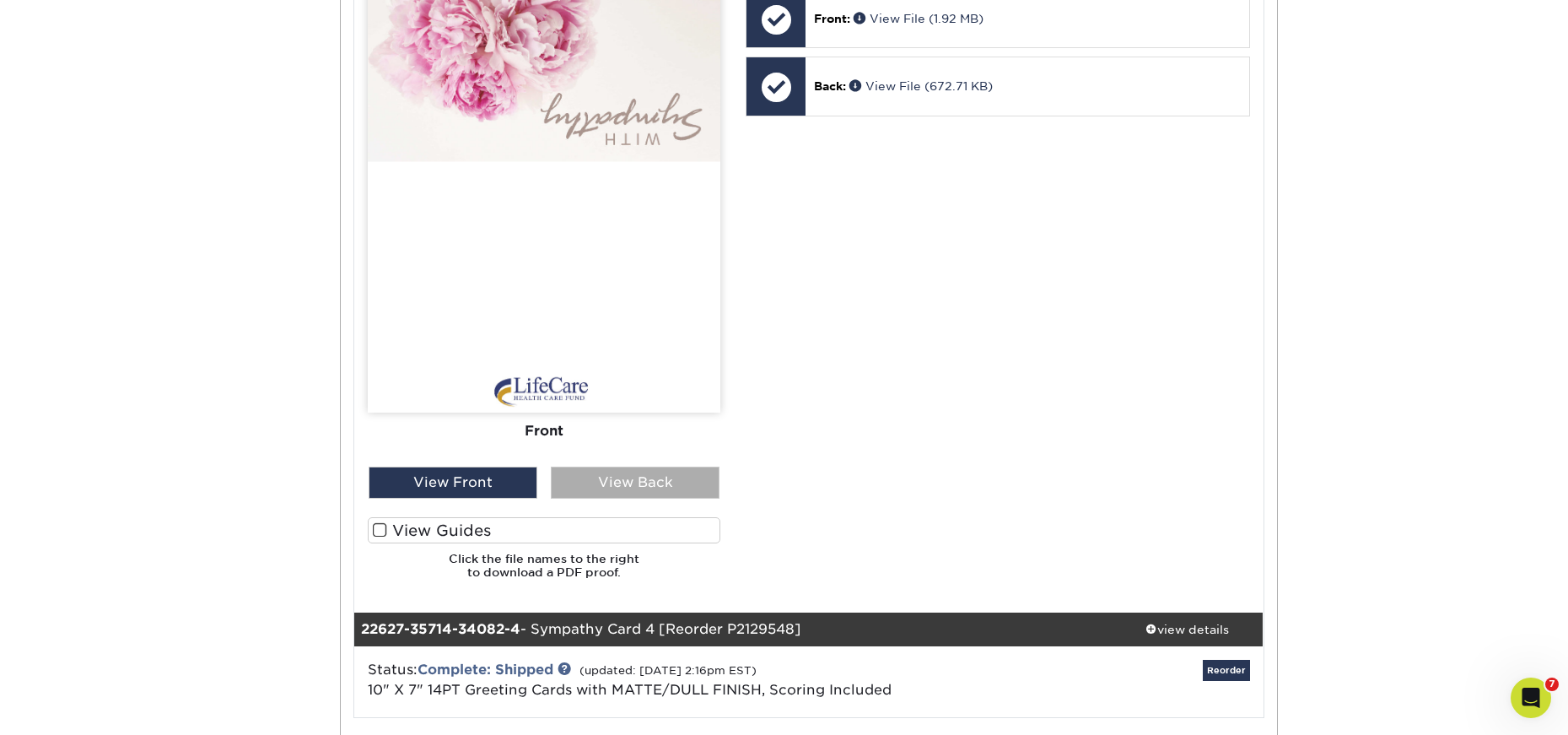
click at [674, 485] on div "View Back" at bounding box center [635, 483] width 169 height 32
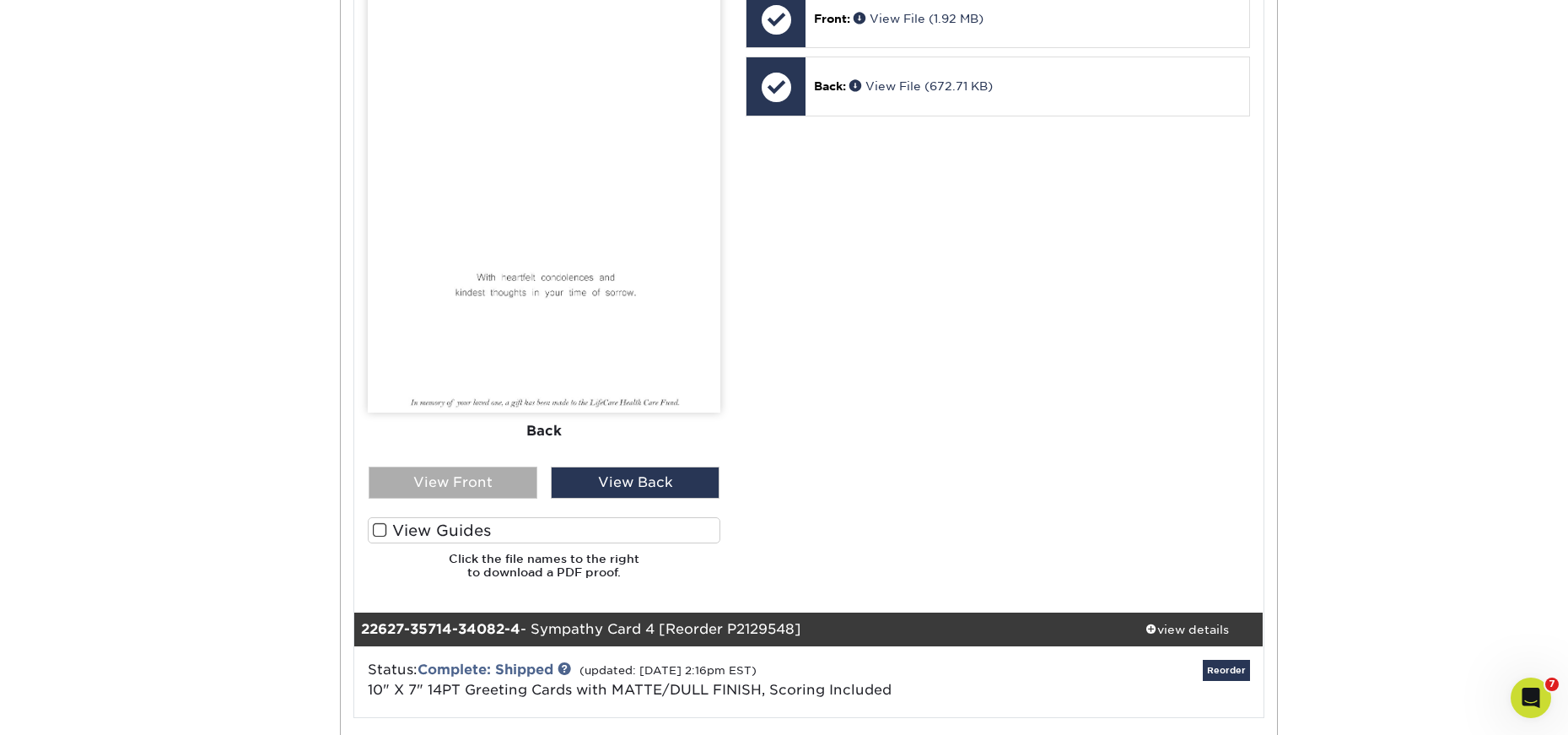
click at [463, 471] on div "View Front" at bounding box center [453, 483] width 169 height 32
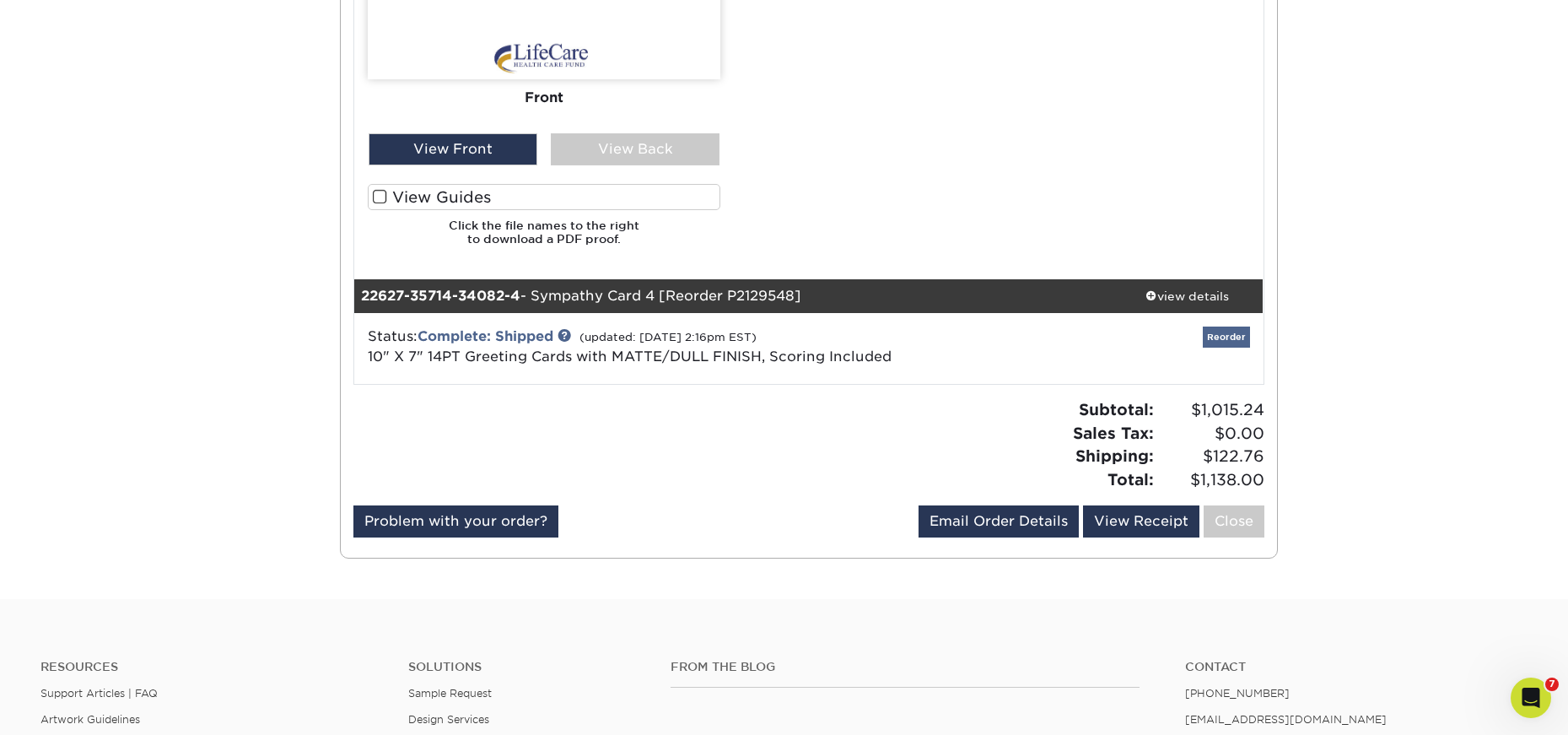
scroll to position [3628, 0]
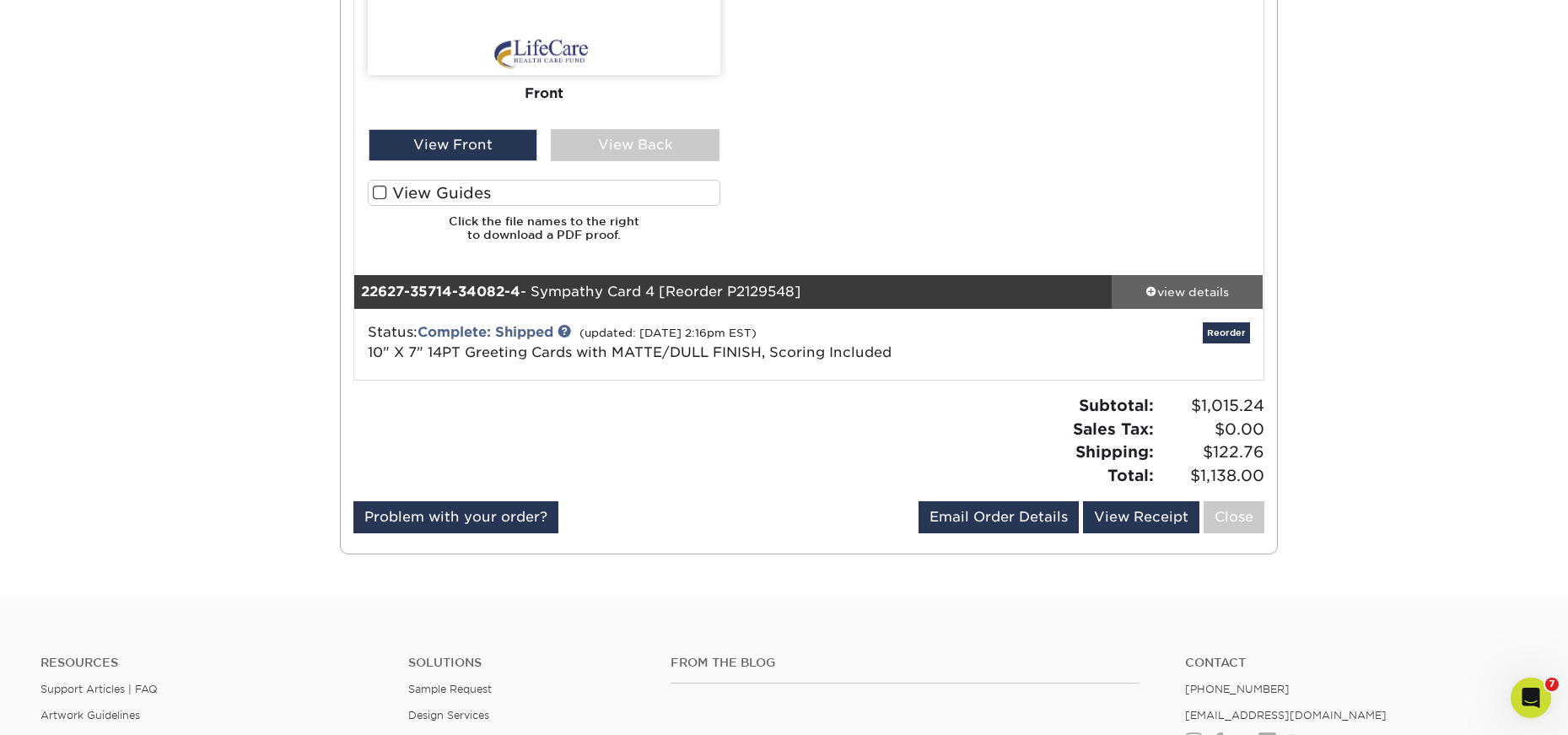
click at [1207, 286] on div "view details" at bounding box center [1188, 292] width 152 height 17
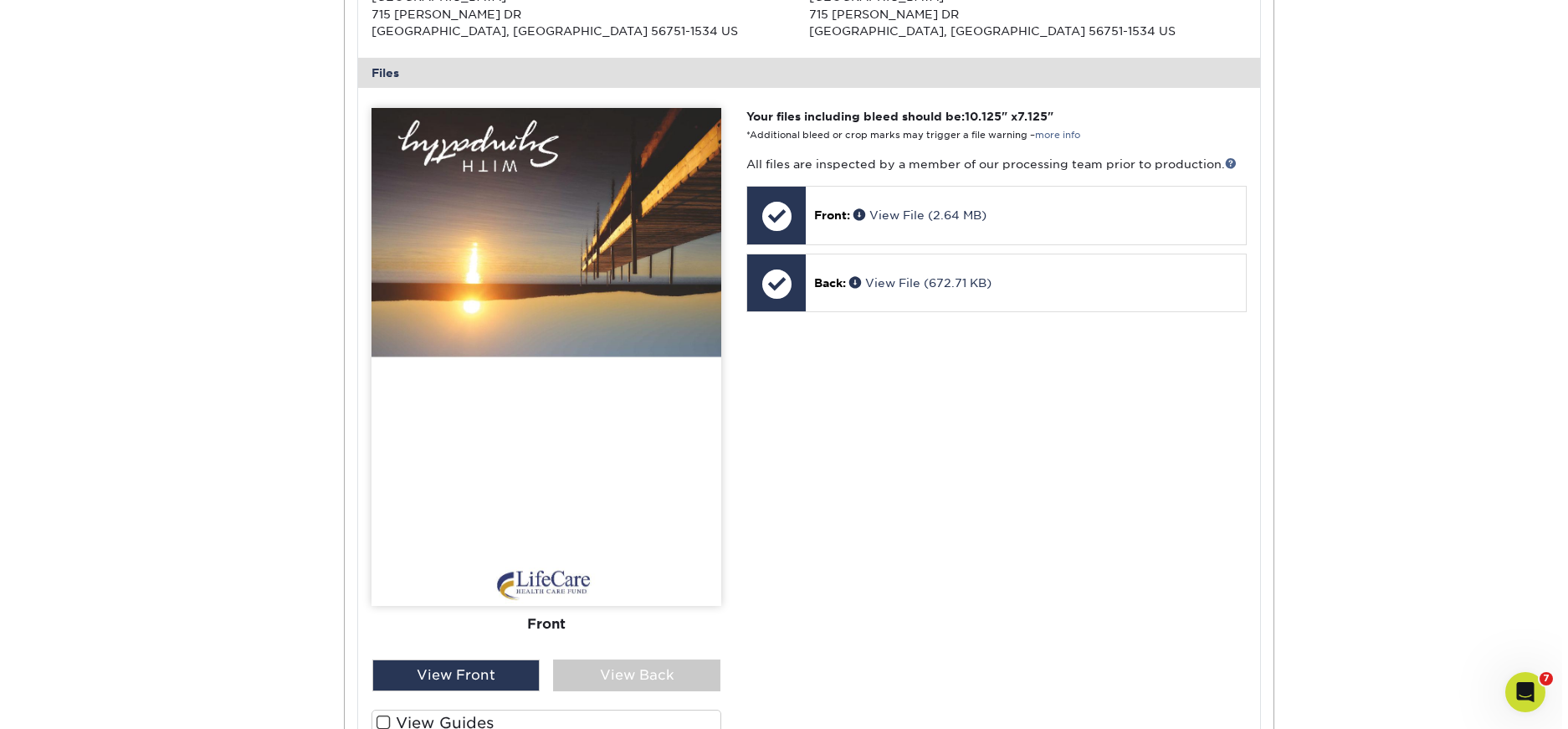
scroll to position [168, 0]
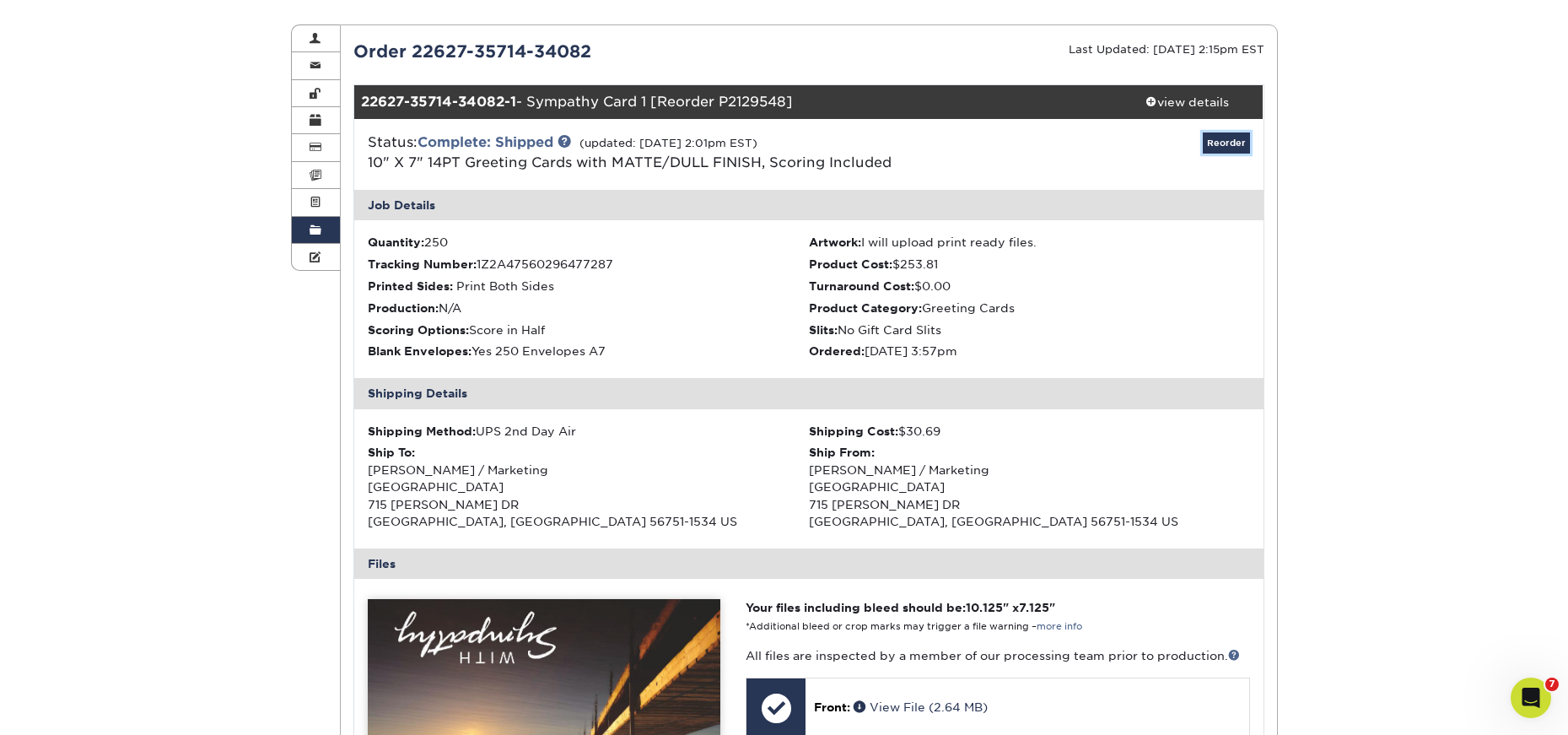
click at [1220, 146] on link "Reorder" at bounding box center [1226, 143] width 47 height 21
